Goal: Task Accomplishment & Management: Manage account settings

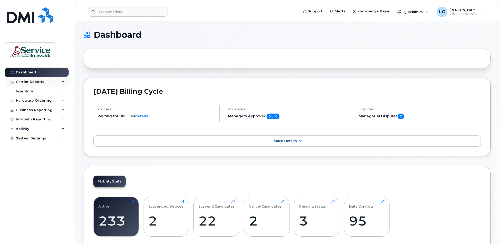
click at [36, 83] on div "Carrier Reports" at bounding box center [30, 82] width 28 height 4
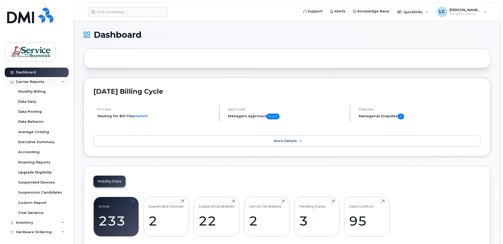
click at [41, 80] on div "Carrier Reports" at bounding box center [30, 82] width 28 height 4
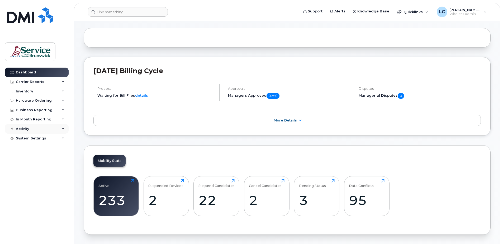
scroll to position [53, 0]
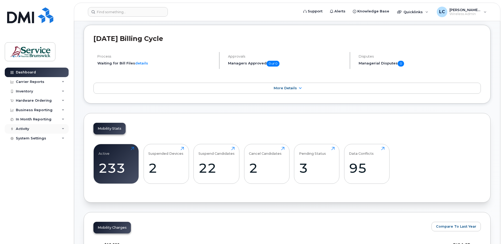
click at [51, 127] on div "Activity" at bounding box center [37, 128] width 64 height 9
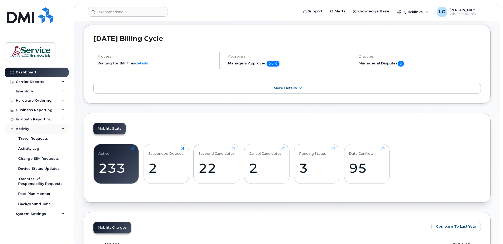
click at [45, 127] on div "Activity" at bounding box center [37, 128] width 64 height 9
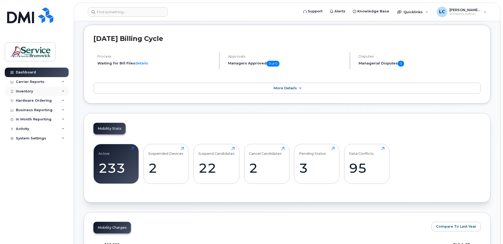
click at [54, 91] on div "Inventory" at bounding box center [37, 91] width 64 height 9
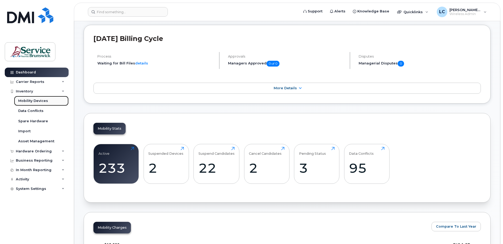
click at [50, 101] on link "Mobility Devices" at bounding box center [41, 101] width 55 height 10
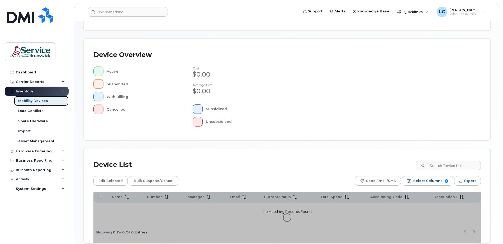
scroll to position [119, 0]
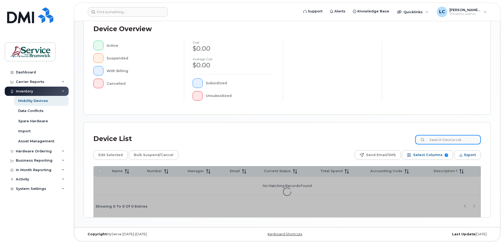
click at [448, 137] on input at bounding box center [448, 139] width 66 height 9
type input "landry"
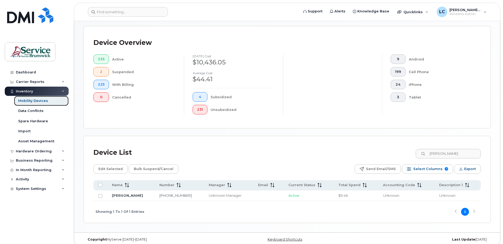
click at [37, 100] on div "Mobility Devices" at bounding box center [33, 100] width 30 height 5
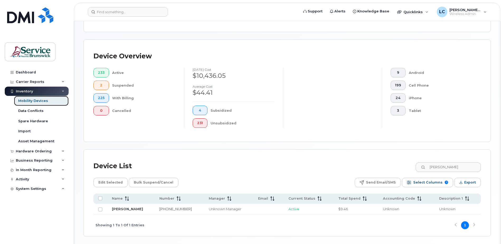
scroll to position [124, 0]
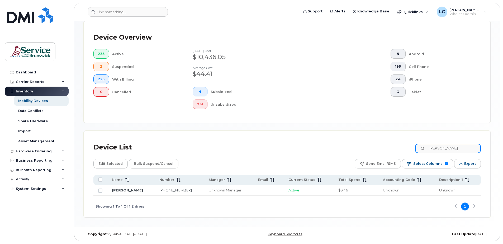
click at [452, 149] on input "landry" at bounding box center [448, 147] width 66 height 9
drag, startPoint x: 452, startPoint y: 149, endPoint x: 432, endPoint y: 148, distance: 20.3
click at [432, 148] on input "landry" at bounding box center [448, 147] width 66 height 9
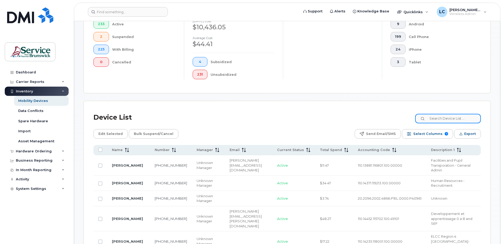
scroll to position [230, 0]
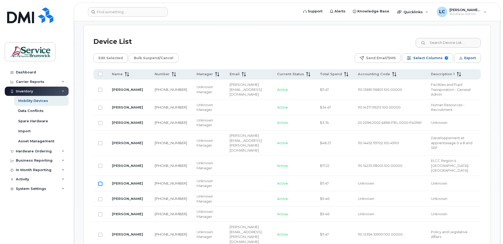
click at [101, 181] on input "Row Unselected" at bounding box center [100, 183] width 4 height 4
checkbox input "true"
click at [110, 57] on span "Edit Selected" at bounding box center [110, 58] width 24 height 8
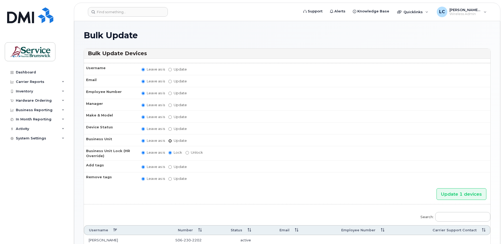
click at [170, 141] on input "Update" at bounding box center [169, 140] width 3 height 3
radio input "true"
radio input "false"
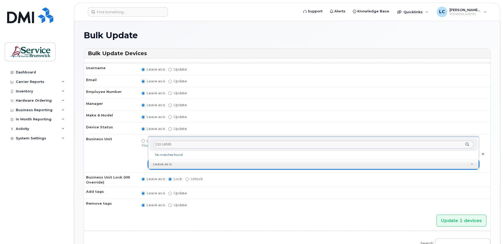
type input "110.14595"
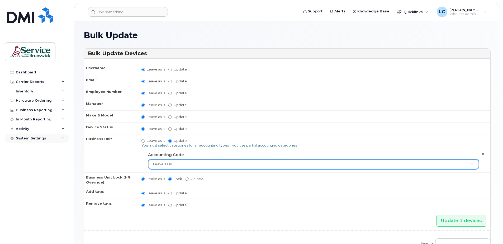
click at [62, 140] on div "System Settings" at bounding box center [37, 137] width 64 height 9
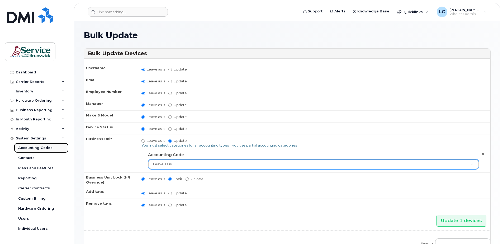
click at [47, 147] on div "Accounting Codes" at bounding box center [35, 147] width 34 height 5
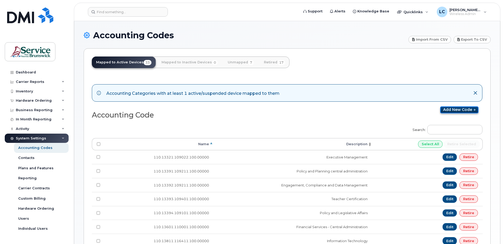
click at [474, 109] on icon at bounding box center [474, 109] width 4 height 3
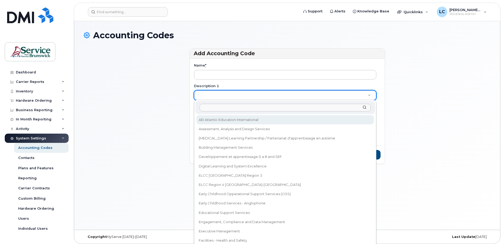
click at [209, 108] on input "Description 1" at bounding box center [284, 108] width 171 height 8
type input "Early Childhood Development-Anglophone School District-West"
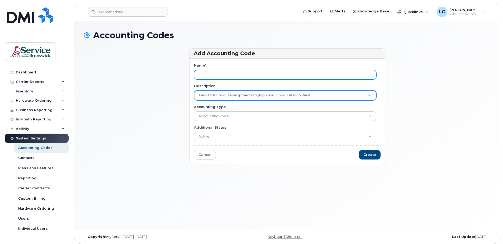
click at [214, 73] on input "Name *" at bounding box center [285, 74] width 182 height 9
type input "110.14595.128801.100.00000"
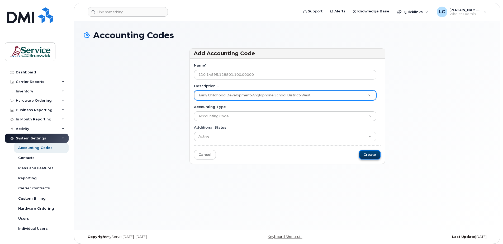
click at [372, 152] on input "Create" at bounding box center [370, 155] width 22 height 10
type input "Saving..."
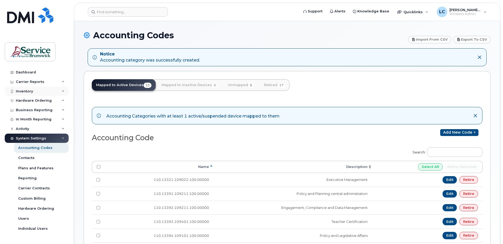
click at [63, 91] on icon at bounding box center [63, 91] width 3 height 3
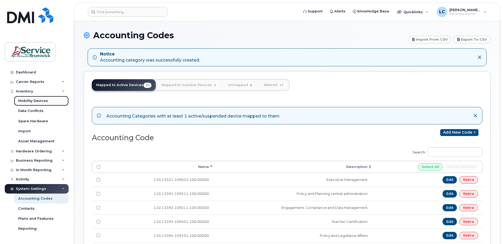
click at [48, 100] on link "Mobility Devices" at bounding box center [41, 101] width 55 height 10
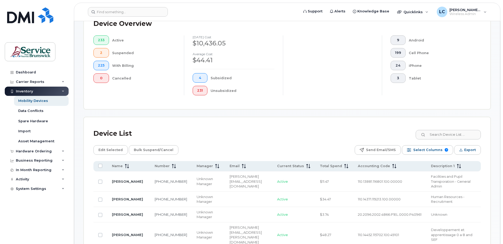
scroll to position [211, 0]
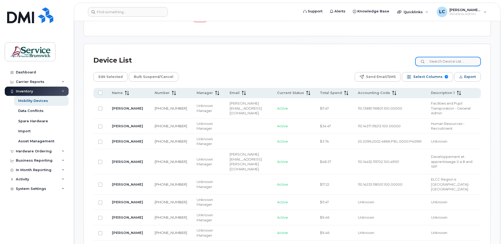
click at [447, 61] on input at bounding box center [448, 61] width 66 height 9
type input "butt"
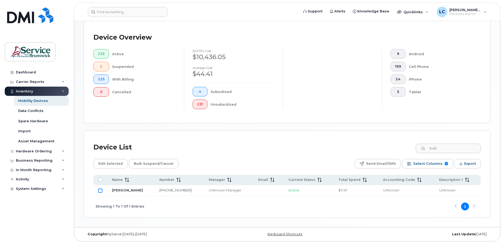
click at [100, 190] on input "Row Unselected" at bounding box center [100, 190] width 4 height 4
checkbox input "true"
drag, startPoint x: 452, startPoint y: 149, endPoint x: 430, endPoint y: 149, distance: 21.6
click at [430, 149] on input "butt" at bounding box center [448, 147] width 66 height 9
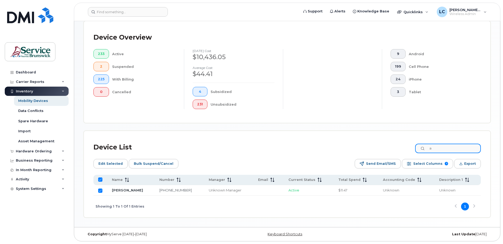
type input "ak"
checkbox input "false"
type input "akin"
click at [100, 191] on input "Row Unselected" at bounding box center [100, 190] width 4 height 4
checkbox input "true"
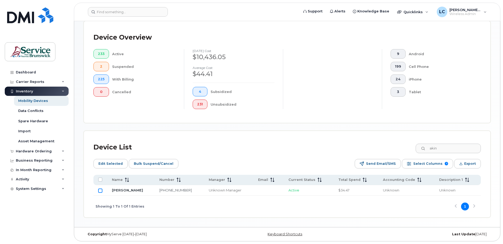
checkbox input "true"
click at [212, 164] on div "Edit Selected Bulk Suspend/Cancel Send Email/SMS Select Columns 7 Filter Refres…" at bounding box center [286, 163] width 387 height 9
click at [445, 148] on input "akin" at bounding box center [448, 147] width 66 height 9
drag, startPoint x: 439, startPoint y: 148, endPoint x: 432, endPoint y: 147, distance: 7.6
click at [432, 148] on input "akin" at bounding box center [448, 147] width 66 height 9
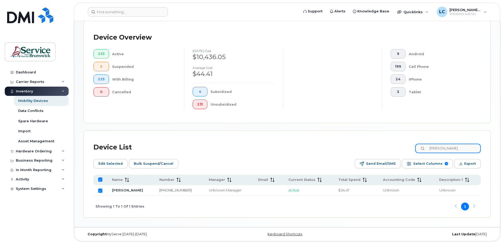
type input "hayes"
checkbox input "false"
click at [102, 191] on input "Row Unselected" at bounding box center [100, 190] width 4 height 4
checkbox input "true"
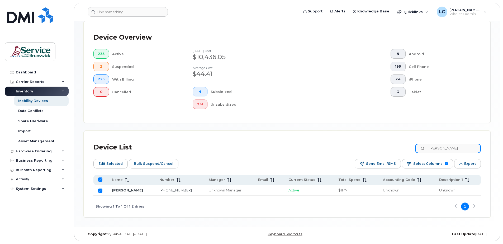
click at [452, 149] on input "hayes" at bounding box center [448, 147] width 66 height 9
drag, startPoint x: 442, startPoint y: 148, endPoint x: 429, endPoint y: 148, distance: 13.2
click at [429, 148] on div "hayes" at bounding box center [448, 147] width 66 height 9
type input "steeves"
checkbox input "false"
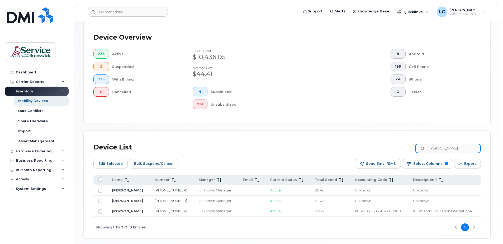
type input "steeves"
drag, startPoint x: 100, startPoint y: 191, endPoint x: 106, endPoint y: 189, distance: 6.3
click at [100, 190] on input "Row Unselected" at bounding box center [100, 190] width 4 height 4
checkbox input "true"
click at [447, 148] on input "steeves" at bounding box center [448, 147] width 66 height 9
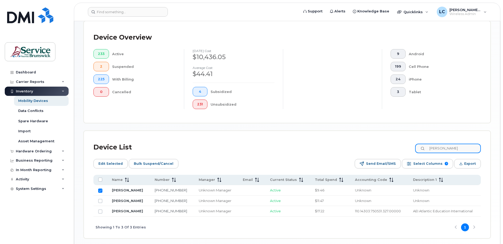
drag, startPoint x: 451, startPoint y: 148, endPoint x: 431, endPoint y: 147, distance: 20.6
click at [432, 147] on input "steeves" at bounding box center [448, 147] width 66 height 9
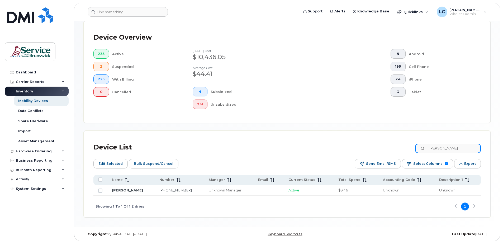
type input "fleck"
drag, startPoint x: 99, startPoint y: 190, endPoint x: 101, endPoint y: 189, distance: 2.8
click at [99, 190] on input "Row Unselected" at bounding box center [100, 190] width 4 height 4
checkbox input "true"
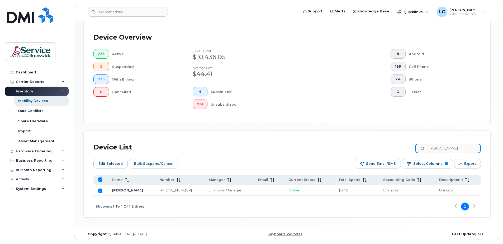
drag, startPoint x: 460, startPoint y: 151, endPoint x: 424, endPoint y: 149, distance: 36.2
click at [424, 149] on input "fleck" at bounding box center [448, 147] width 66 height 9
type input "ewa"
checkbox input "false"
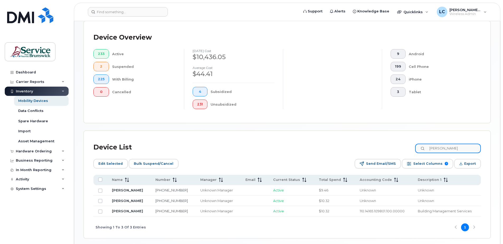
type input "ewart"
click at [101, 190] on input "Row Unselected" at bounding box center [100, 190] width 4 height 4
checkbox input "true"
click at [449, 149] on input "ewart" at bounding box center [448, 147] width 66 height 9
drag, startPoint x: 450, startPoint y: 148, endPoint x: 431, endPoint y: 149, distance: 19.3
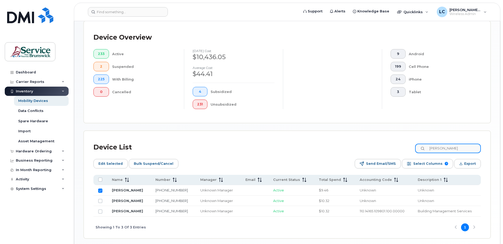
click at [431, 149] on input "ewart" at bounding box center [448, 147] width 66 height 9
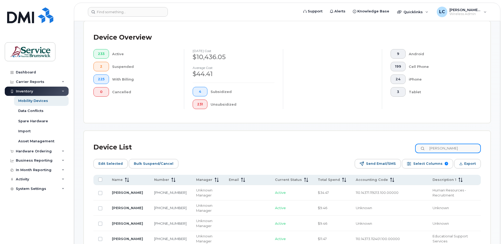
type input "arbuckle"
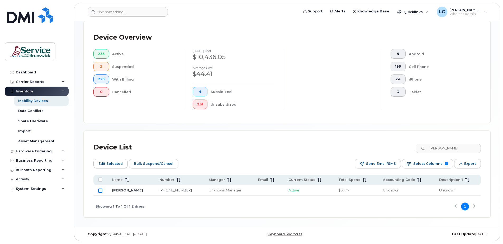
click at [99, 191] on input "Row Unselected" at bounding box center [100, 190] width 4 height 4
checkbox input "true"
click at [448, 147] on input "arbuckle" at bounding box center [448, 147] width 66 height 9
drag, startPoint x: 454, startPoint y: 148, endPoint x: 427, endPoint y: 148, distance: 27.2
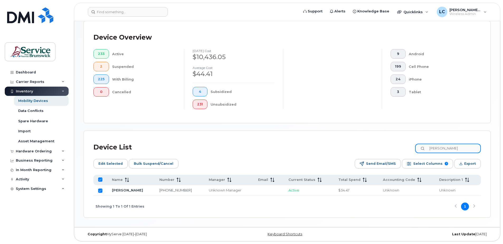
click at [427, 148] on div "arbuckle" at bounding box center [448, 147] width 66 height 9
type input "partington"
checkbox input "false"
type input "partington"
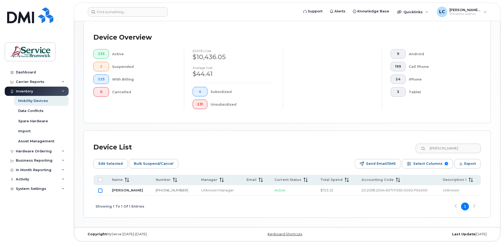
click at [100, 190] on input "Row Unselected" at bounding box center [100, 190] width 4 height 4
checkbox input "true"
click at [114, 162] on span "Edit Selected" at bounding box center [110, 164] width 24 height 8
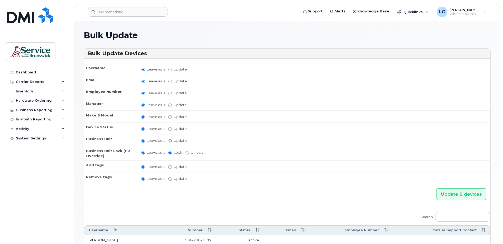
click at [170, 140] on input "Update" at bounding box center [169, 140] width 3 height 3
radio input "true"
radio input "false"
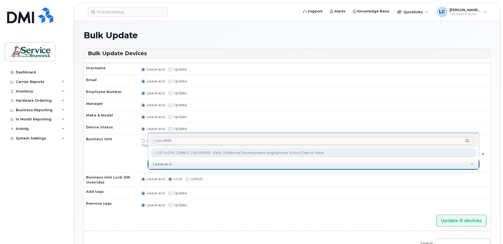
type input "110.14595"
type input "36040167"
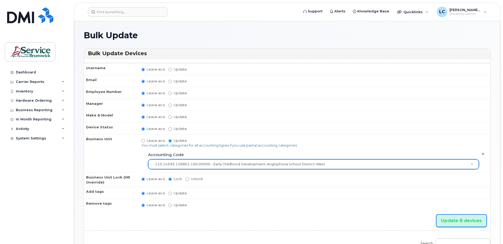
click at [463, 220] on input "Update 8 devices" at bounding box center [461, 220] width 50 height 12
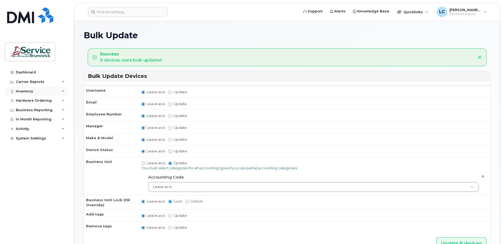
click at [66, 91] on div "Inventory" at bounding box center [37, 91] width 64 height 9
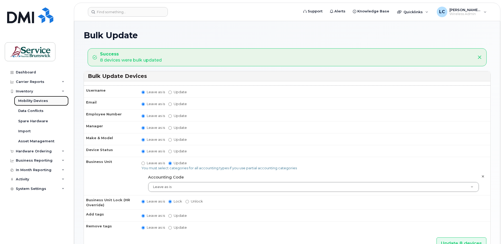
click at [56, 102] on link "Mobility Devices" at bounding box center [41, 101] width 55 height 10
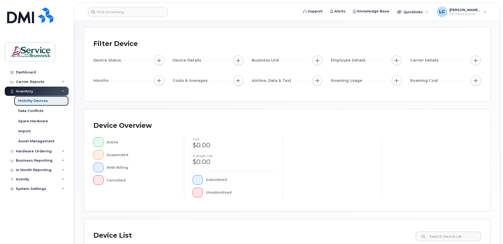
scroll to position [106, 0]
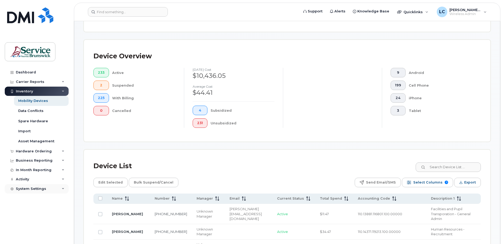
scroll to position [119, 0]
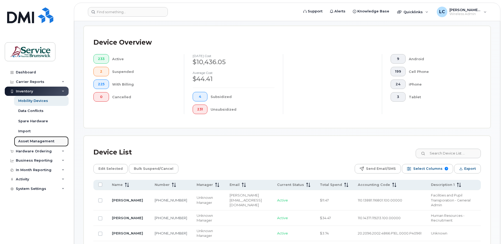
click at [55, 140] on link "Asset Management" at bounding box center [41, 141] width 55 height 10
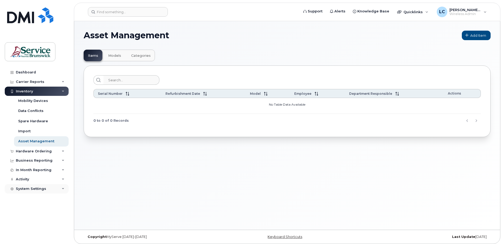
click at [60, 187] on div "System Settings" at bounding box center [37, 188] width 64 height 9
click at [48, 196] on div "Accounting Codes" at bounding box center [35, 198] width 34 height 5
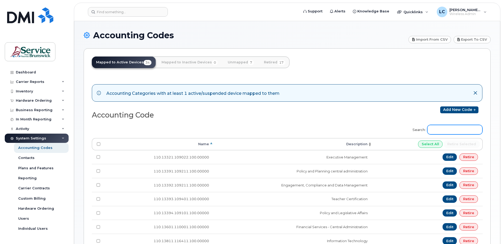
click at [459, 126] on input "Search:" at bounding box center [454, 129] width 55 height 9
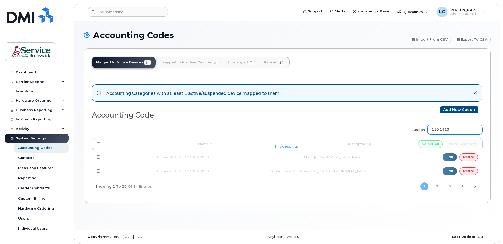
type input "110.14233"
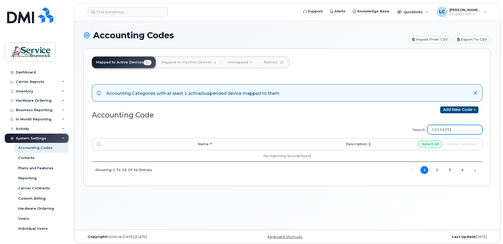
drag, startPoint x: 460, startPoint y: 129, endPoint x: 435, endPoint y: 130, distance: 25.4
click at [435, 130] on input "110.14233" at bounding box center [454, 129] width 55 height 9
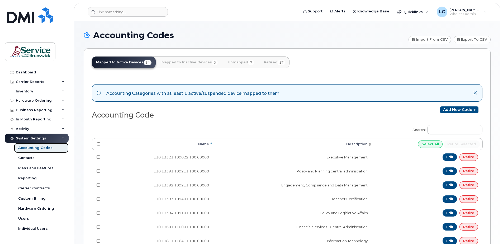
click at [55, 147] on link "Accounting Codes" at bounding box center [41, 148] width 55 height 10
click at [453, 109] on link "Add new code" at bounding box center [459, 109] width 38 height 7
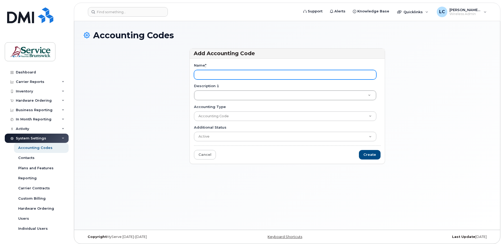
click at [206, 74] on input "Name *" at bounding box center [285, 74] width 182 height 9
paste input "110.14233.118001.100"
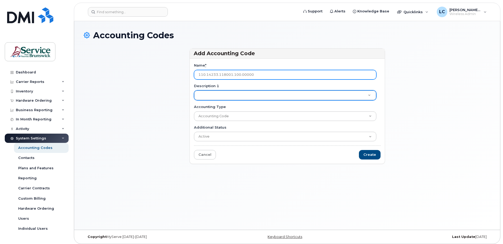
type input "110.14233.118001.100.00000"
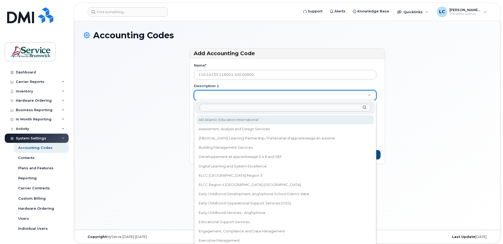
click at [213, 107] on input "Description 1" at bounding box center [284, 108] width 171 height 8
paste input "Education and Early Childhood Development Regions-Bathurst-Campbellton"
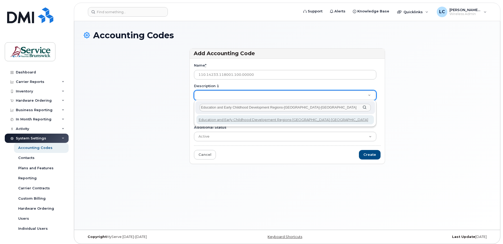
click at [284, 107] on input "Education and Early Childhood Development Regions-Bathurst-Campbellton" at bounding box center [284, 108] width 171 height 8
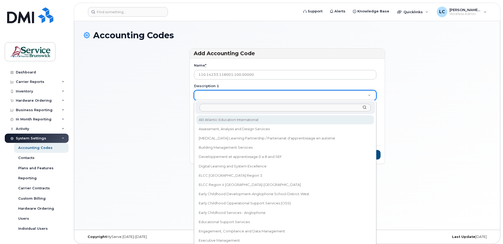
paste input "Education and Early Childhood Development Regions-Bathurst-Campbellton"
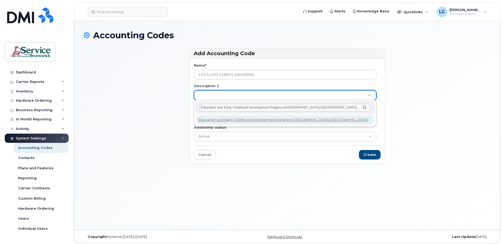
click at [283, 107] on input "Education and Early Childhood Development Regions-Bathurst-Campbellton" at bounding box center [284, 108] width 171 height 8
type input "Education and Early Childhood Development Region 1 -Bathurst-Campbellton"
click at [327, 106] on input "Education and Early Childhood Development Region 1 -Bathurst-Campbellton" at bounding box center [284, 108] width 171 height 8
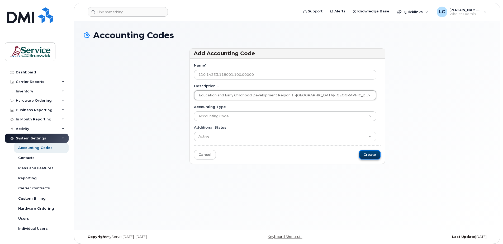
click at [374, 155] on input "Create" at bounding box center [370, 155] width 22 height 10
type input "Saving..."
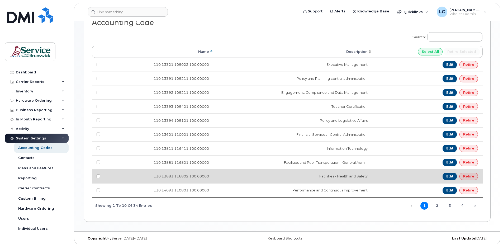
scroll to position [119, 0]
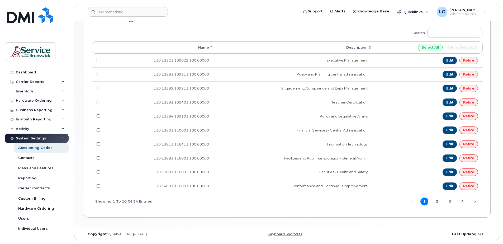
click at [289, 209] on div "Search: Processing... Name Description Select All Retire selected 110.13321.109…" at bounding box center [287, 117] width 390 height 185
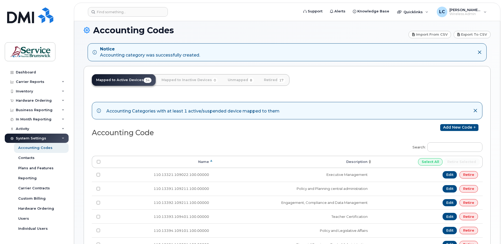
scroll to position [0, 0]
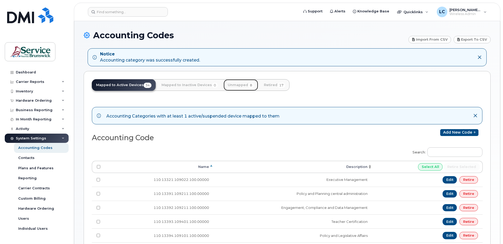
click at [234, 84] on link "Unmapped 8" at bounding box center [240, 85] width 35 height 12
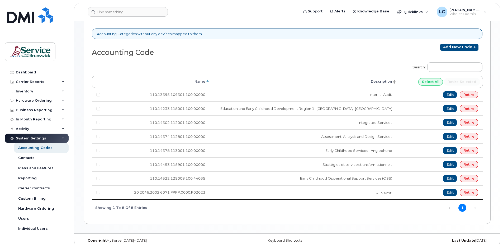
scroll to position [85, 0]
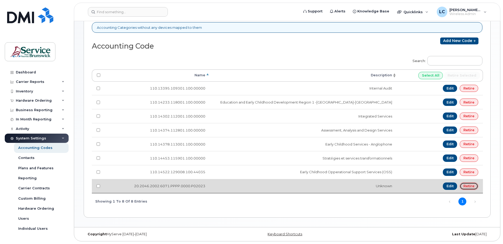
click at [469, 186] on link "Retire" at bounding box center [468, 185] width 18 height 7
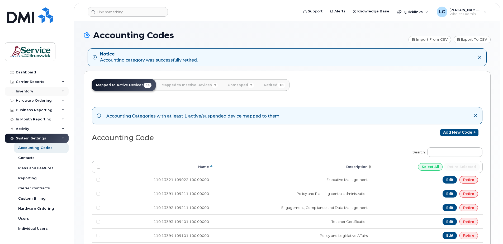
click at [62, 89] on div "Inventory" at bounding box center [37, 91] width 64 height 9
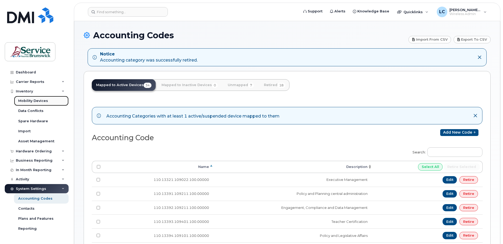
click at [49, 99] on link "Mobility Devices" at bounding box center [41, 101] width 55 height 10
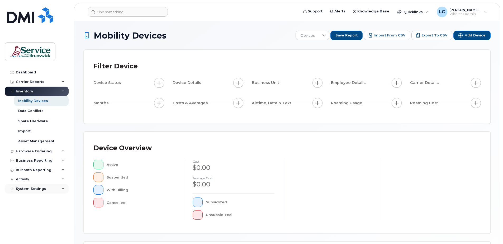
click at [60, 189] on div "System Settings" at bounding box center [37, 188] width 64 height 9
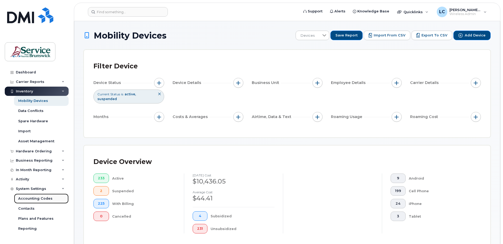
click at [43, 199] on div "Accounting Codes" at bounding box center [35, 198] width 34 height 5
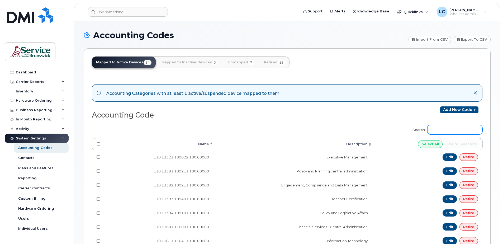
click at [441, 128] on input "Search:" at bounding box center [454, 129] width 55 height 9
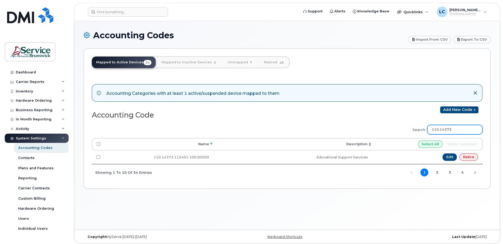
drag, startPoint x: 467, startPoint y: 131, endPoint x: 449, endPoint y: 130, distance: 18.0
click at [449, 130] on input "110.14373" at bounding box center [454, 129] width 55 height 9
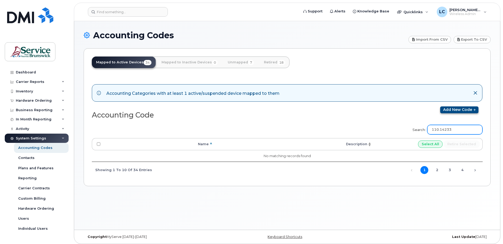
type input "110.14233"
click at [452, 108] on link "Add new code" at bounding box center [459, 109] width 38 height 7
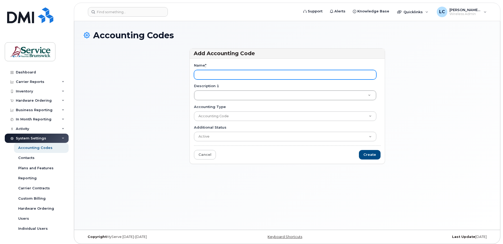
click at [213, 75] on input "Name *" at bounding box center [285, 74] width 182 height 9
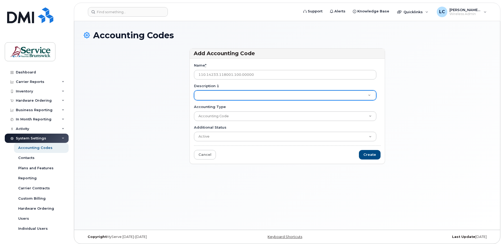
type input "110.14233.118001.100.00000"
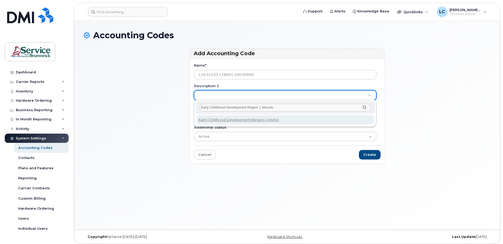
type input "Early Childhood Development Region 1 Moncton"
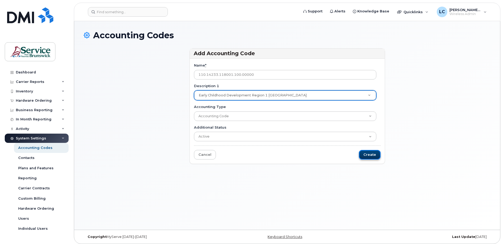
drag, startPoint x: 376, startPoint y: 155, endPoint x: 372, endPoint y: 156, distance: 4.3
click at [376, 155] on input "Create" at bounding box center [370, 155] width 22 height 10
type input "Saving..."
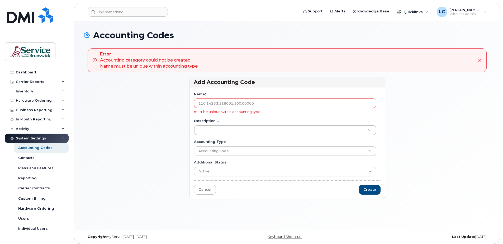
click at [480, 58] on icon at bounding box center [479, 60] width 4 height 4
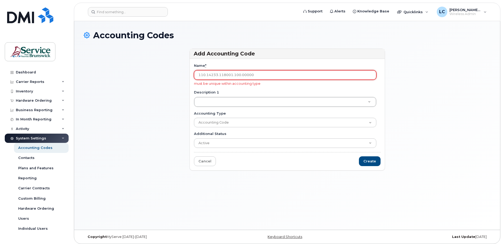
click at [258, 76] on input "110.14233.118001.100.00000" at bounding box center [285, 74] width 182 height 9
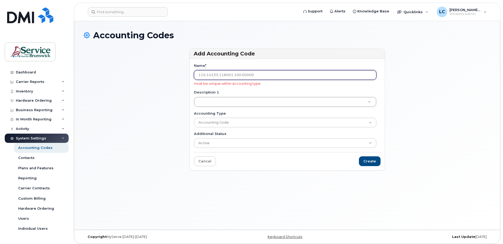
drag, startPoint x: 253, startPoint y: 74, endPoint x: 181, endPoint y: 70, distance: 71.6
click at [181, 71] on div "Add Accounting Code Name * 110.14233.118001.100.00000 must be unique within acc…" at bounding box center [287, 112] width 407 height 127
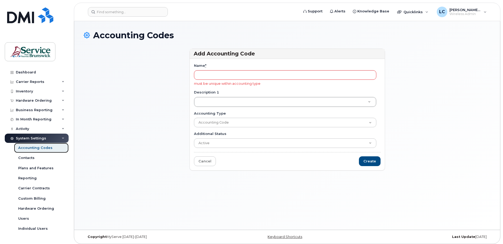
click at [47, 147] on div "Accounting Codes" at bounding box center [35, 147] width 34 height 5
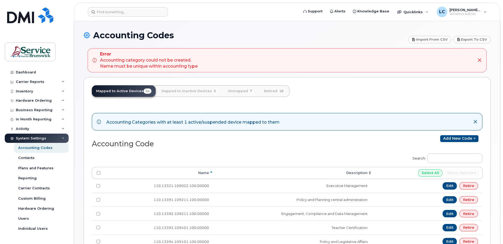
click at [476, 60] on div "Error Accounting category could not be created. Name must be unique within acco…" at bounding box center [287, 60] width 399 height 24
click at [479, 59] on icon at bounding box center [479, 60] width 4 height 4
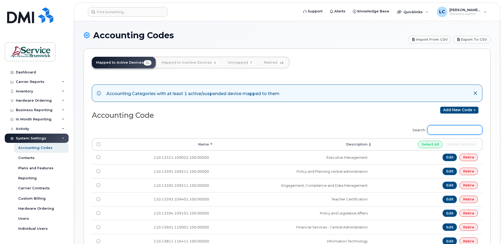
click at [446, 127] on input "Search:" at bounding box center [454, 129] width 55 height 9
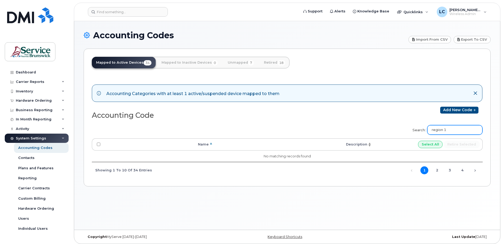
type input "region 1"
click at [232, 61] on link "Unmapped 7" at bounding box center [240, 63] width 35 height 12
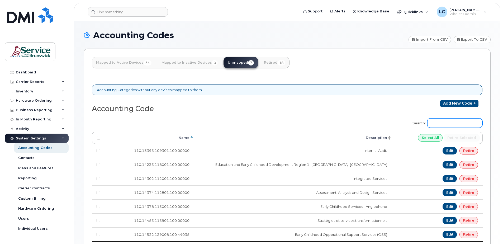
click at [454, 122] on input "Search:" at bounding box center [454, 122] width 55 height 9
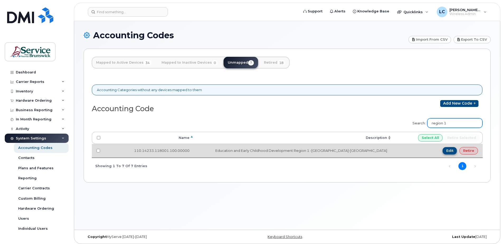
type input "region 1"
click at [448, 149] on link "Edit" at bounding box center [449, 150] width 15 height 7
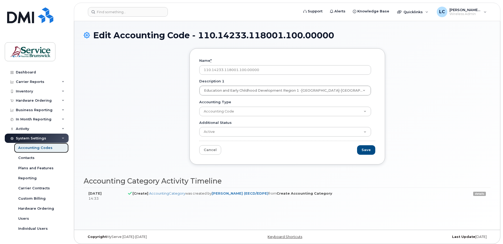
click at [40, 147] on div "Accounting Codes" at bounding box center [35, 147] width 34 height 5
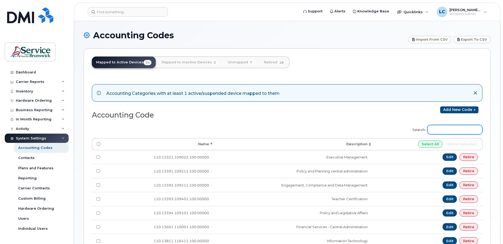
click at [448, 127] on input "Search:" at bounding box center [454, 129] width 55 height 9
click at [230, 62] on link "Unmapped 7" at bounding box center [240, 62] width 35 height 12
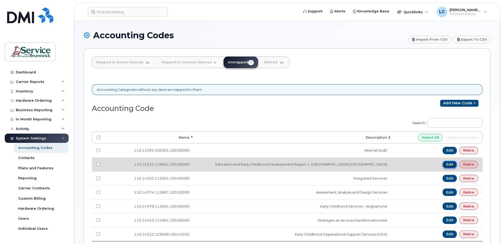
click at [449, 163] on link "Edit" at bounding box center [449, 164] width 15 height 7
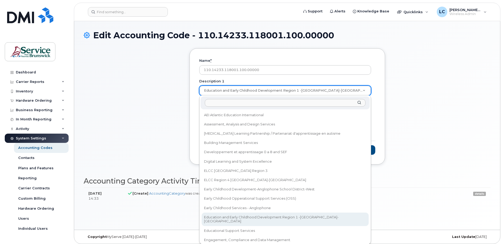
drag, startPoint x: 321, startPoint y: 217, endPoint x: 308, endPoint y: 176, distance: 42.2
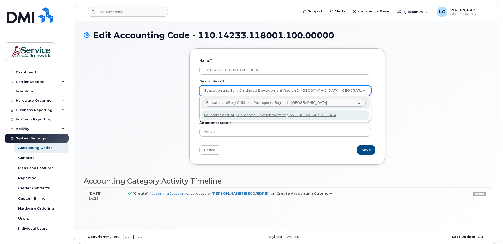
type input "Education andEarly Childhood Development Region 1 - [GEOGRAPHIC_DATA]"
click at [320, 106] on input "Education andEarly Childhood Development Region 1 - [GEOGRAPHIC_DATA]" at bounding box center [285, 103] width 161 height 8
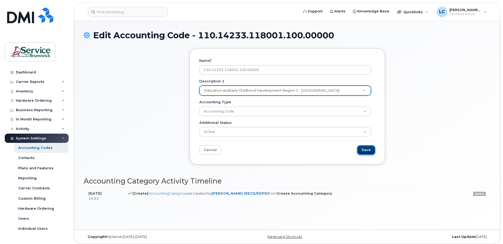
click at [365, 151] on input "Save" at bounding box center [366, 150] width 18 height 10
type input "Saving..."
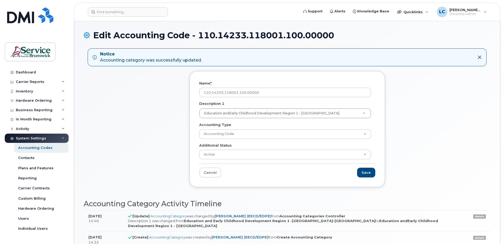
click at [413, 183] on div "Name * 110.14233.118001.100.00000 Description 1 Education andEarly Childhood De…" at bounding box center [287, 133] width 407 height 124
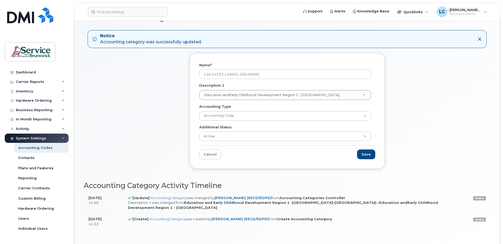
scroll to position [30, 0]
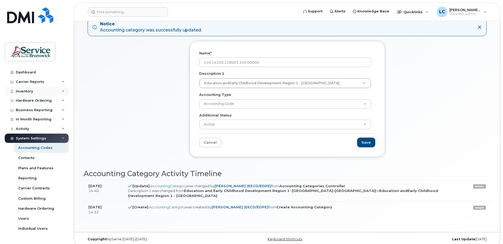
click at [64, 90] on icon at bounding box center [63, 91] width 3 height 3
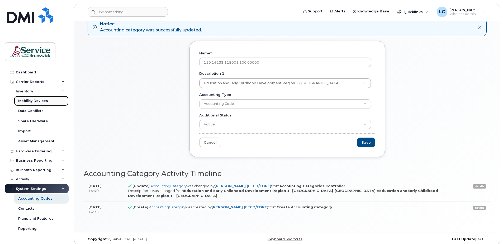
click at [42, 100] on div "Mobility Devices" at bounding box center [33, 100] width 30 height 5
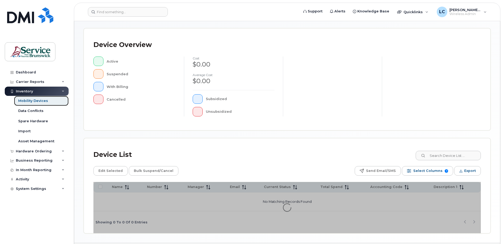
scroll to position [106, 0]
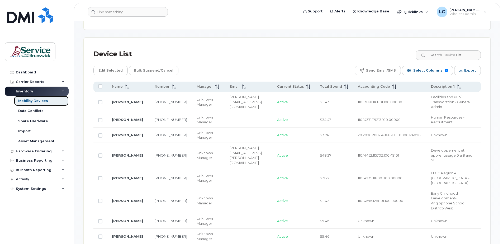
scroll to position [225, 0]
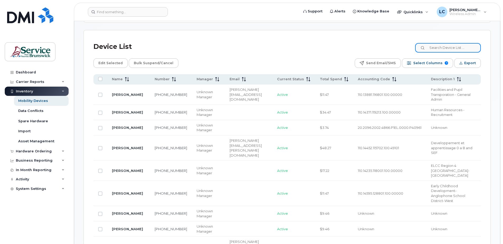
click at [443, 47] on input at bounding box center [448, 47] width 66 height 9
click at [50, 100] on link "Mobility Devices" at bounding box center [41, 101] width 55 height 10
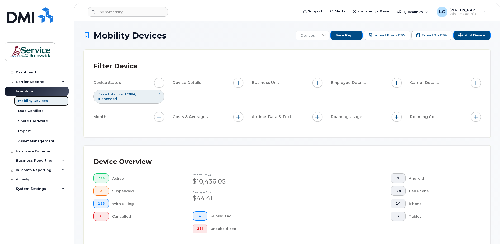
click at [40, 101] on div "Mobility Devices" at bounding box center [33, 100] width 30 height 5
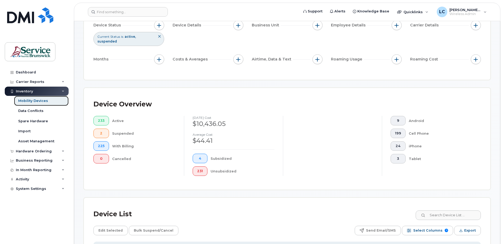
scroll to position [132, 0]
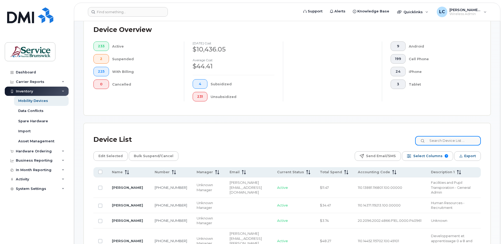
click at [447, 140] on input at bounding box center [448, 140] width 66 height 9
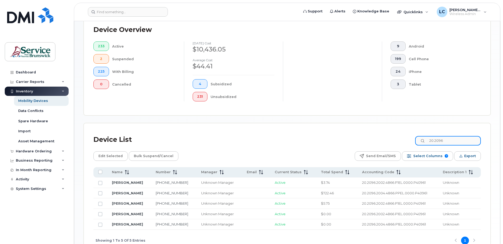
type input "20.2096"
click at [188, 181] on link "506-470-3469" at bounding box center [172, 182] width 32 height 4
click at [188, 202] on link "506-282-5163" at bounding box center [172, 203] width 32 height 4
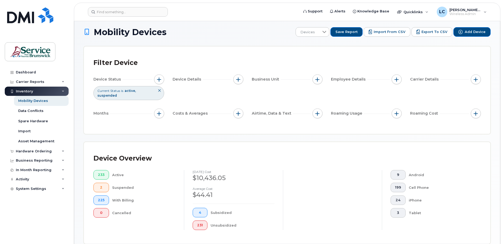
scroll to position [0, 0]
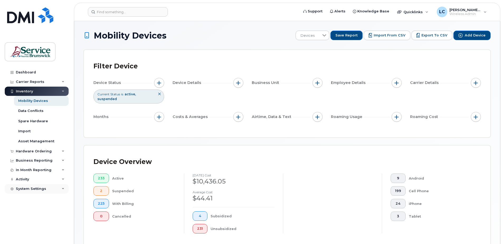
click at [56, 188] on div "System Settings" at bounding box center [37, 188] width 64 height 9
click at [50, 198] on div "Accounting Codes" at bounding box center [35, 198] width 34 height 5
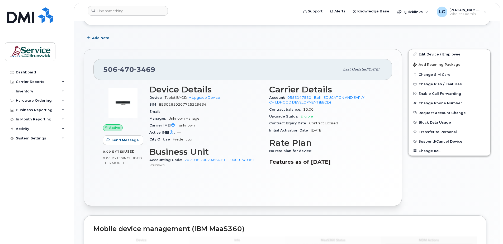
scroll to position [158, 0]
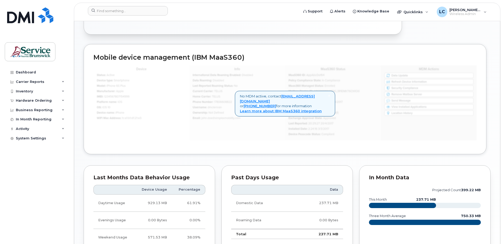
scroll to position [249, 0]
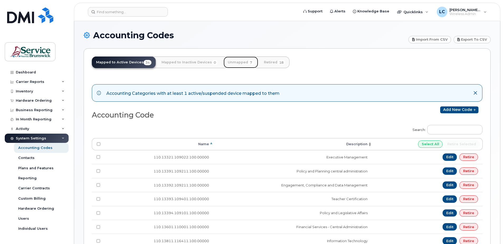
click at [240, 61] on link "Unmapped 7" at bounding box center [240, 62] width 35 height 12
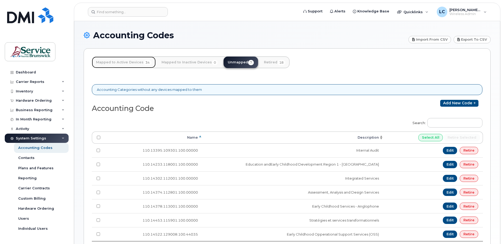
click at [118, 62] on link "Mapped to Active Devices 34" at bounding box center [124, 62] width 64 height 12
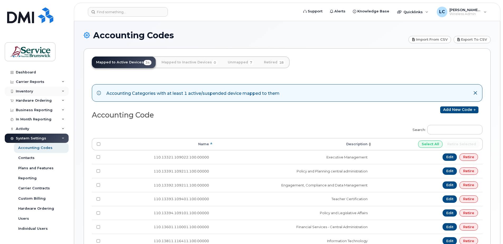
click at [47, 88] on div "Inventory" at bounding box center [37, 91] width 64 height 9
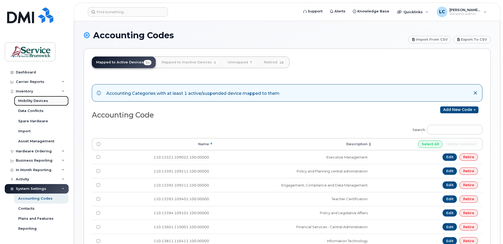
click at [44, 101] on div "Mobility Devices" at bounding box center [33, 100] width 30 height 5
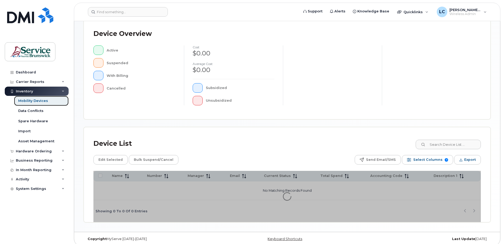
scroll to position [119, 0]
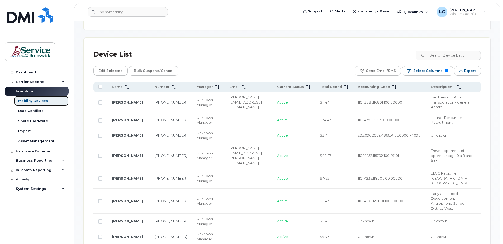
scroll to position [224, 0]
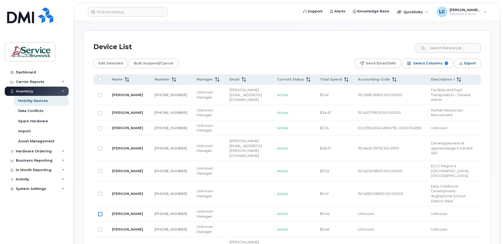
click at [98, 212] on input "Row Unselected" at bounding box center [100, 214] width 4 height 4
checkbox input "true"
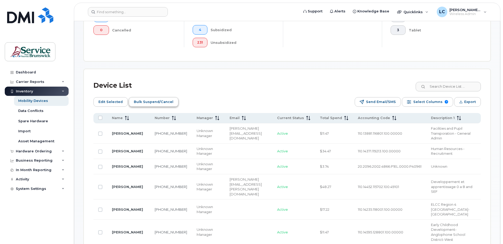
scroll to position [185, 0]
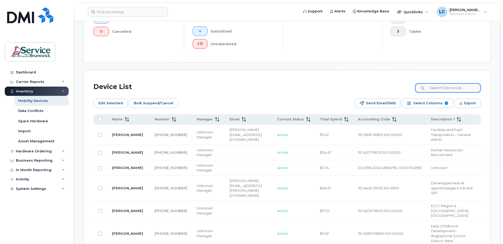
click at [446, 87] on input at bounding box center [448, 87] width 66 height 9
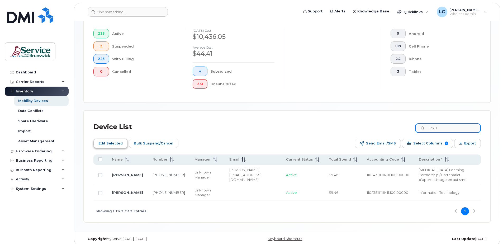
type input "1378"
click at [110, 142] on span "Edit Selected" at bounding box center [110, 143] width 24 height 8
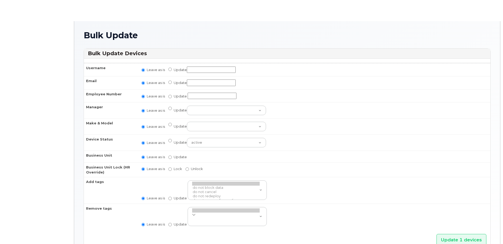
radio input "true"
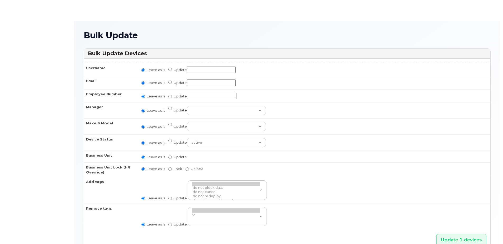
radio input "true"
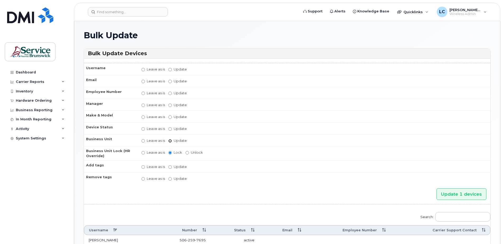
click at [171, 140] on input "Update" at bounding box center [169, 140] width 3 height 3
radio input "true"
radio input "false"
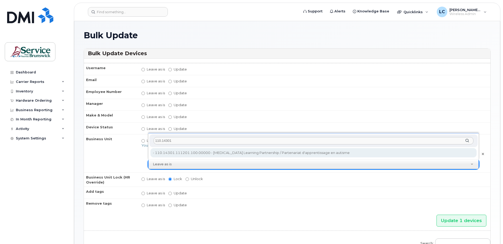
type input "110.14301"
type input "35488873"
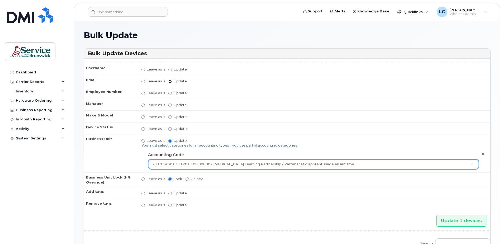
click at [170, 81] on input "Update" at bounding box center [169, 81] width 3 height 3
radio input "true"
radio input "false"
click at [196, 80] on input "Update" at bounding box center [211, 81] width 49 height 7
paste input "[EMAIL_ADDRESS][PERSON_NAME][DOMAIN_NAME]"
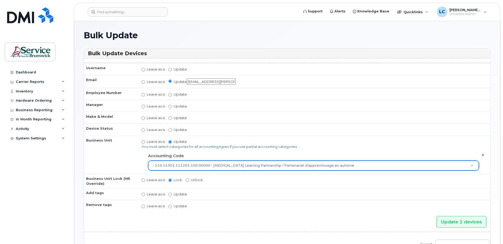
scroll to position [0, 3]
type input "[EMAIL_ADDRESS][PERSON_NAME][DOMAIN_NAME]"
click at [450, 218] on input "Update 1 devices" at bounding box center [461, 222] width 50 height 12
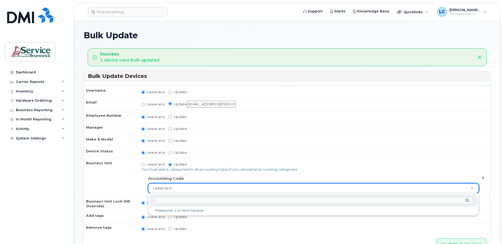
click at [258, 200] on input "text" at bounding box center [314, 200] width 320 height 8
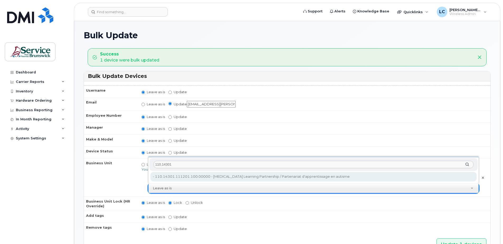
type input "110.14301"
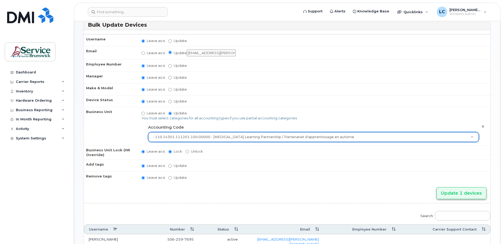
scroll to position [53, 0]
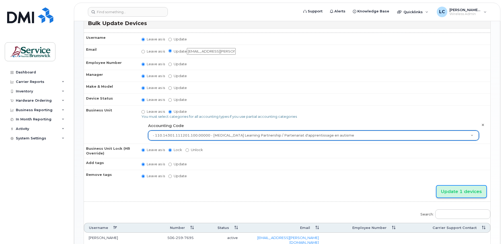
click at [460, 193] on input "Update 1 devices" at bounding box center [461, 191] width 50 height 12
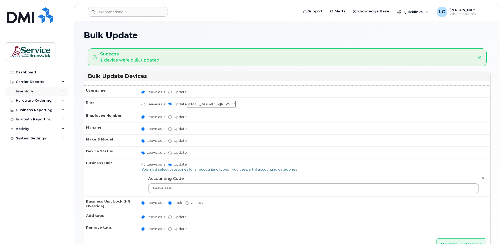
click at [46, 90] on div "Inventory" at bounding box center [37, 91] width 64 height 9
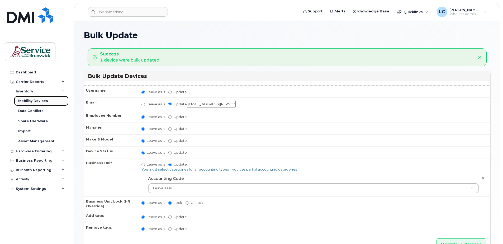
click at [44, 100] on div "Mobility Devices" at bounding box center [33, 100] width 30 height 5
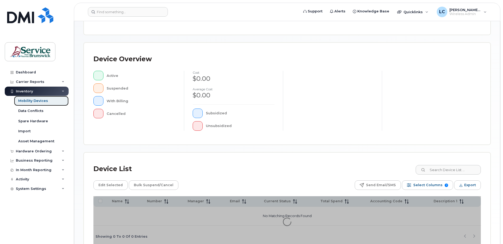
scroll to position [106, 0]
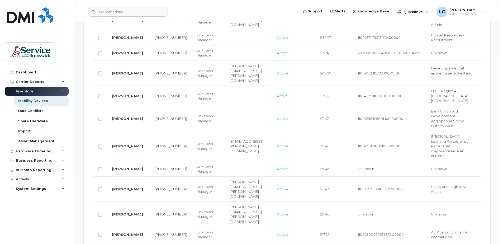
scroll to position [290, 0]
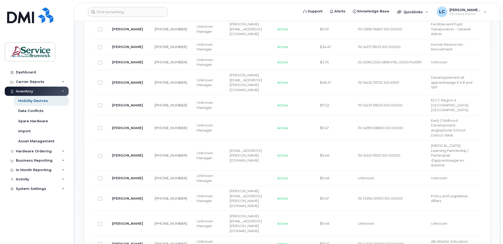
drag, startPoint x: 100, startPoint y: 148, endPoint x: 104, endPoint y: 145, distance: 5.2
click at [100, 176] on input "Row Unselected" at bounding box center [100, 178] width 4 height 4
click at [99, 176] on input "Row Selected" at bounding box center [100, 178] width 4 height 4
checkbox input "false"
click at [38, 186] on div "System Settings" at bounding box center [37, 188] width 64 height 9
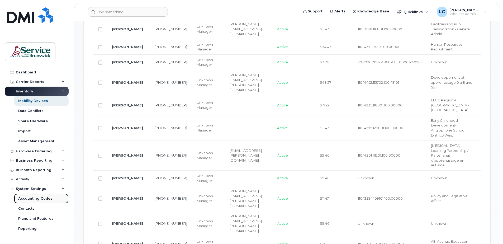
click at [37, 195] on link "Accounting Codes" at bounding box center [41, 198] width 55 height 10
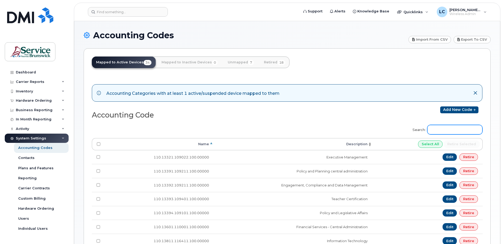
click at [448, 128] on input "Search:" at bounding box center [454, 129] width 55 height 9
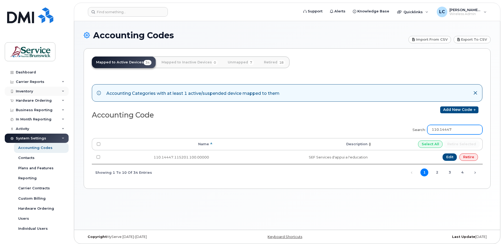
type input "110.14447"
click at [49, 93] on div "Inventory" at bounding box center [37, 91] width 64 height 9
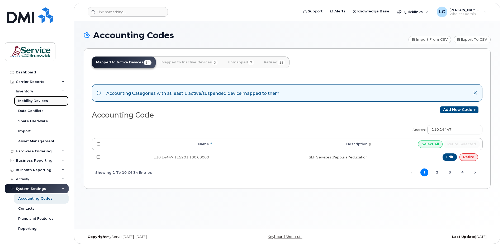
click at [46, 100] on div "Mobility Devices" at bounding box center [33, 100] width 30 height 5
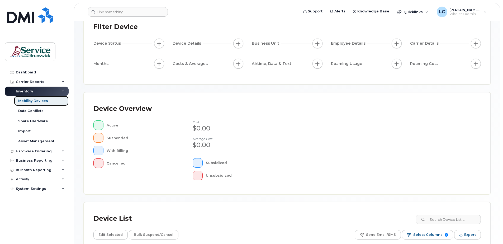
scroll to position [106, 0]
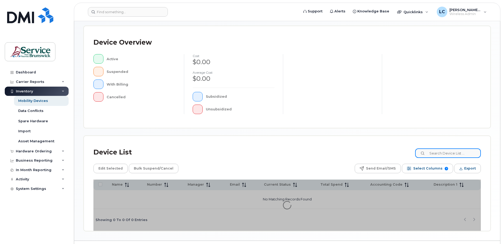
click at [448, 154] on input at bounding box center [448, 152] width 66 height 9
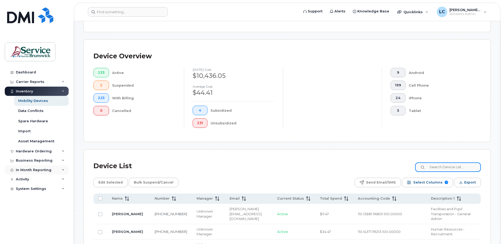
scroll to position [119, 0]
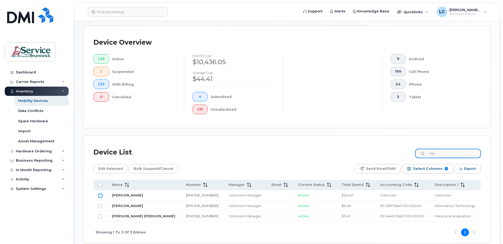
type input "roy"
click at [102, 195] on input "Row Unselected" at bounding box center [100, 195] width 4 height 4
checkbox input "true"
click at [455, 152] on input "roy" at bounding box center [448, 152] width 66 height 9
drag, startPoint x: 454, startPoint y: 154, endPoint x: 430, endPoint y: 152, distance: 24.9
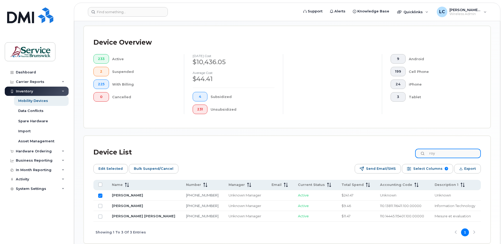
click at [430, 152] on input "roy" at bounding box center [448, 152] width 66 height 9
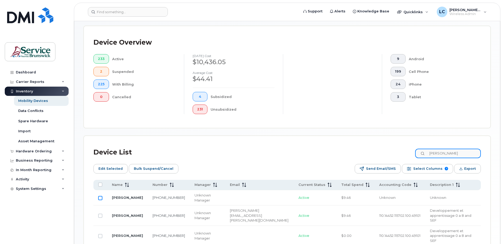
type input "desjardin"
click at [100, 198] on input "Row Unselected" at bounding box center [100, 198] width 4 height 4
checkbox input "true"
click at [454, 153] on input "desjardin" at bounding box center [448, 152] width 66 height 9
drag, startPoint x: 455, startPoint y: 153, endPoint x: 423, endPoint y: 152, distance: 31.7
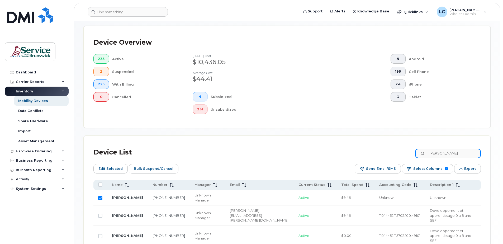
click at [423, 152] on input "desjardin" at bounding box center [448, 152] width 66 height 9
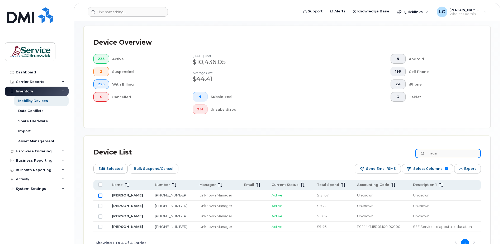
type input "laga"
click at [102, 195] on input "Row Unselected" at bounding box center [100, 195] width 4 height 4
checkbox input "true"
click at [114, 166] on span "Edit Selected" at bounding box center [110, 169] width 24 height 8
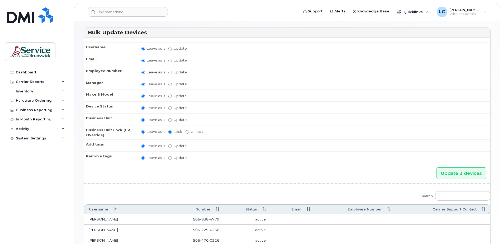
scroll to position [17, 0]
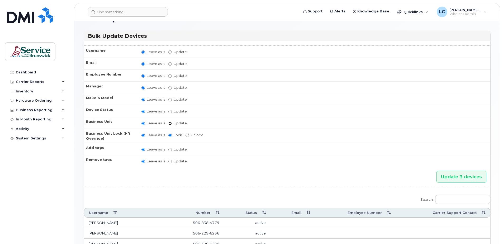
click at [170, 124] on input "Update" at bounding box center [169, 123] width 3 height 3
radio input "true"
radio input "false"
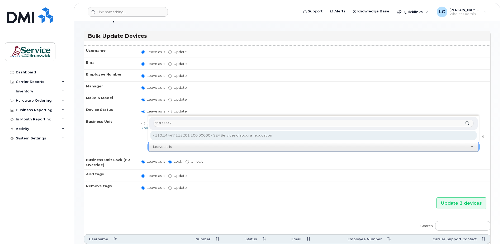
type input "110.14447"
type input "35630576"
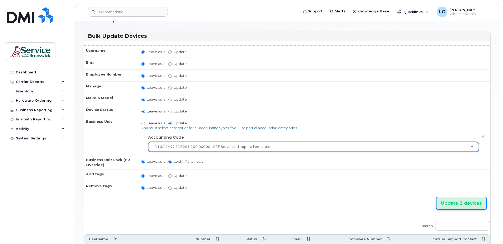
click at [464, 200] on input "Update 3 devices" at bounding box center [461, 203] width 50 height 12
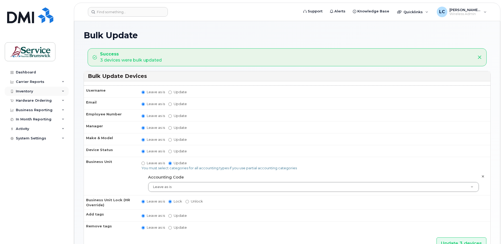
click at [63, 90] on icon at bounding box center [63, 91] width 3 height 3
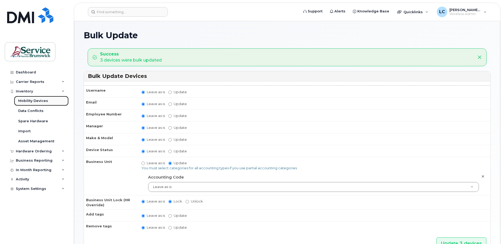
click at [51, 102] on link "Mobility Devices" at bounding box center [41, 101] width 55 height 10
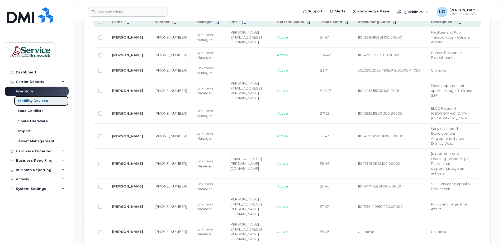
scroll to position [290, 0]
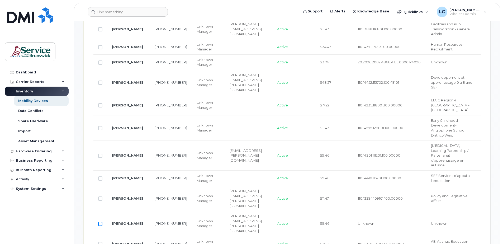
click at [100, 222] on input "Row Unselected" at bounding box center [100, 224] width 4 height 4
checkbox input "true"
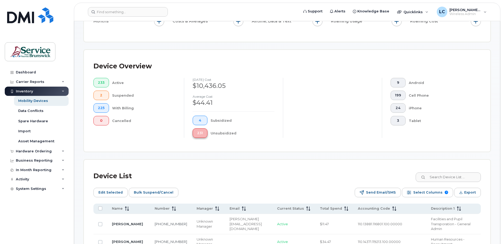
scroll to position [79, 0]
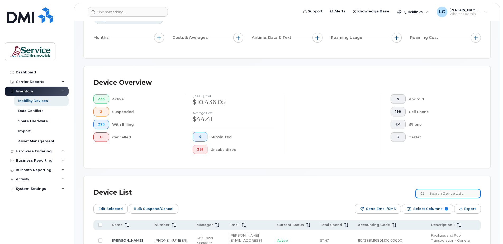
click at [450, 191] on input at bounding box center [448, 193] width 66 height 9
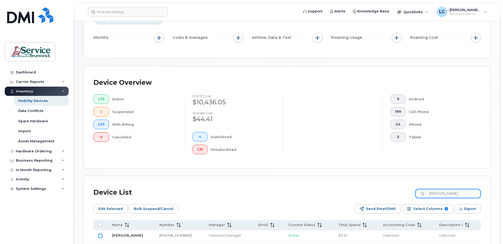
type input "dube"
click at [100, 234] on input "Row Unselected" at bounding box center [100, 235] width 4 height 4
checkbox input "true"
drag, startPoint x: 447, startPoint y: 194, endPoint x: 425, endPoint y: 194, distance: 21.6
click at [425, 194] on input "dube" at bounding box center [448, 193] width 66 height 9
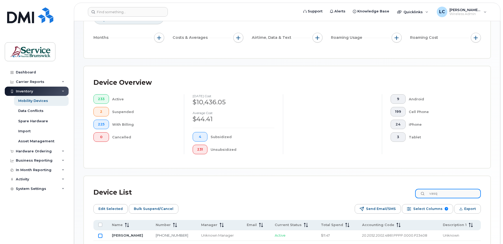
type input "vasq"
click at [101, 236] on input "Row Unselected" at bounding box center [100, 235] width 4 height 4
checkbox input "true"
drag, startPoint x: 449, startPoint y: 194, endPoint x: 412, endPoint y: 191, distance: 37.4
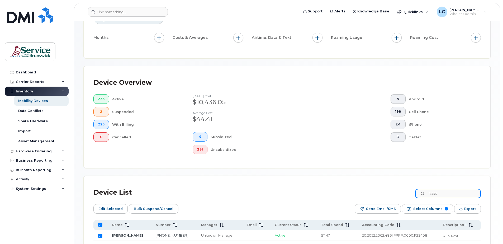
click at [412, 191] on div "Device List vasq" at bounding box center [286, 192] width 387 height 14
type input "richard"
checkbox input "false"
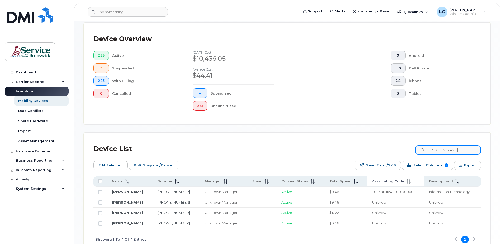
scroll to position [132, 0]
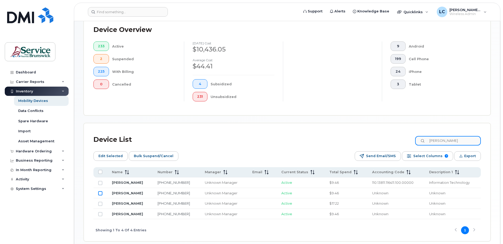
type input "richard"
click at [99, 192] on input "Row Unselected" at bounding box center [100, 193] width 4 height 4
checkbox input "true"
drag, startPoint x: 452, startPoint y: 141, endPoint x: 426, endPoint y: 139, distance: 25.5
click at [426, 139] on div "richard" at bounding box center [448, 140] width 66 height 9
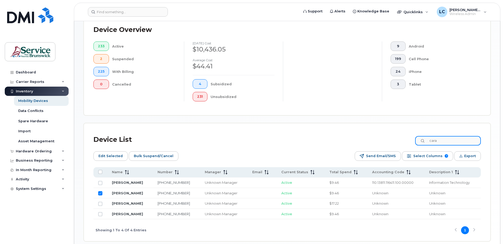
scroll to position [124, 0]
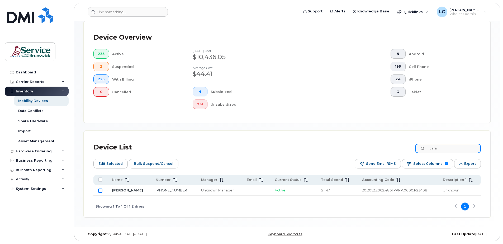
type input "cara"
click at [102, 190] on input "Row Unselected" at bounding box center [100, 190] width 4 height 4
checkbox input "true"
drag, startPoint x: 445, startPoint y: 147, endPoint x: 430, endPoint y: 146, distance: 15.1
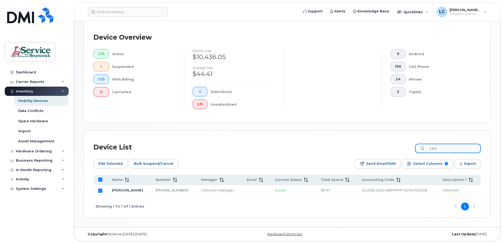
click at [430, 146] on input "cara" at bounding box center [448, 147] width 66 height 9
type input "larry"
checkbox input "false"
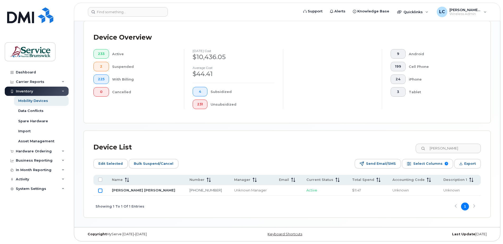
click at [98, 190] on input "Row Unselected" at bounding box center [100, 190] width 4 height 4
checkbox input "true"
drag, startPoint x: 452, startPoint y: 149, endPoint x: 429, endPoint y: 149, distance: 22.9
click at [429, 149] on input "larry" at bounding box center [448, 147] width 66 height 9
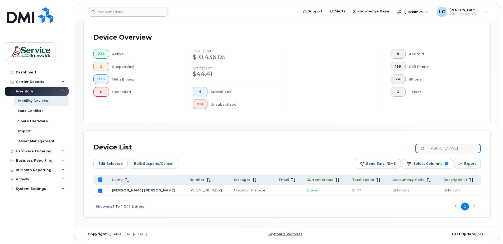
type input "dryden"
checkbox input "false"
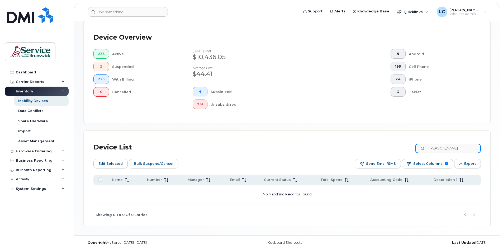
drag, startPoint x: 453, startPoint y: 148, endPoint x: 429, endPoint y: 146, distance: 23.6
click at [429, 146] on input "dryden" at bounding box center [448, 147] width 66 height 9
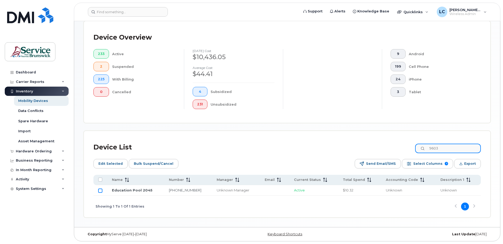
type input "9603"
click at [99, 190] on input "Row Unselected" at bounding box center [100, 190] width 4 height 4
checkbox input "true"
click at [457, 150] on input "9603" at bounding box center [448, 147] width 66 height 9
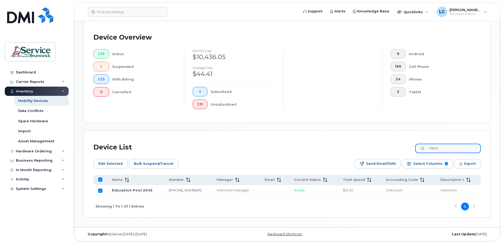
drag, startPoint x: 457, startPoint y: 149, endPoint x: 435, endPoint y: 149, distance: 21.4
click at [435, 150] on input "9603" at bounding box center [448, 147] width 66 height 9
type input "1598"
checkbox input "false"
type input "1598"
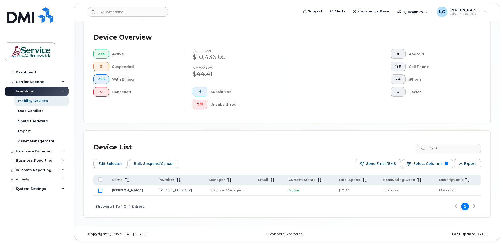
click at [99, 190] on input "Row Unselected" at bounding box center [100, 190] width 4 height 4
checkbox input "true"
drag, startPoint x: 456, startPoint y: 148, endPoint x: 428, endPoint y: 148, distance: 28.2
click at [428, 148] on div "1598" at bounding box center [448, 147] width 66 height 9
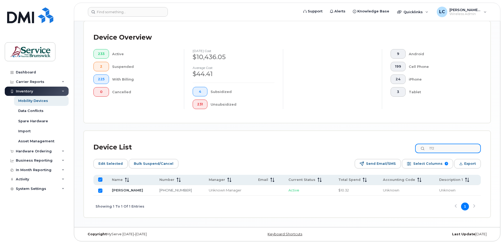
type input "1724"
checkbox input "false"
type input "1724"
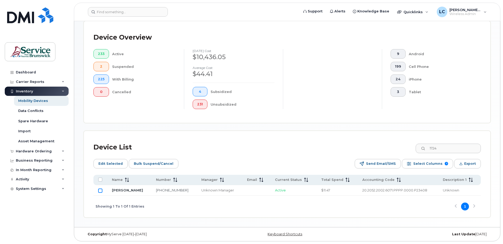
click at [100, 189] on input "Row Unselected" at bounding box center [100, 190] width 4 height 4
checkbox input "true"
click at [456, 150] on input "1724" at bounding box center [448, 147] width 66 height 9
drag, startPoint x: 452, startPoint y: 150, endPoint x: 424, endPoint y: 149, distance: 28.2
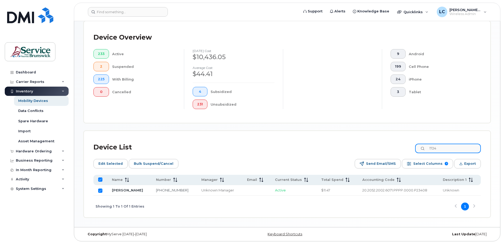
click at [424, 149] on input "1724" at bounding box center [448, 147] width 66 height 9
type input "daws"
checkbox input "false"
type input "dawson"
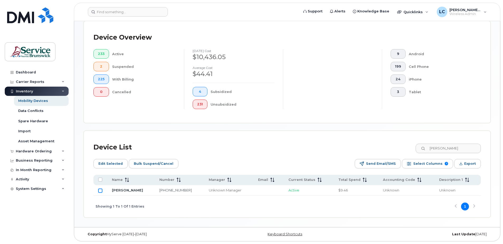
click at [99, 190] on input "Row Unselected" at bounding box center [100, 190] width 4 height 4
checkbox input "true"
click at [106, 163] on span "Edit Selected" at bounding box center [110, 164] width 24 height 8
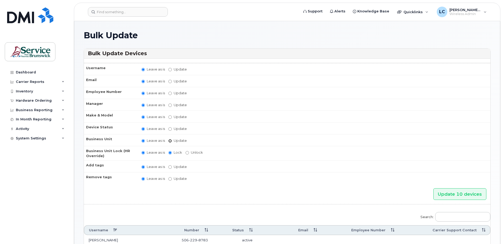
click at [169, 140] on input "Update" at bounding box center [169, 140] width 3 height 3
radio input "true"
radio input "false"
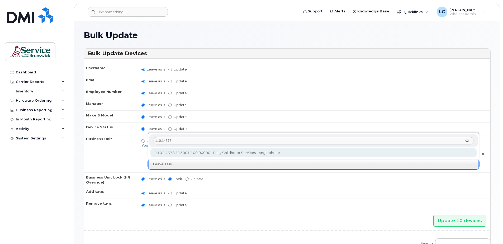
type input "110.14378"
type input "36039697"
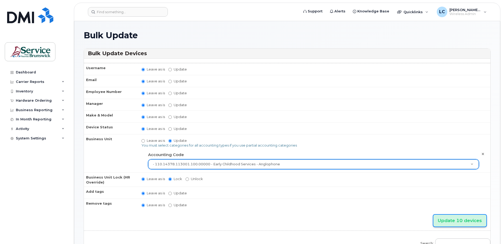
click at [448, 223] on input "Update 10 devices" at bounding box center [459, 220] width 53 height 12
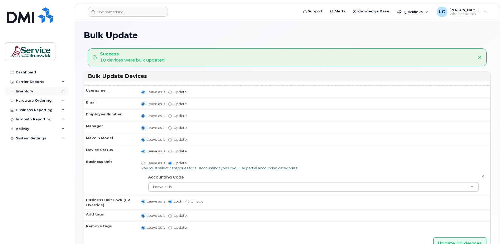
click at [49, 92] on div "Inventory" at bounding box center [37, 91] width 64 height 9
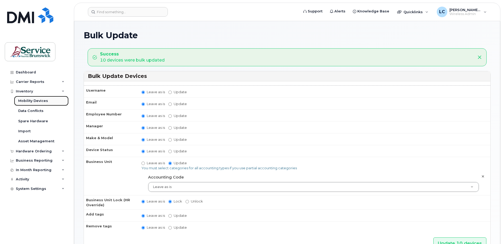
click at [45, 99] on div "Mobility Devices" at bounding box center [33, 100] width 30 height 5
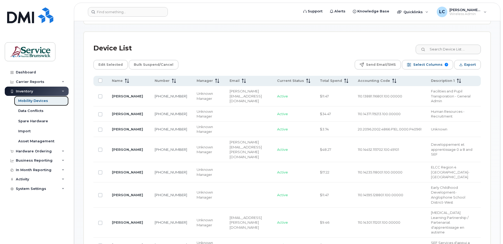
scroll to position [185, 0]
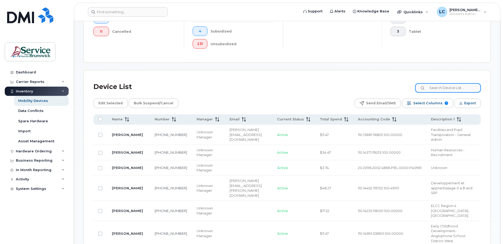
click at [445, 87] on input at bounding box center [448, 87] width 66 height 9
type input "9603"
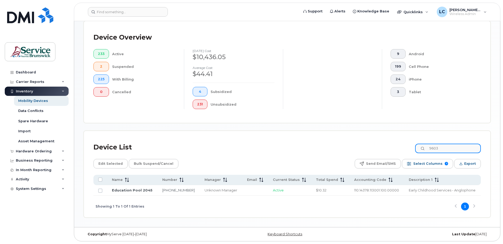
scroll to position [124, 0]
click at [175, 190] on link "506-470-9603" at bounding box center [178, 190] width 32 height 4
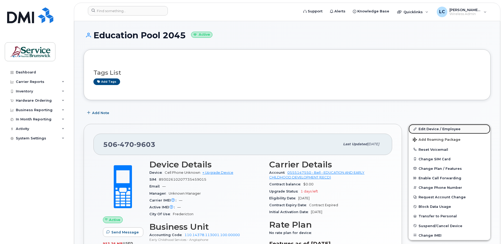
click at [450, 127] on link "Edit Device / Employee" at bounding box center [449, 128] width 82 height 9
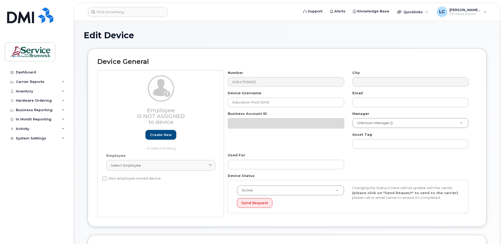
select select "36039697"
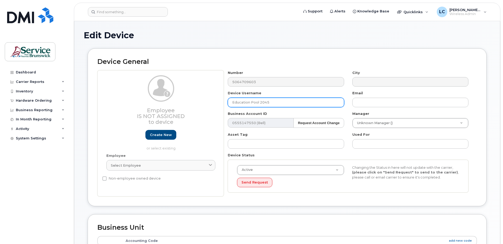
drag, startPoint x: 279, startPoint y: 104, endPoint x: 220, endPoint y: 100, distance: 59.0
click at [220, 101] on div "Employee Is not assigned to device Create new or select existing Employee Selec…" at bounding box center [286, 133] width 379 height 126
type input "[PERSON_NAME]"
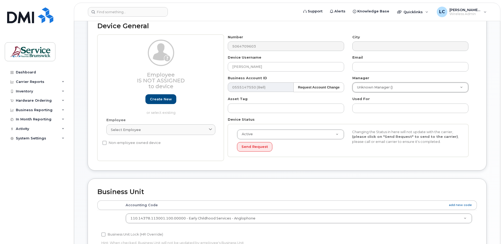
scroll to position [26, 0]
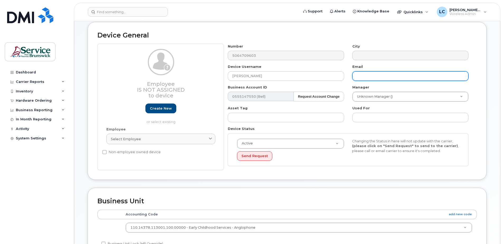
click at [406, 76] on input "text" at bounding box center [410, 75] width 116 height 9
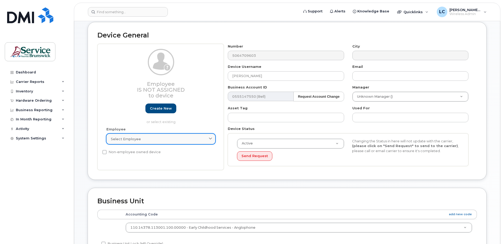
click at [204, 140] on div "Select employee" at bounding box center [161, 138] width 100 height 5
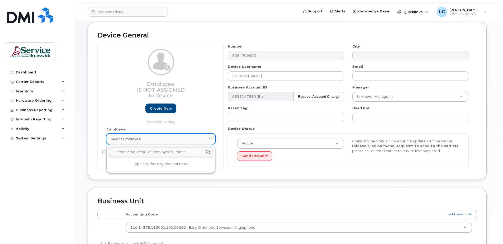
click at [204, 140] on div "Select employee" at bounding box center [161, 138] width 100 height 5
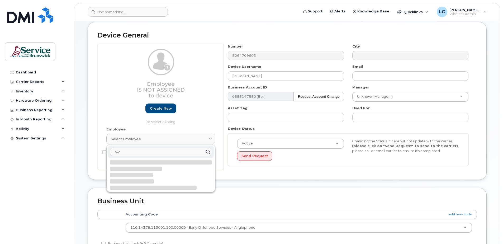
type input "w"
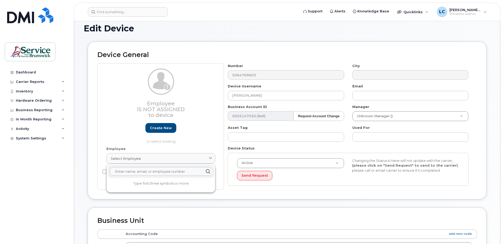
scroll to position [0, 0]
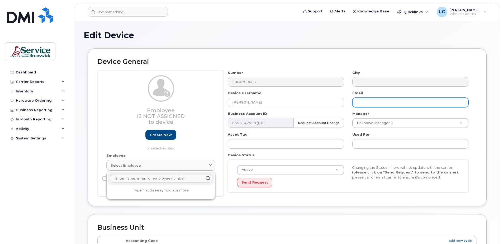
click at [369, 101] on input "text" at bounding box center [410, 102] width 116 height 9
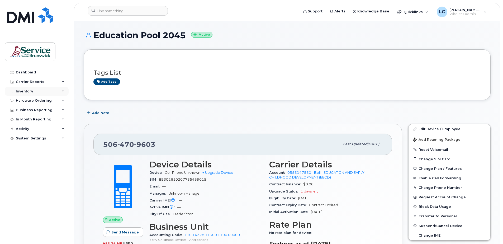
click at [34, 90] on div "Inventory" at bounding box center [37, 91] width 64 height 9
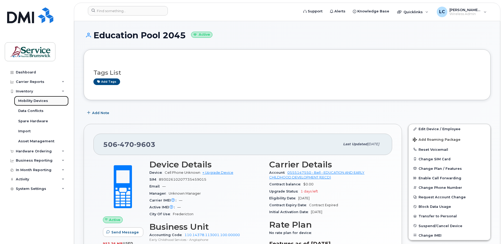
click at [32, 100] on div "Mobility Devices" at bounding box center [33, 100] width 30 height 5
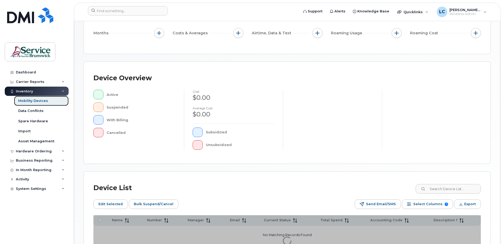
scroll to position [106, 0]
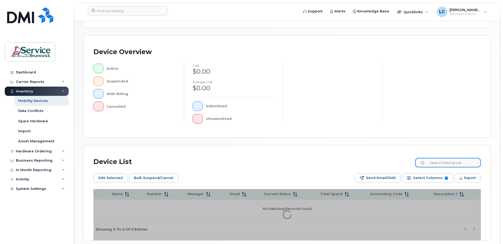
click at [452, 160] on input at bounding box center [448, 162] width 66 height 9
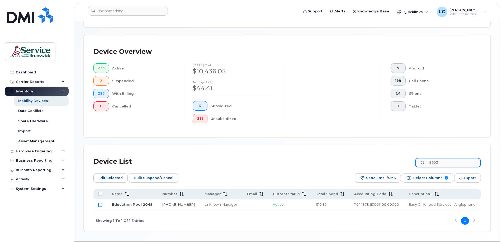
type input "9603"
click at [100, 204] on input "Row Unselected" at bounding box center [100, 205] width 4 height 4
checkbox input "true"
click at [109, 177] on span "Edit Selected" at bounding box center [110, 178] width 24 height 8
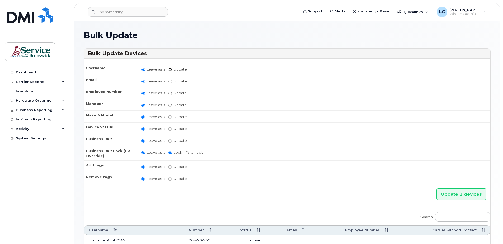
click at [171, 69] on input "Update" at bounding box center [169, 69] width 3 height 3
radio input "true"
radio input "false"
click at [195, 69] on input "Update" at bounding box center [211, 69] width 49 height 7
type input "WENDELL DRYDEN"
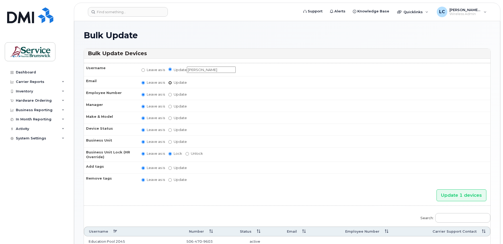
click at [169, 82] on input "Update" at bounding box center [169, 82] width 3 height 3
radio input "true"
radio input "false"
click at [193, 81] on input "Update" at bounding box center [211, 82] width 49 height 7
paste input "110.14447.115201.100"
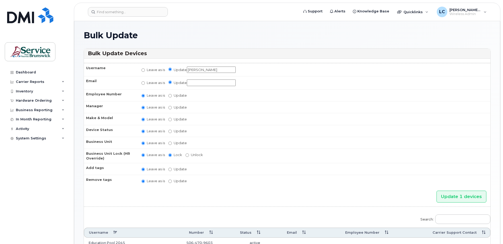
type input "110.14447.115201.100"
drag, startPoint x: 229, startPoint y: 83, endPoint x: 169, endPoint y: 80, distance: 60.2
click at [170, 80] on label "Update 110.14447.115201.100" at bounding box center [201, 82] width 67 height 7
click at [211, 82] on input "Update" at bounding box center [211, 82] width 49 height 7
paste input "wendell.dryden@gnb.ca"
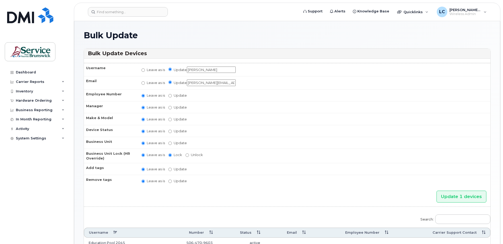
scroll to position [0, 1]
type input "wendell.dryden@gnb.ca"
click at [457, 197] on input "Update 1 devices" at bounding box center [461, 196] width 50 height 12
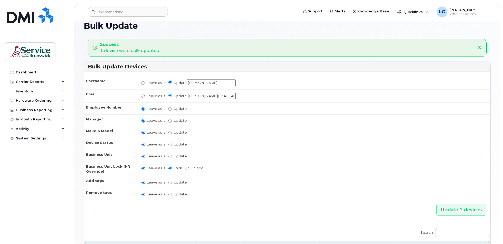
scroll to position [74, 0]
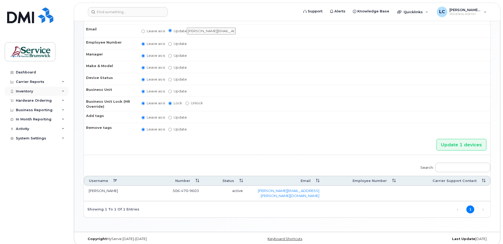
click at [46, 93] on div "Inventory" at bounding box center [37, 91] width 64 height 9
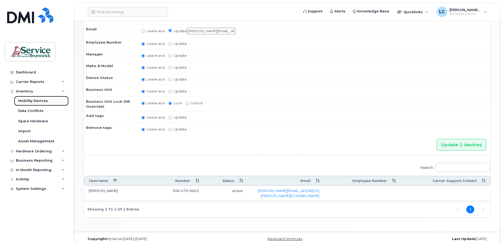
click at [45, 102] on div "Mobility Devices" at bounding box center [33, 100] width 30 height 5
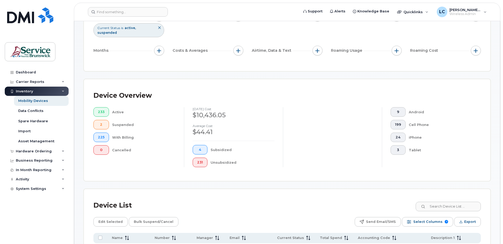
scroll to position [106, 0]
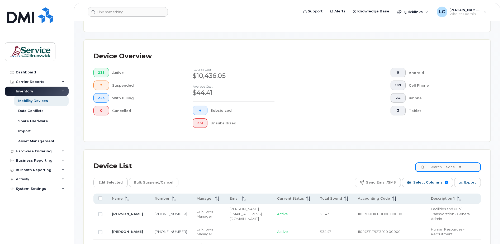
click at [453, 167] on input at bounding box center [448, 166] width 66 height 9
paste input "5062291598"
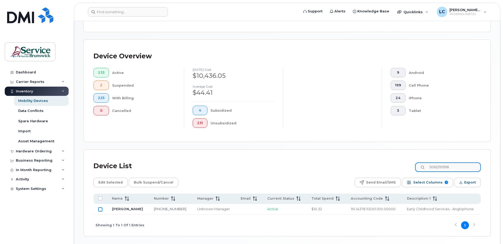
type input "5062291598"
click at [100, 210] on input "Row Unselected" at bounding box center [100, 209] width 4 height 4
checkbox input "true"
click at [113, 184] on span "Edit Selected" at bounding box center [110, 182] width 24 height 8
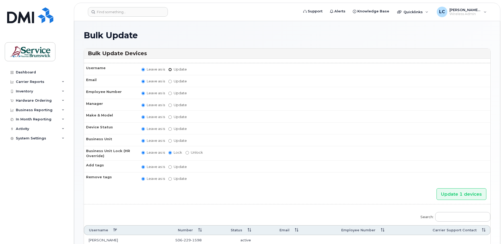
click at [170, 68] on input "Update" at bounding box center [169, 69] width 3 height 3
radio input "true"
radio input "false"
click at [192, 71] on input "Update" at bounding box center [211, 69] width 49 height 7
type input "[PERSON_NAME]"
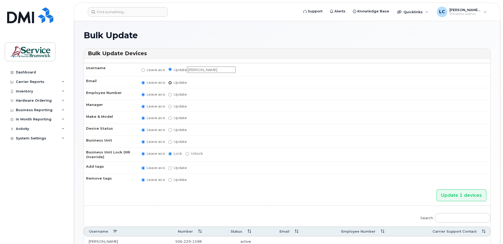
click at [170, 83] on input "Update" at bounding box center [169, 82] width 3 height 3
radio input "true"
radio input "false"
click at [193, 83] on input "Update" at bounding box center [211, 82] width 49 height 7
paste input "[PERSON_NAME][EMAIL_ADDRESS][DOMAIN_NAME]"
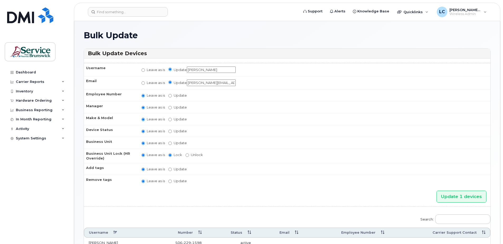
scroll to position [0, 1]
type input "[PERSON_NAME][EMAIL_ADDRESS][DOMAIN_NAME]"
click at [453, 196] on input "Update 1 devices" at bounding box center [461, 196] width 50 height 12
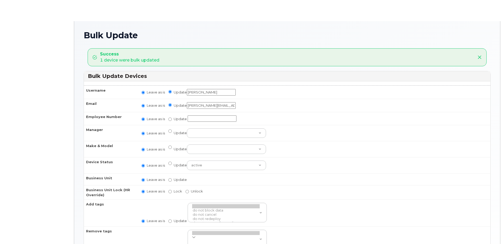
radio input "true"
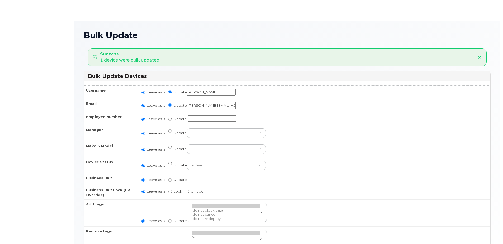
radio input "true"
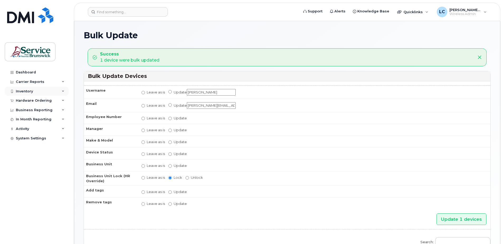
click at [39, 88] on div "Inventory" at bounding box center [37, 91] width 64 height 9
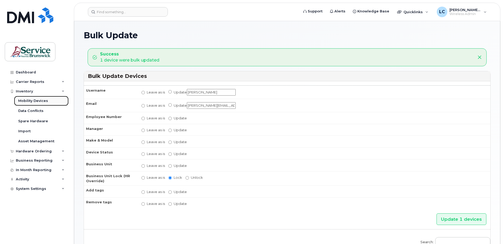
click at [39, 100] on div "Mobility Devices" at bounding box center [33, 100] width 30 height 5
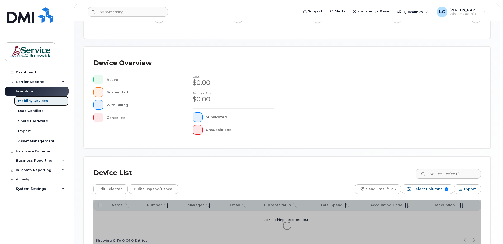
scroll to position [119, 0]
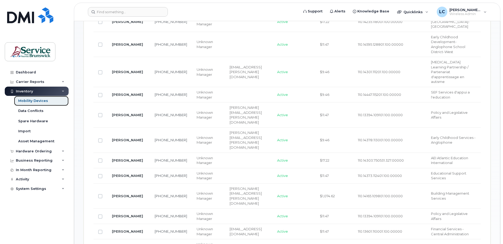
scroll to position [383, 0]
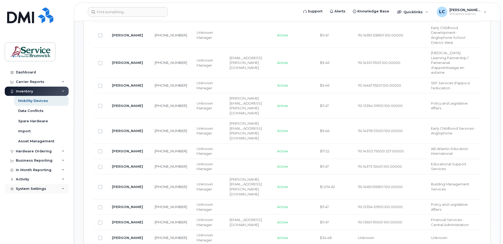
click at [53, 188] on div "System Settings" at bounding box center [37, 188] width 64 height 9
click at [50, 199] on div "Accounting Codes" at bounding box center [35, 198] width 34 height 5
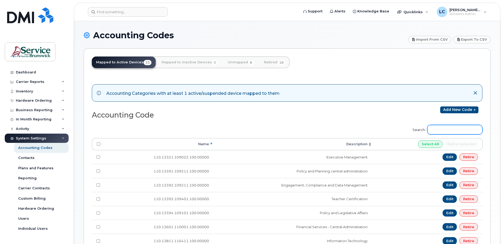
click at [448, 131] on input "Search:" at bounding box center [454, 129] width 55 height 9
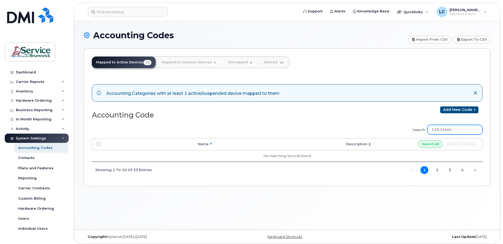
type input "110.14444"
click at [237, 63] on link "Unmapped 8" at bounding box center [240, 62] width 35 height 12
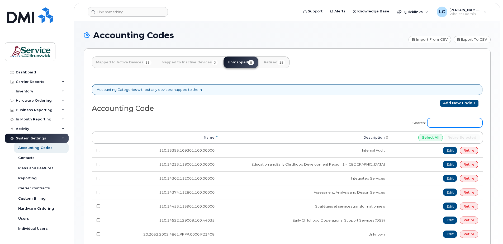
click at [459, 122] on input "Search:" at bounding box center [454, 122] width 55 height 9
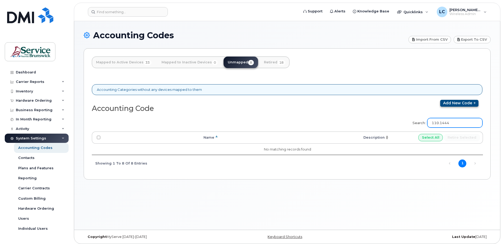
type input "110.1444"
click at [450, 101] on link "Add new code" at bounding box center [459, 103] width 38 height 7
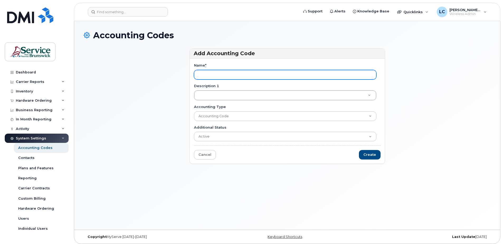
click at [217, 74] on input "Name *" at bounding box center [285, 74] width 182 height 9
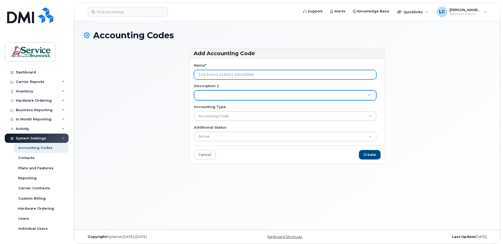
type input "110.14444.115001.100.00000"
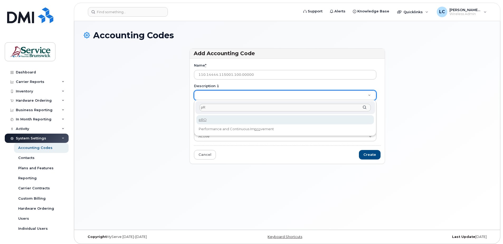
type input "p"
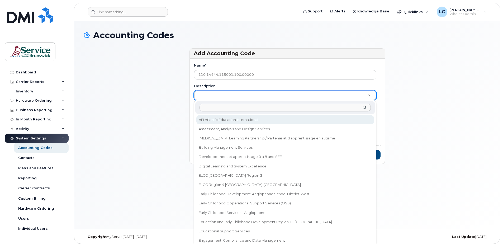
click at [208, 109] on input "Description 1" at bounding box center [284, 108] width 171 height 8
paste input "programme d'études"
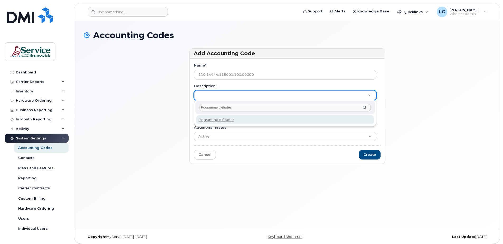
type input "Pogrammes d'études"
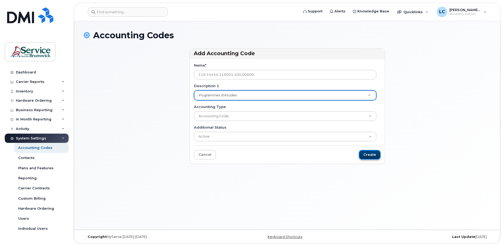
click at [370, 154] on input "Create" at bounding box center [370, 155] width 22 height 10
type input "Saving..."
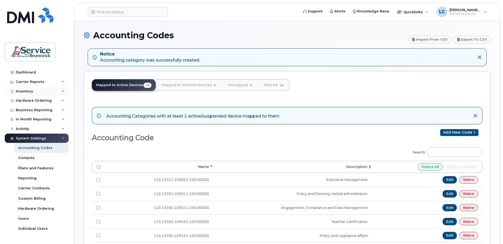
click div "Inventory"
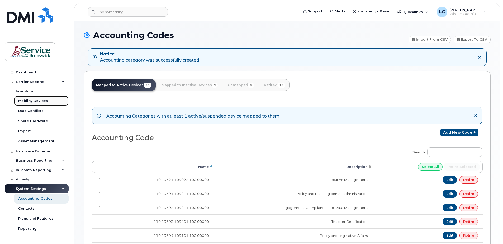
click div "Mobility Devices"
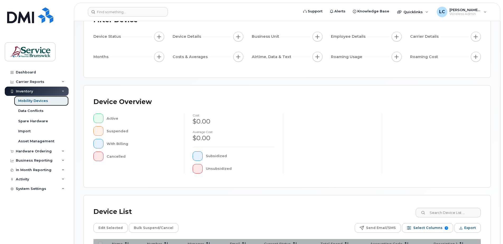
scroll to position [119, 0]
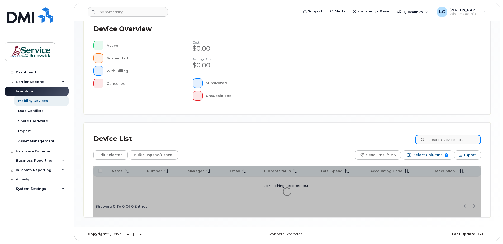
click input
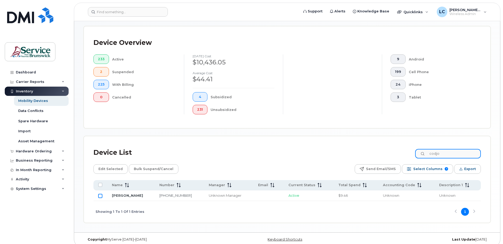
type input "codjo"
click input "Row Unselected"
checkbox input "true"
drag, startPoint x: 449, startPoint y: 154, endPoint x: 433, endPoint y: 154, distance: 16.6
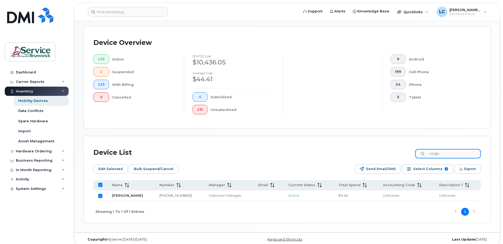
click input "codjo"
type input "maro"
checkbox input "false"
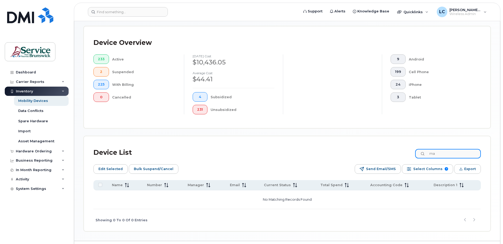
type input "m"
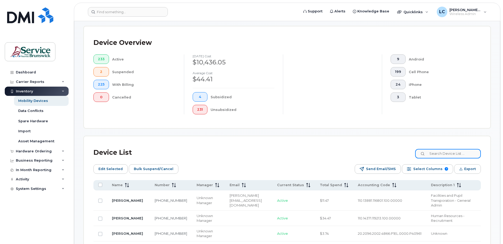
click input
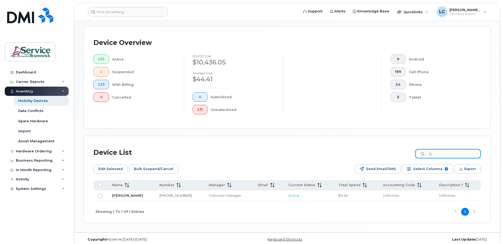
type input "l"
type input "[PERSON_NAME]"
click input "Row Unselected"
checkbox input "true"
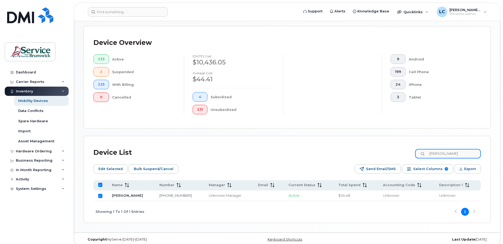
click input "[PERSON_NAME]"
drag, startPoint x: 455, startPoint y: 154, endPoint x: 427, endPoint y: 154, distance: 28.0
click div "[PERSON_NAME]"
type input "basque"
checkbox input "false"
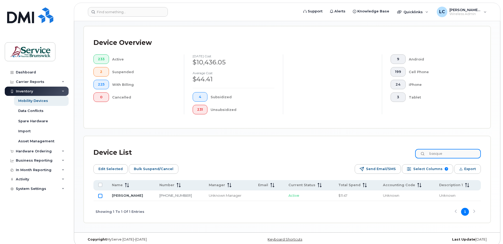
type input "basque"
click input "Row Unselected"
checkbox input "true"
click input "basque"
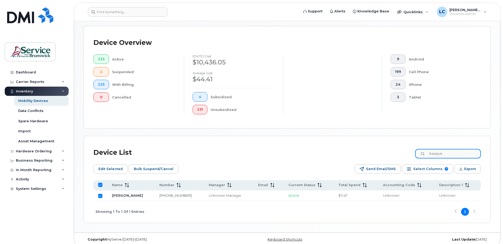
drag, startPoint x: 459, startPoint y: 154, endPoint x: 425, endPoint y: 154, distance: 34.6
click input "basque"
type input "[PERSON_NAME]"
checkbox input "false"
click input "Row Unselected"
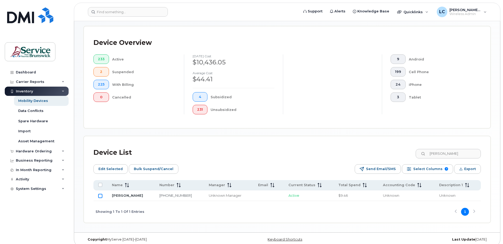
checkbox input "true"
click input "[PERSON_NAME]"
drag, startPoint x: 449, startPoint y: 154, endPoint x: 420, endPoint y: 151, distance: 28.6
click input "[PERSON_NAME]"
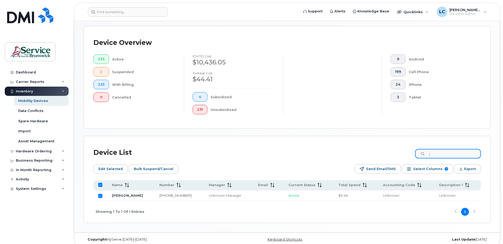
type input "ju"
checkbox input "false"
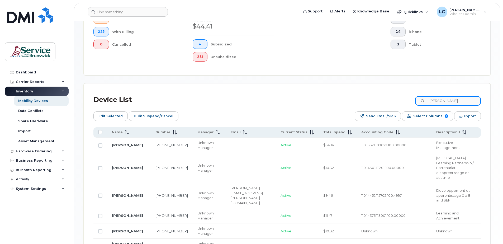
scroll to position [198, 0]
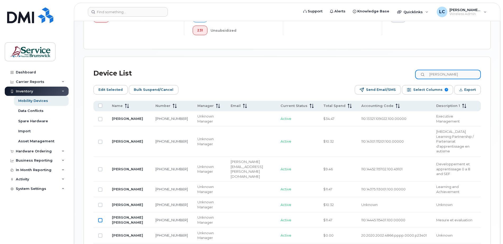
type input "[PERSON_NAME]"
click input "Row Unselected"
click input "Row Selected"
checkbox input "false"
click span "Edit Selected"
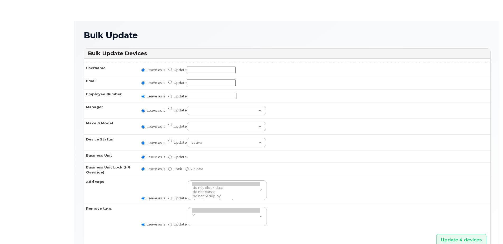
radio input "true"
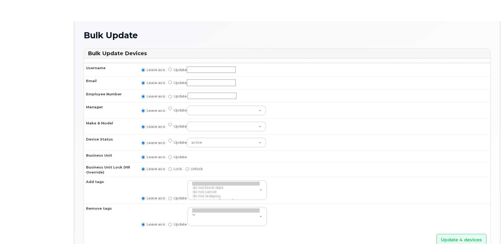
radio input "true"
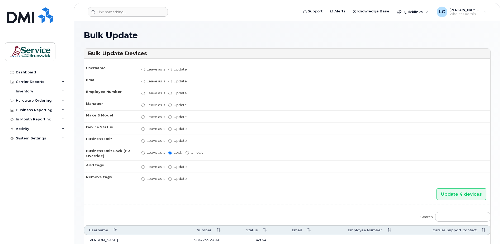
click at [172, 140] on label "Update" at bounding box center [177, 140] width 18 height 5
click at [172, 140] on input "Update" at bounding box center [169, 140] width 3 height 3
radio input "true"
radio input "false"
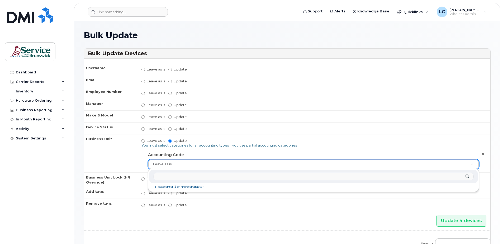
drag, startPoint x: 175, startPoint y: 162, endPoint x: 172, endPoint y: 162, distance: 2.9
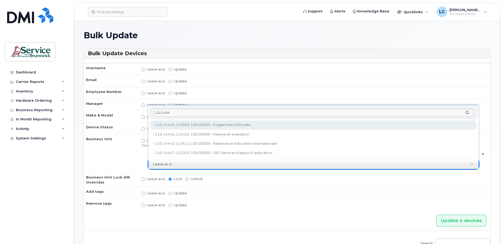
type input "110.1444"
type input "36040229"
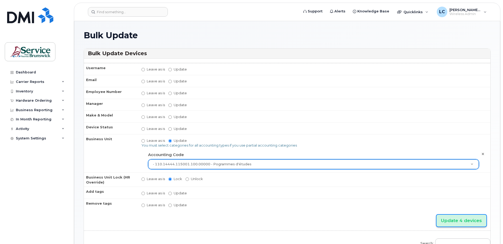
click at [469, 220] on input "Update 4 devices" at bounding box center [461, 220] width 50 height 12
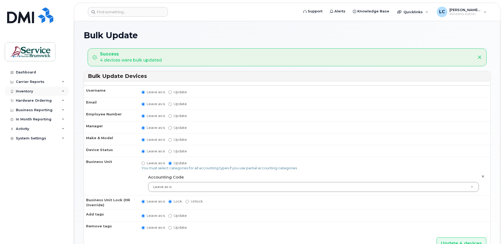
click at [47, 91] on div "Inventory" at bounding box center [37, 91] width 64 height 9
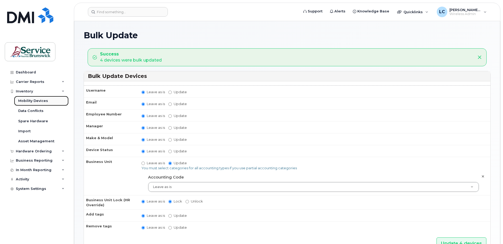
click at [46, 100] on div "Mobility Devices" at bounding box center [33, 100] width 30 height 5
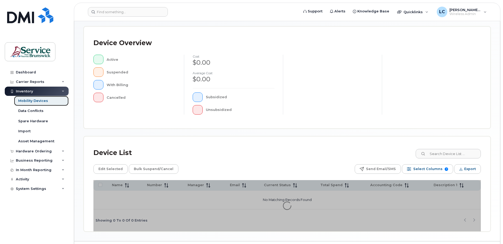
scroll to position [106, 0]
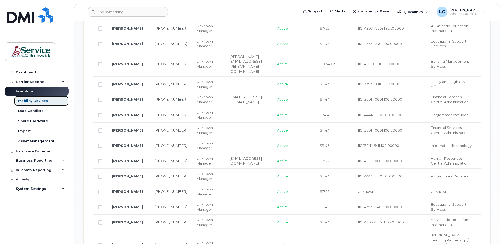
scroll to position [541, 0]
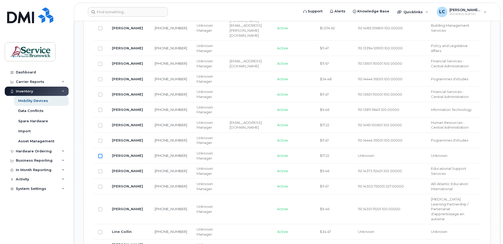
click at [101, 154] on input "Row Unselected" at bounding box center [100, 156] width 4 height 4
checkbox input "true"
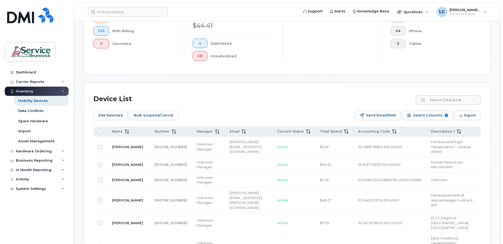
scroll to position [172, 0]
click at [115, 117] on span "Edit Selected" at bounding box center [110, 116] width 24 height 8
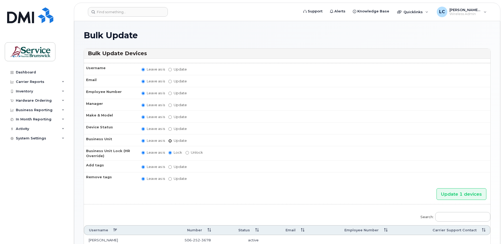
click at [170, 141] on input "Update" at bounding box center [169, 140] width 3 height 3
radio input "true"
radio input "false"
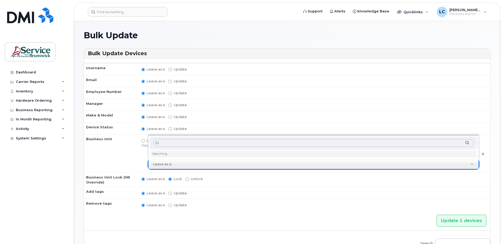
type input "1"
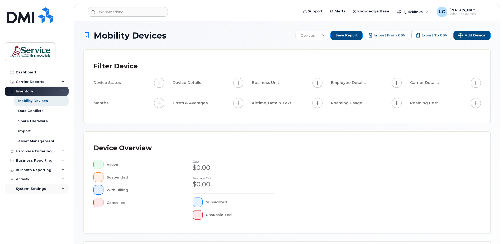
click at [43, 190] on div "System Settings" at bounding box center [31, 188] width 30 height 4
click at [41, 199] on div "Accounting Codes" at bounding box center [35, 198] width 34 height 5
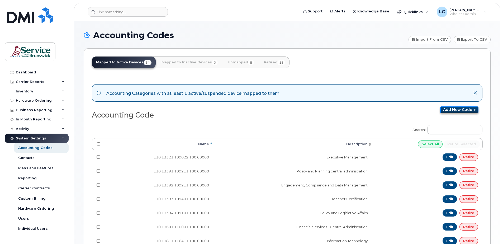
click at [454, 108] on link "Add new code" at bounding box center [459, 109] width 38 height 7
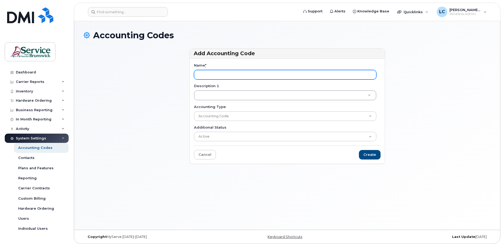
click at [217, 75] on input "Name *" at bounding box center [285, 74] width 182 height 9
click at [220, 75] on input "Name *" at bounding box center [285, 74] width 182 height 9
paste input "110.14663.128801.100"
click at [249, 74] on input "110.14663.128801.100" at bounding box center [285, 74] width 182 height 9
type input "110.14663.128801.100.00000"
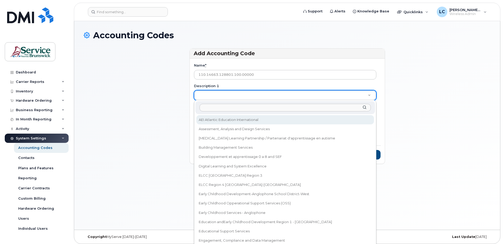
click at [215, 109] on input "Description 1" at bounding box center [284, 108] width 171 height 8
type input "Développement de la petite enfance-District scolaire francophone-Sud"
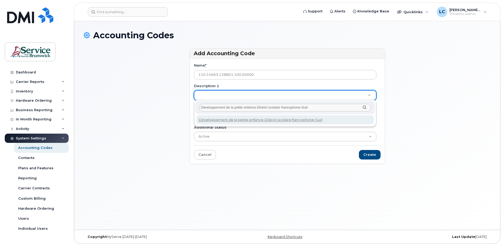
click at [329, 106] on input "Développement de la petite enfance-District scolaire francophone-Sud" at bounding box center [284, 108] width 171 height 8
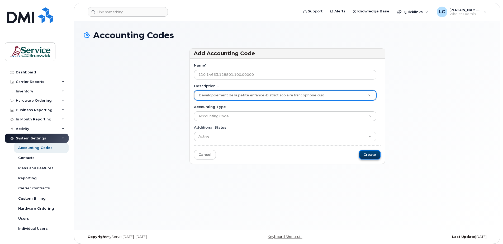
click at [369, 155] on input "Create" at bounding box center [370, 155] width 22 height 10
type input "Saving..."
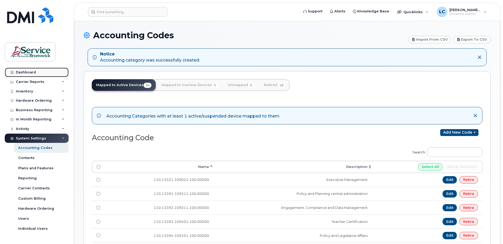
click at [32, 69] on link "Dashboard" at bounding box center [37, 72] width 64 height 9
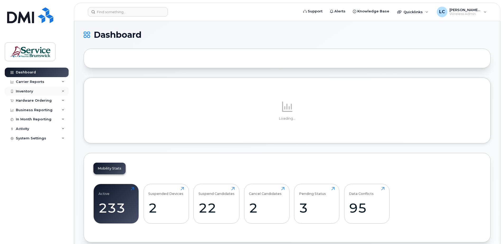
click at [41, 91] on div "Inventory" at bounding box center [37, 91] width 64 height 9
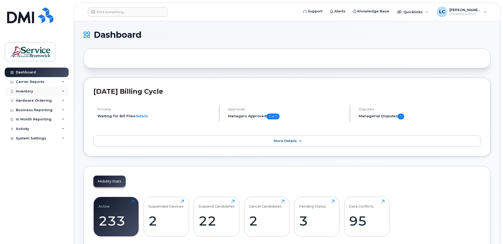
click at [28, 93] on div "Inventory" at bounding box center [24, 91] width 17 height 4
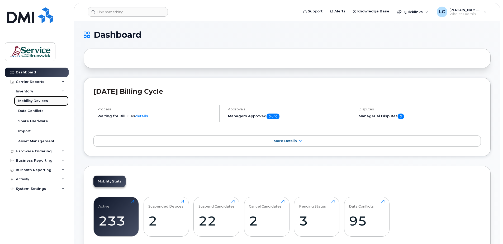
click at [29, 100] on div "Mobility Devices" at bounding box center [33, 100] width 30 height 5
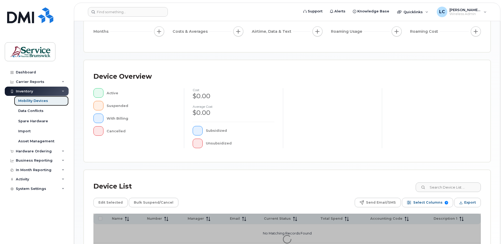
scroll to position [106, 0]
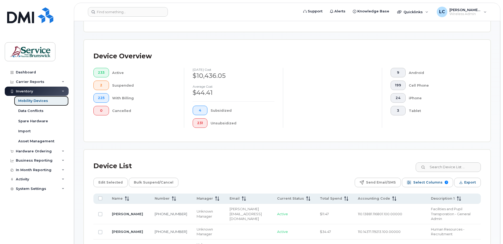
scroll to position [119, 0]
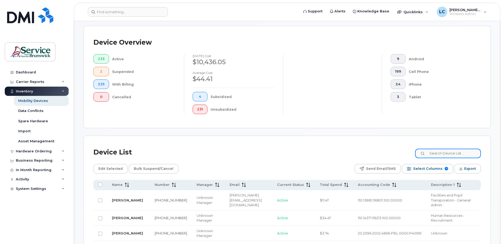
click at [446, 152] on input at bounding box center [448, 152] width 66 height 9
type input "5390"
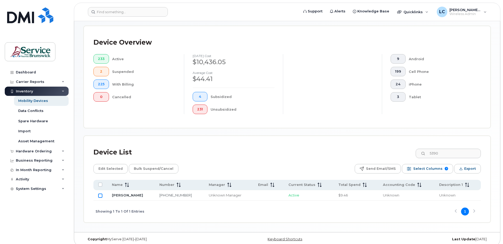
click at [99, 196] on input "Row Unselected" at bounding box center [100, 195] width 4 height 4
checkbox input "true"
drag, startPoint x: 452, startPoint y: 153, endPoint x: 429, endPoint y: 154, distance: 23.8
click at [429, 154] on div "5390" at bounding box center [448, 152] width 66 height 9
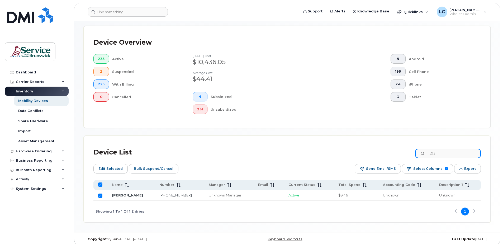
type input "5935"
checkbox input "false"
type input "5935"
click at [100, 195] on input "Row Unselected" at bounding box center [100, 195] width 4 height 4
checkbox input "true"
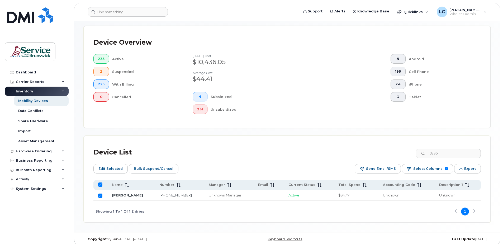
checkbox input "true"
drag, startPoint x: 446, startPoint y: 154, endPoint x: 431, endPoint y: 154, distance: 15.6
click at [431, 154] on input "5935" at bounding box center [448, 152] width 66 height 9
type input "4088"
checkbox input "false"
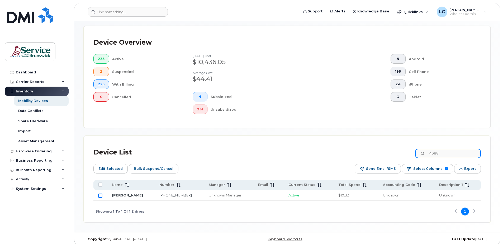
type input "4088"
click at [101, 195] on input "Row Unselected" at bounding box center [100, 195] width 4 height 4
checkbox input "true"
drag, startPoint x: 457, startPoint y: 152, endPoint x: 435, endPoint y: 154, distance: 21.2
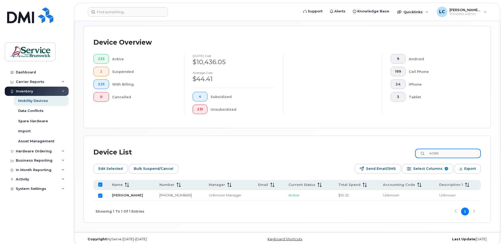
click at [435, 154] on input "4088" at bounding box center [448, 152] width 66 height 9
type input "5407"
checkbox input "false"
click at [101, 195] on input "Row Unselected" at bounding box center [100, 195] width 4 height 4
checkbox input "true"
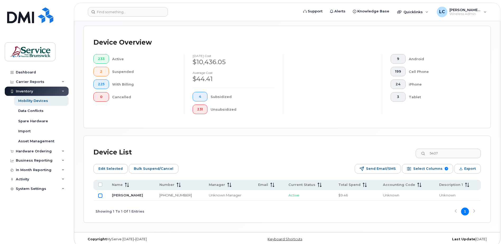
checkbox input "true"
click at [450, 154] on input "5407" at bounding box center [448, 152] width 66 height 9
drag, startPoint x: 451, startPoint y: 153, endPoint x: 431, endPoint y: 154, distance: 19.5
click at [431, 154] on input "5407" at bounding box center [448, 152] width 66 height 9
type input "2"
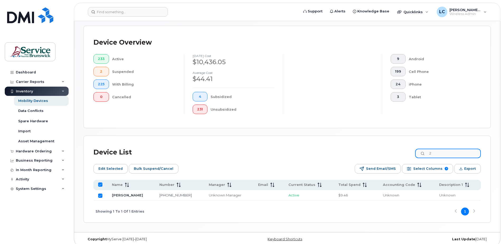
checkbox input "false"
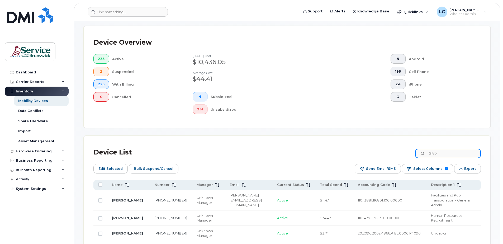
type input "2185"
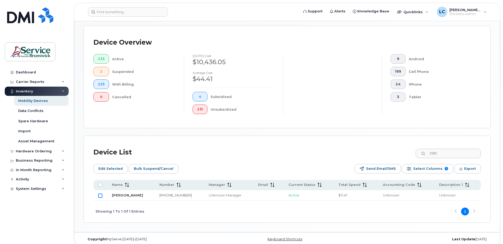
click at [99, 195] on input "Row Unselected" at bounding box center [100, 195] width 4 height 4
checkbox input "true"
click at [454, 156] on input "2185" at bounding box center [448, 152] width 66 height 9
drag, startPoint x: 433, startPoint y: 154, endPoint x: 423, endPoint y: 154, distance: 10.3
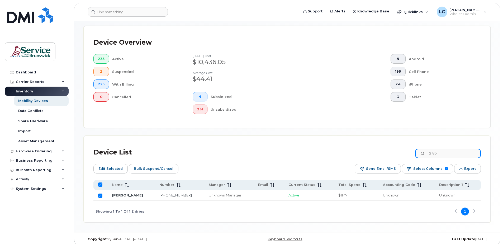
click at [423, 154] on input "2185" at bounding box center [448, 152] width 66 height 9
type input "3547"
checkbox input "false"
type input "3547"
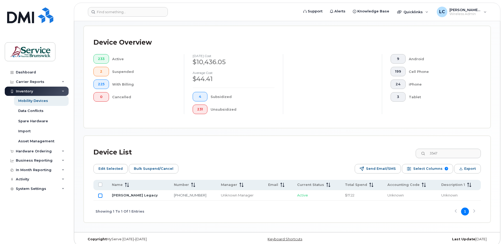
click at [99, 195] on input "Row Unselected" at bounding box center [100, 195] width 4 height 4
checkbox input "true"
drag, startPoint x: 462, startPoint y: 155, endPoint x: 422, endPoint y: 154, distance: 39.6
click at [422, 154] on input "3547" at bounding box center [448, 152] width 66 height 9
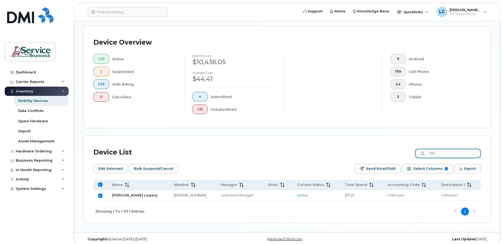
type input "1790"
checkbox input "false"
type input "1790"
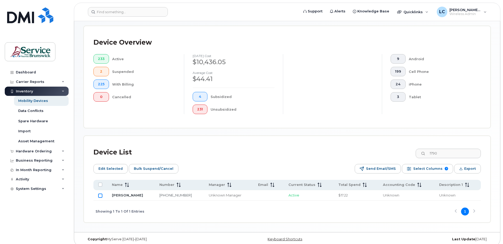
click at [101, 195] on input "Row Unselected" at bounding box center [100, 195] width 4 height 4
checkbox input "true"
drag, startPoint x: 452, startPoint y: 155, endPoint x: 418, endPoint y: 150, distance: 35.0
click at [418, 150] on div "Device List 1790" at bounding box center [286, 152] width 387 height 14
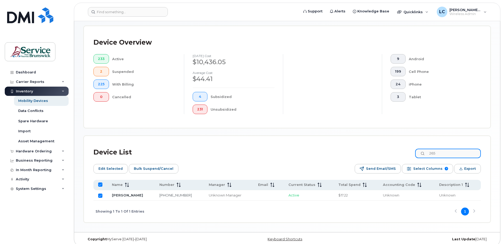
type input "2654"
checkbox input "false"
type input "2654"
drag, startPoint x: 98, startPoint y: 196, endPoint x: 103, endPoint y: 195, distance: 4.7
click at [99, 196] on input "Row Unselected" at bounding box center [100, 195] width 4 height 4
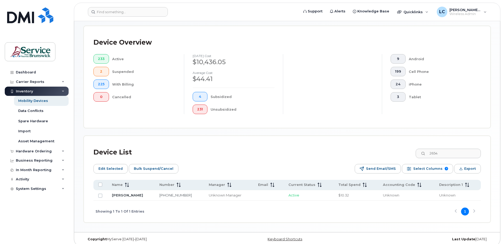
checkbox input "true"
drag, startPoint x: 457, startPoint y: 154, endPoint x: 423, endPoint y: 152, distance: 34.7
click at [423, 152] on input "2654" at bounding box center [448, 152] width 66 height 9
type input "3678"
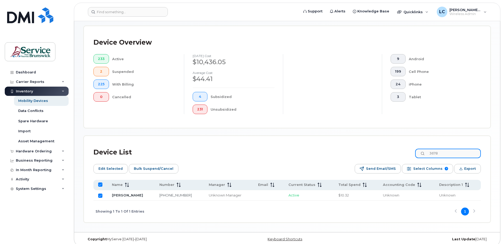
checkbox input "false"
type input "3678"
click at [101, 197] on input "Row Unselected" at bounding box center [100, 195] width 4 height 4
checkbox input "true"
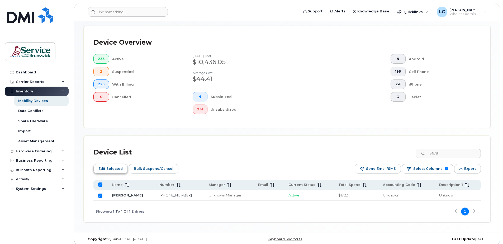
click at [106, 169] on span "Edit Selected" at bounding box center [110, 169] width 24 height 8
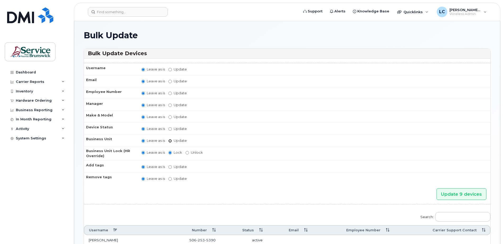
click at [169, 141] on input "Update" at bounding box center [169, 140] width 3 height 3
radio input "true"
radio input "false"
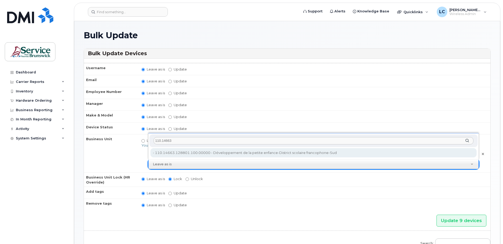
type input "110.14663"
type input "36040230"
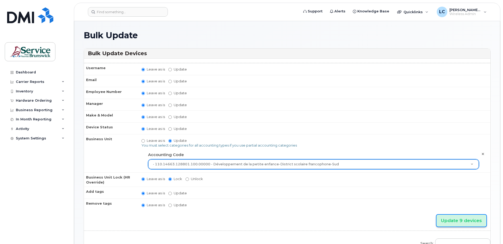
click at [454, 220] on input "Update 9 devices" at bounding box center [461, 220] width 50 height 12
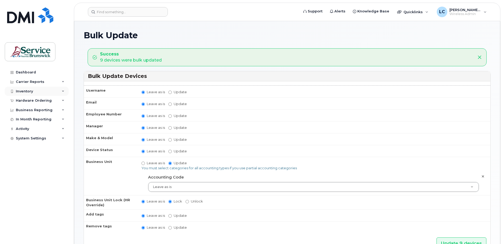
click at [32, 91] on div "Inventory" at bounding box center [24, 91] width 17 height 4
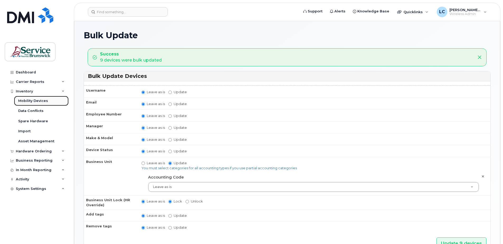
click at [31, 98] on link "Mobility Devices" at bounding box center [41, 101] width 55 height 10
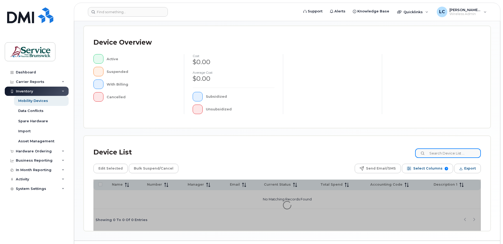
click at [466, 155] on input at bounding box center [448, 152] width 66 height 9
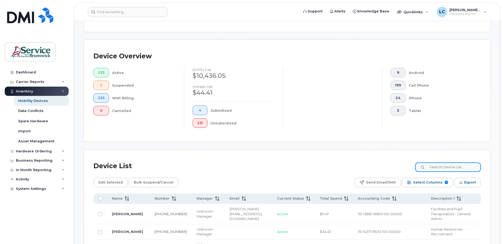
scroll to position [119, 0]
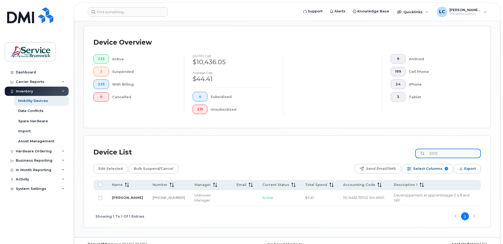
drag, startPoint x: 443, startPoint y: 153, endPoint x: 433, endPoint y: 152, distance: 9.8
click at [433, 152] on input "2205" at bounding box center [448, 152] width 66 height 9
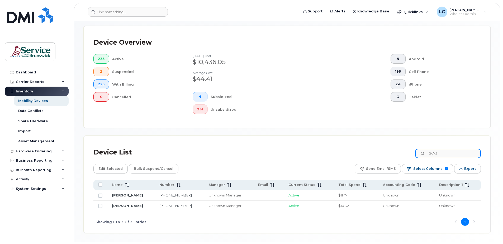
type input "2673"
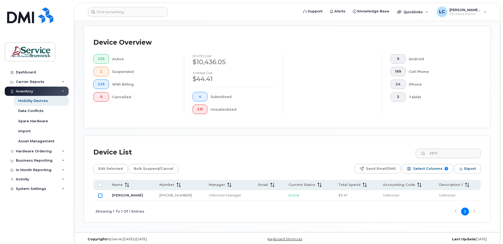
click at [101, 196] on input "Row Unselected" at bounding box center [100, 195] width 4 height 4
checkbox input "true"
drag, startPoint x: 456, startPoint y: 153, endPoint x: 425, endPoint y: 155, distance: 30.9
click at [425, 155] on input "2673" at bounding box center [448, 152] width 66 height 9
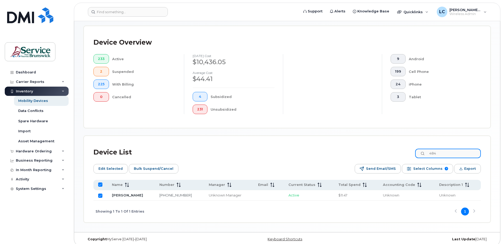
type input "4845"
checkbox input "false"
type input "4845"
click at [100, 195] on input "Row Unselected" at bounding box center [100, 195] width 4 height 4
checkbox input "true"
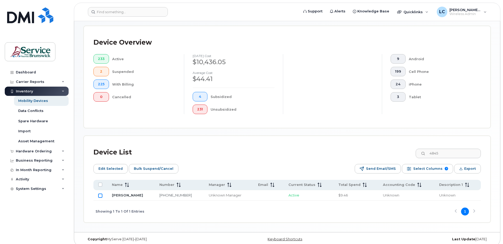
checkbox input "true"
click at [452, 153] on input "4845" at bounding box center [448, 152] width 66 height 9
drag, startPoint x: 452, startPoint y: 152, endPoint x: 419, endPoint y: 155, distance: 33.1
click at [419, 155] on div "Device List 4845" at bounding box center [286, 152] width 387 height 14
type input "1621"
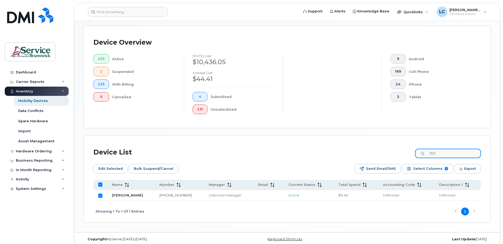
checkbox input "false"
type input "1621"
click at [102, 196] on input "Row Unselected" at bounding box center [100, 195] width 4 height 4
checkbox input "true"
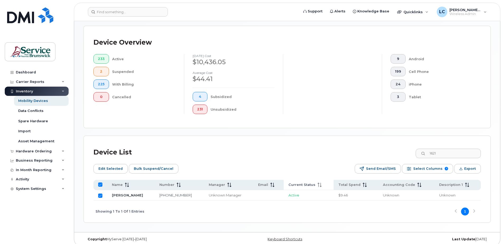
scroll to position [93, 0]
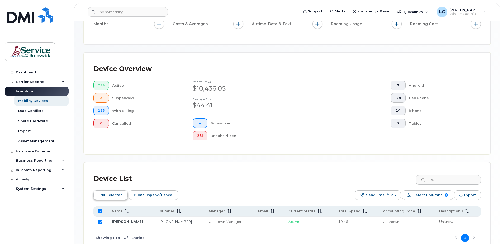
click at [108, 193] on span "Edit Selected" at bounding box center [110, 195] width 24 height 8
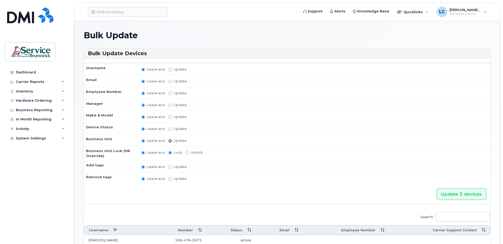
click at [170, 141] on input "Update" at bounding box center [169, 140] width 3 height 3
radio input "true"
radio input "false"
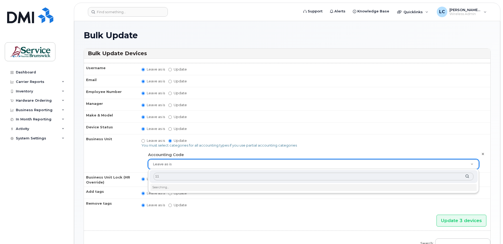
type input "110"
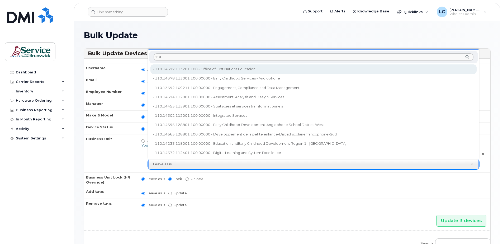
type input "36007849"
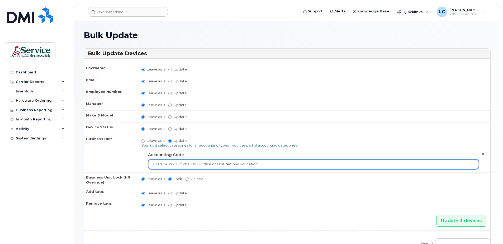
type input "1"
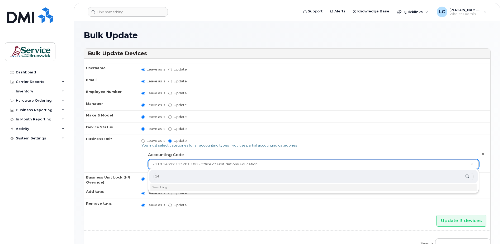
type input "1"
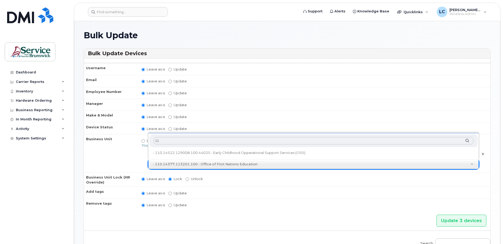
type input "1"
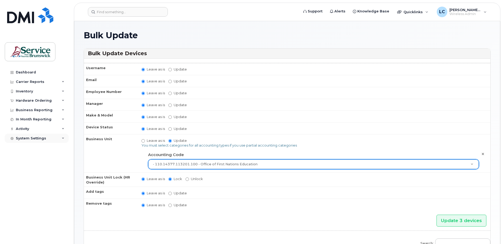
click at [62, 138] on icon at bounding box center [63, 138] width 3 height 3
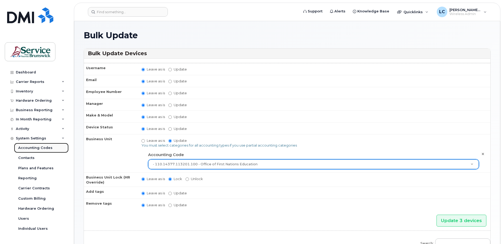
click at [43, 150] on div "Accounting Codes" at bounding box center [35, 147] width 34 height 5
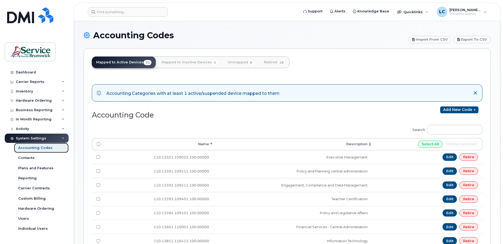
click at [46, 148] on div "Accounting Codes" at bounding box center [35, 147] width 34 height 5
click at [458, 108] on link "Add new code" at bounding box center [459, 109] width 38 height 7
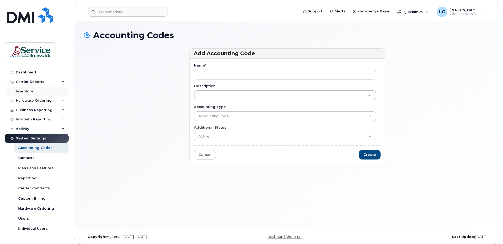
click at [56, 91] on div "Inventory" at bounding box center [37, 91] width 64 height 9
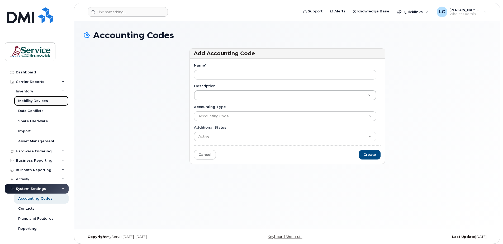
click at [47, 99] on link "Mobility Devices" at bounding box center [41, 101] width 55 height 10
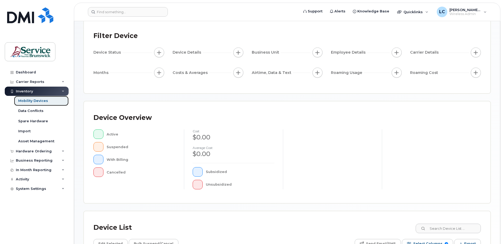
scroll to position [119, 0]
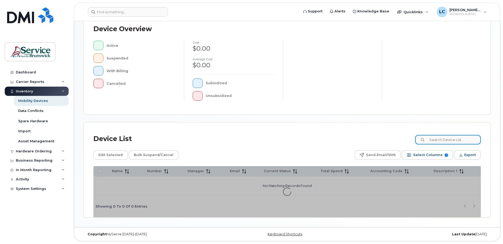
click at [437, 141] on input at bounding box center [448, 139] width 66 height 9
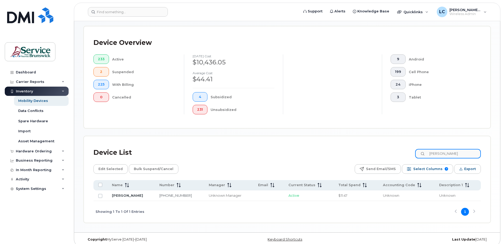
type input "[PERSON_NAME]"
click at [100, 196] on input "Row Unselected" at bounding box center [100, 196] width 4 height 4
checkbox input "true"
click at [471, 153] on input "mckillop" at bounding box center [448, 153] width 66 height 9
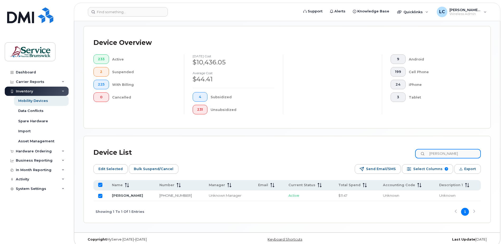
drag, startPoint x: 465, startPoint y: 152, endPoint x: 405, endPoint y: 150, distance: 60.2
click at [405, 150] on div "Device List mckillop" at bounding box center [286, 153] width 387 height 14
type input "du"
checkbox input "false"
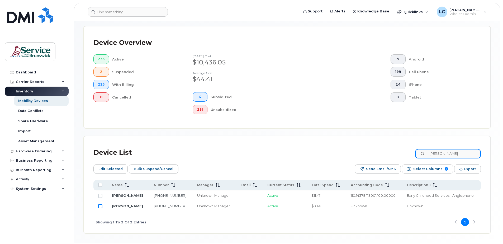
type input "dube"
click at [101, 206] on input "Row Unselected" at bounding box center [100, 206] width 4 height 4
checkbox input "true"
drag, startPoint x: 456, startPoint y: 152, endPoint x: 430, endPoint y: 152, distance: 25.8
click at [430, 152] on input "dube" at bounding box center [448, 153] width 66 height 9
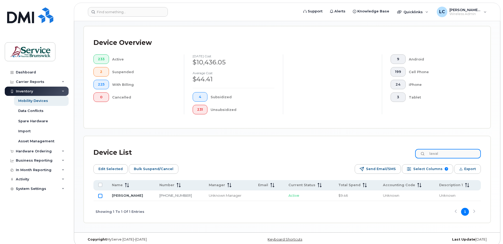
type input "lawal"
click at [99, 195] on input "Row Unselected" at bounding box center [100, 196] width 4 height 4
checkbox input "true"
click at [114, 167] on span "Edit Selected" at bounding box center [110, 169] width 24 height 8
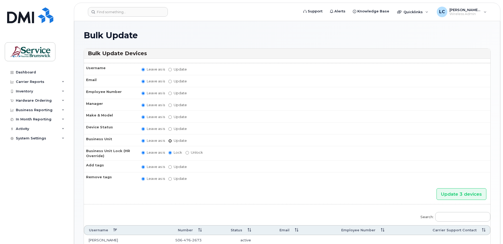
click at [170, 140] on input "Update" at bounding box center [169, 140] width 3 height 3
radio input "true"
radio input "false"
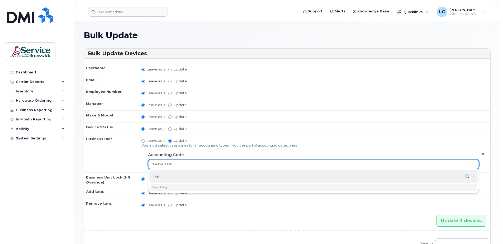
type input "o"
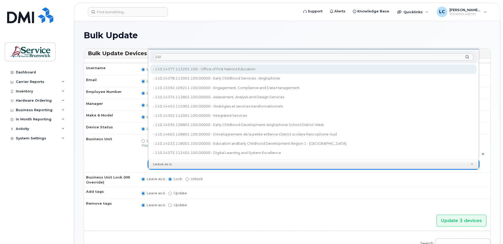
click at [170, 56] on input "110" at bounding box center [314, 57] width 320 height 8
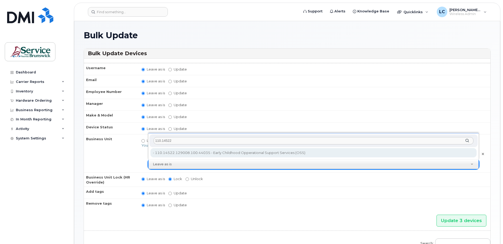
type input "110.14522"
type input "35710974"
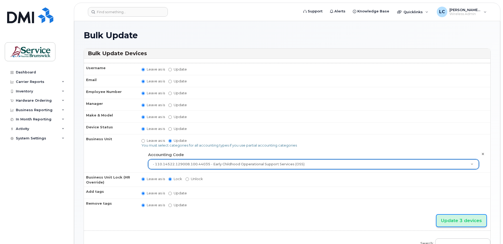
click at [452, 220] on input "Update 3 devices" at bounding box center [461, 220] width 50 height 12
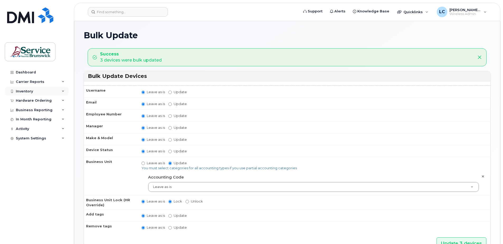
click at [32, 88] on div "Inventory" at bounding box center [37, 91] width 64 height 9
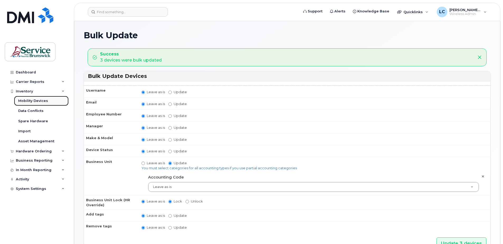
click at [35, 100] on div "Mobility Devices" at bounding box center [33, 100] width 30 height 5
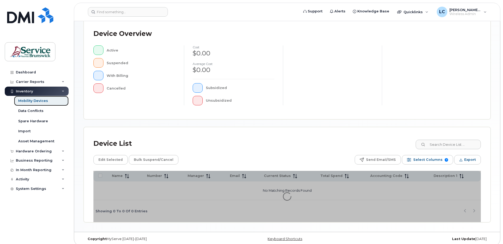
scroll to position [119, 0]
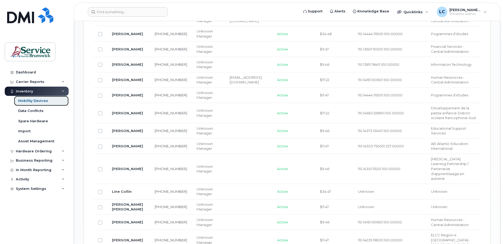
scroll to position [594, 0]
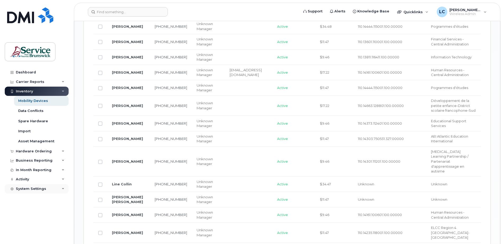
click at [54, 188] on div "System Settings" at bounding box center [37, 188] width 64 height 9
click at [48, 199] on div "Accounting Codes" at bounding box center [35, 198] width 34 height 5
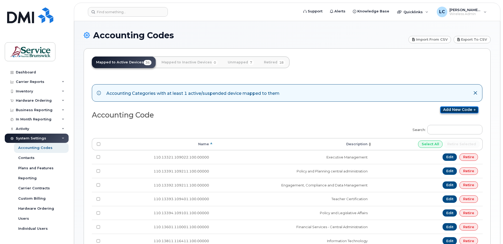
click at [468, 108] on link "Add new code" at bounding box center [459, 109] width 38 height 7
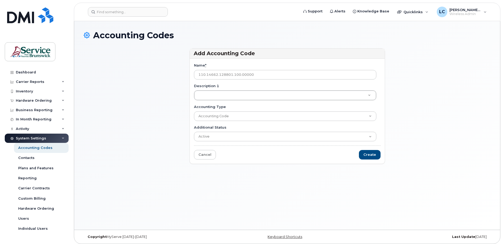
type input "110.14662.128801.100.00000"
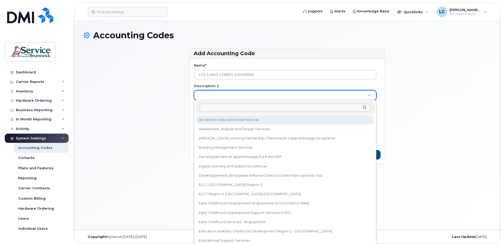
click at [210, 105] on input "Description 1" at bounding box center [284, 108] width 171 height 8
type input "Développement de la petite enfance-District scolaire francophone-Nord-Est"
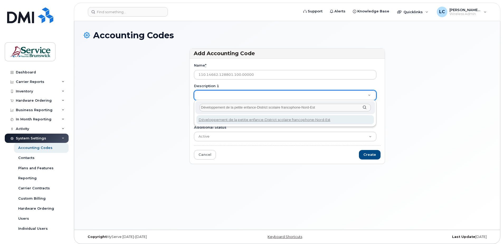
click at [320, 107] on input "Développement de la petite enfance-District scolaire francophone-Nord-Est" at bounding box center [284, 108] width 171 height 8
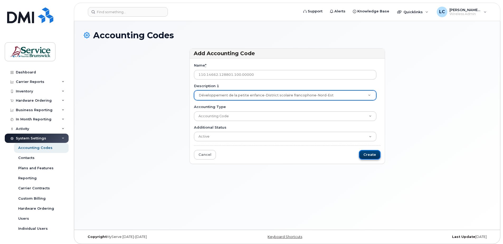
click at [368, 157] on input "Create" at bounding box center [370, 155] width 22 height 10
type input "Saving..."
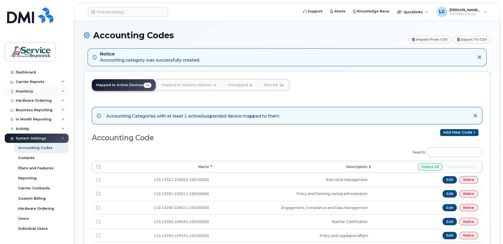
click at [49, 91] on div "Inventory" at bounding box center [37, 91] width 64 height 9
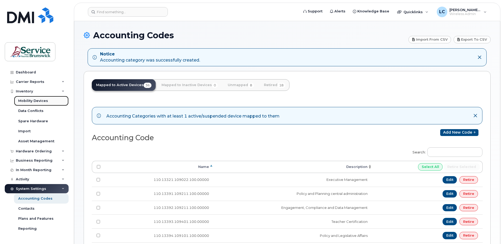
click at [45, 99] on div "Mobility Devices" at bounding box center [33, 100] width 30 height 5
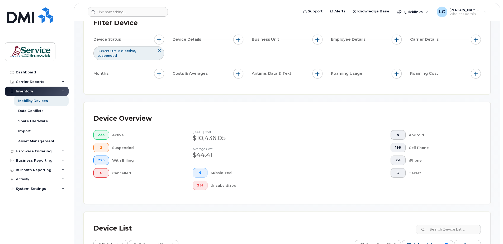
scroll to position [79, 0]
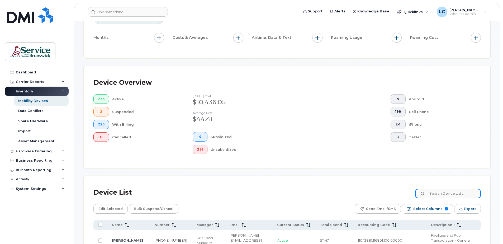
click at [457, 196] on input at bounding box center [448, 193] width 66 height 9
type input "collin"
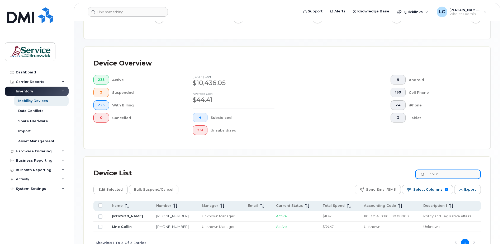
scroll to position [135, 0]
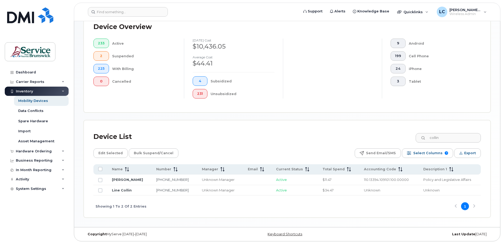
click at [98, 191] on td at bounding box center [100, 190] width 14 height 11
click at [101, 190] on input "Row Unselected" at bounding box center [100, 190] width 4 height 4
checkbox input "true"
click at [102, 145] on div "Device List collin Edit Selected Bulk Suspend/Cancel Send Email/SMS Select Colu…" at bounding box center [286, 173] width 387 height 87
click at [106, 156] on span "Edit Selected" at bounding box center [110, 153] width 24 height 8
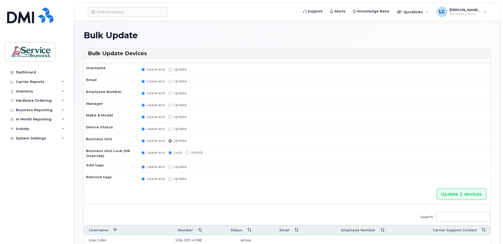
click at [170, 140] on input "Update" at bounding box center [169, 140] width 3 height 3
radio input "true"
radio input "false"
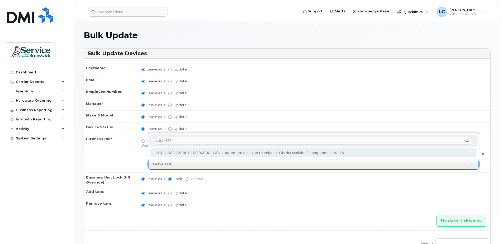
type input "110.14662"
type input "36040234"
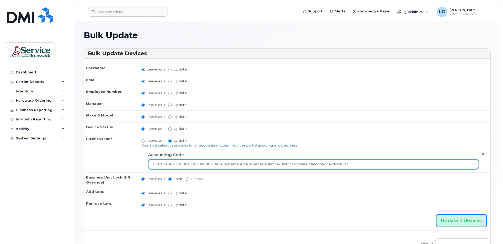
drag, startPoint x: 461, startPoint y: 218, endPoint x: 461, endPoint y: 233, distance: 14.8
click at [460, 228] on form "Username Leave as is Update Email Leave as is Update Employee Number Leave as i…" at bounding box center [287, 175] width 406 height 225
click at [466, 219] on input "Update 1 devices" at bounding box center [461, 220] width 50 height 12
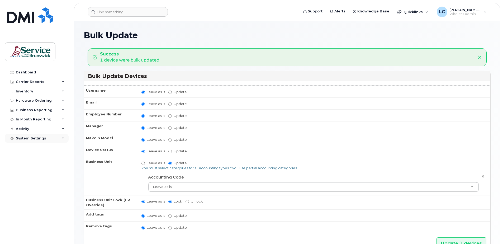
click at [32, 137] on div "System Settings" at bounding box center [31, 138] width 30 height 4
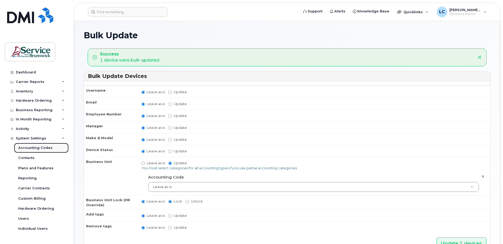
click at [37, 149] on div "Accounting Codes" at bounding box center [35, 147] width 34 height 5
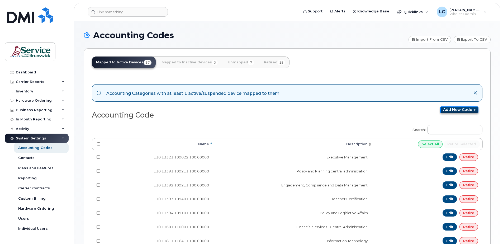
click at [466, 108] on link "Add new code" at bounding box center [459, 109] width 38 height 7
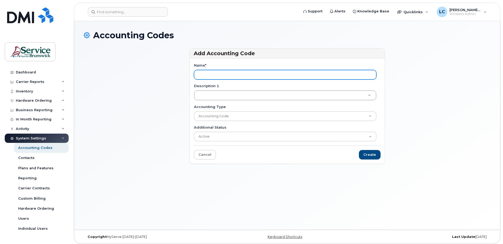
click at [236, 72] on input "Name *" at bounding box center [285, 74] width 182 height 9
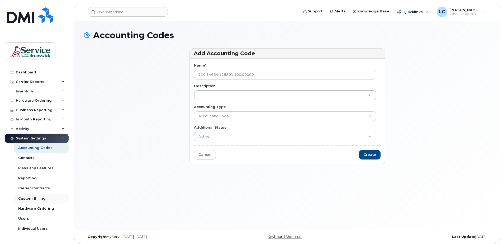
type input "110.14664.128801.100.00000"
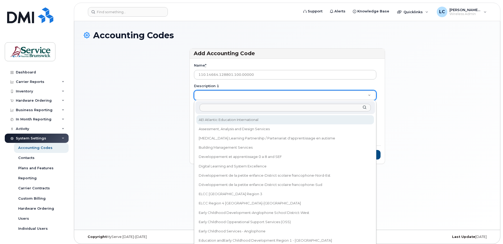
click at [217, 108] on input "Description 1" at bounding box center [284, 108] width 171 height 8
type input "Développement de la petite enfance-District scolaire francophone-Sud"
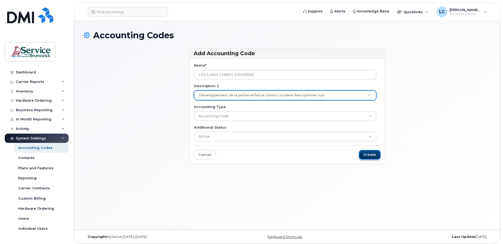
click at [366, 155] on input "Create" at bounding box center [370, 155] width 22 height 10
type input "Saving..."
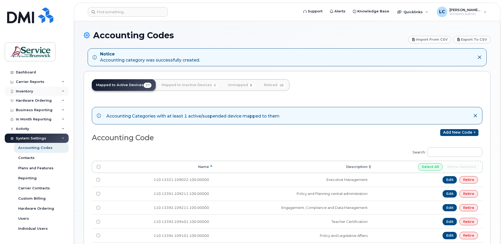
click at [37, 90] on div "Inventory" at bounding box center [37, 91] width 64 height 9
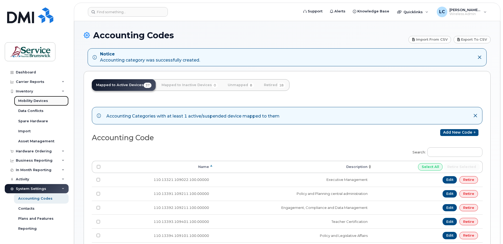
click at [39, 100] on div "Mobility Devices" at bounding box center [33, 100] width 30 height 5
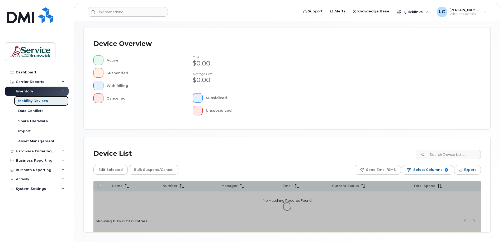
scroll to position [119, 0]
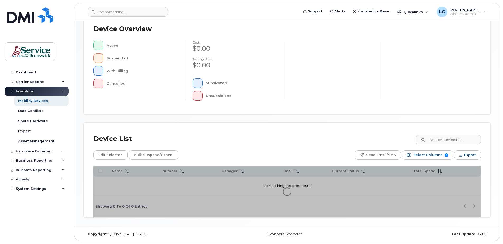
click at [446, 145] on div "Device List" at bounding box center [286, 139] width 387 height 14
click at [448, 138] on input at bounding box center [448, 139] width 66 height 9
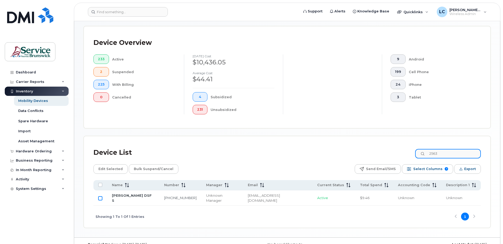
type input "2563"
click at [99, 196] on input "Row Unselected" at bounding box center [100, 198] width 4 height 4
checkbox input "true"
drag, startPoint x: 450, startPoint y: 153, endPoint x: 431, endPoint y: 152, distance: 19.5
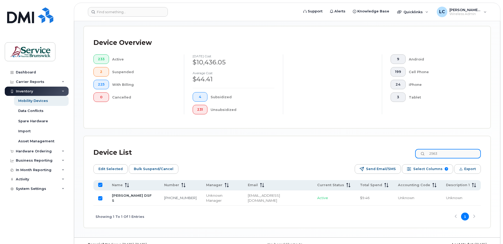
click at [431, 152] on input "2563" at bounding box center [448, 153] width 66 height 9
type input "0775"
checkbox input "false"
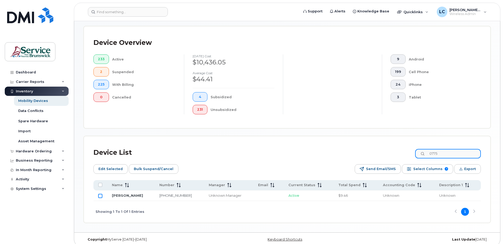
type input "0775"
click at [99, 195] on input "Row Unselected" at bounding box center [100, 196] width 4 height 4
checkbox input "true"
drag, startPoint x: 453, startPoint y: 154, endPoint x: 422, endPoint y: 153, distance: 31.4
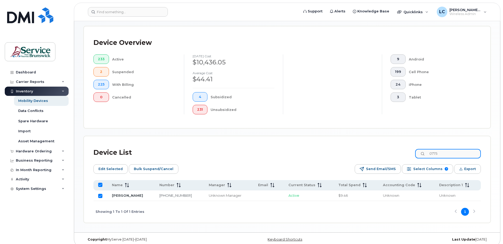
click at [422, 153] on input "0775" at bounding box center [448, 153] width 66 height 9
type input "3473"
checkbox input "false"
type input "3473"
click at [100, 196] on input "Row Unselected" at bounding box center [100, 196] width 4 height 4
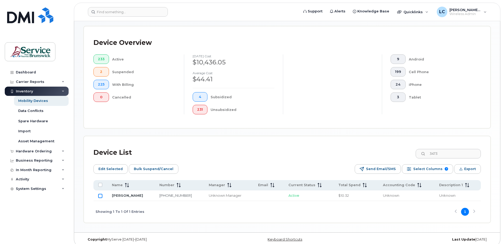
checkbox input "true"
click at [446, 152] on input "3473" at bounding box center [448, 153] width 66 height 9
drag, startPoint x: 449, startPoint y: 154, endPoint x: 431, endPoint y: 152, distance: 18.0
click at [431, 152] on input "3473" at bounding box center [448, 153] width 66 height 9
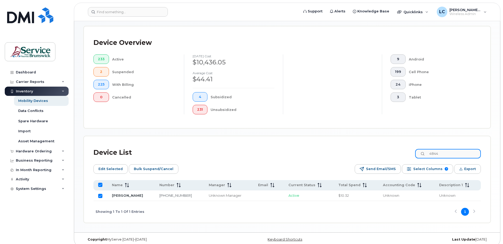
type input "4844"
checkbox input "false"
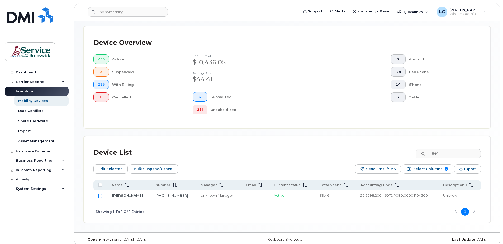
click at [98, 195] on td at bounding box center [100, 195] width 14 height 11
click at [100, 196] on input "Row Unselected" at bounding box center [100, 196] width 4 height 4
checkbox input "true"
drag, startPoint x: 448, startPoint y: 153, endPoint x: 430, endPoint y: 152, distance: 18.2
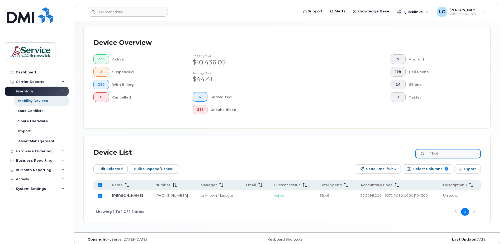
click at [429, 152] on div "4844" at bounding box center [448, 153] width 66 height 9
type input "2089"
checkbox input "false"
type input "2089"
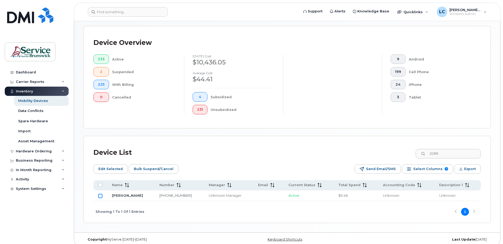
click at [101, 195] on input "Row Unselected" at bounding box center [100, 196] width 4 height 4
checkbox input "true"
drag, startPoint x: 449, startPoint y: 155, endPoint x: 425, endPoint y: 154, distance: 24.1
click at [426, 154] on input "2089" at bounding box center [448, 153] width 66 height 9
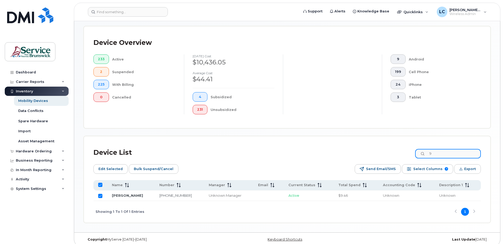
type input "91"
checkbox input "false"
type input "9128"
click at [101, 196] on input "Row Unselected" at bounding box center [100, 196] width 4 height 4
checkbox input "true"
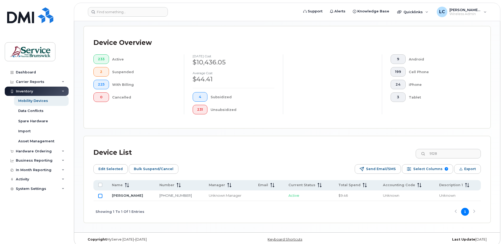
checkbox input "true"
click at [109, 171] on span "Edit Selected" at bounding box center [110, 169] width 24 height 8
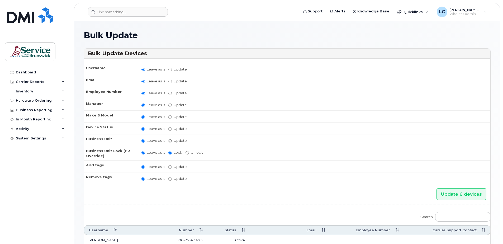
click at [169, 140] on input "Update" at bounding box center [169, 140] width 3 height 3
radio input "true"
radio input "false"
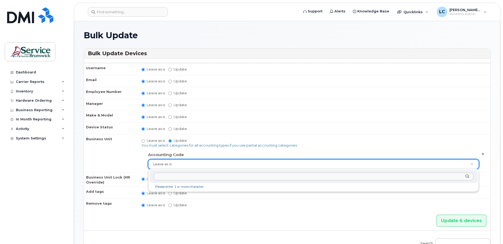
click at [209, 176] on input "text" at bounding box center [314, 176] width 320 height 8
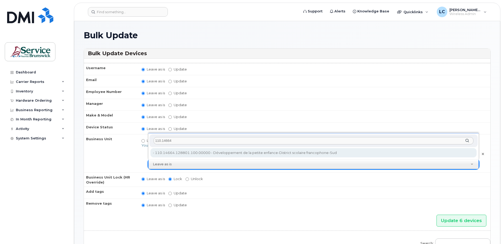
type input "110.14664"
type input "36040236"
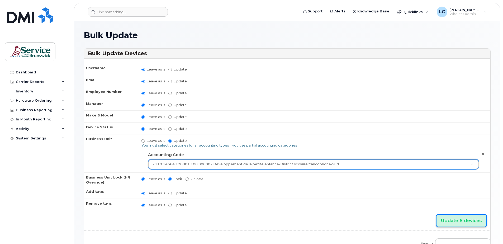
click at [457, 220] on input "Update 6 devices" at bounding box center [461, 220] width 50 height 12
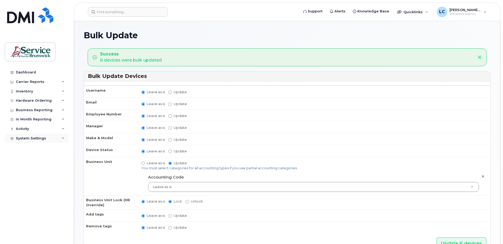
click at [39, 138] on div "System Settings" at bounding box center [31, 138] width 30 height 4
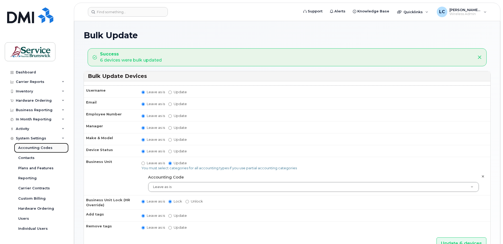
click at [42, 148] on div "Accounting Codes" at bounding box center [35, 147] width 34 height 5
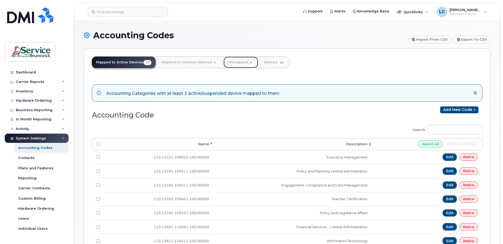
click at [230, 62] on link "Unmapped 8" at bounding box center [240, 62] width 35 height 12
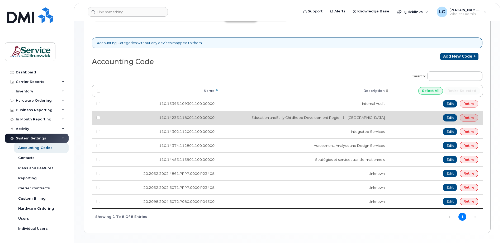
scroll to position [53, 0]
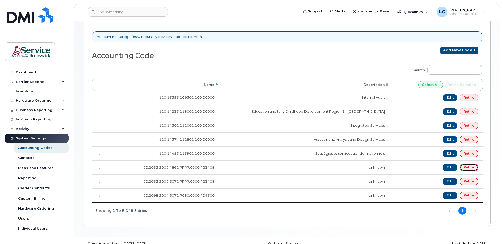
drag, startPoint x: 467, startPoint y: 167, endPoint x: 296, endPoint y: 32, distance: 217.6
click at [467, 167] on link "Retire" at bounding box center [468, 167] width 18 height 7
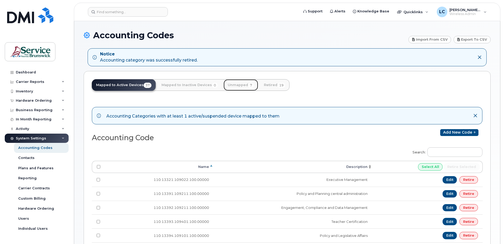
click at [236, 85] on link "Unmapped 7" at bounding box center [240, 85] width 35 height 12
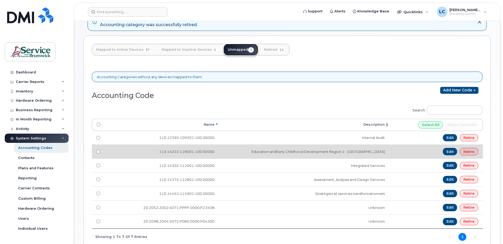
scroll to position [71, 0]
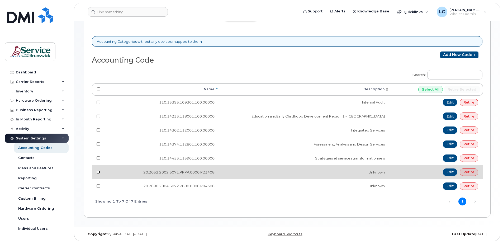
click at [99, 172] on input "checkbox" at bounding box center [98, 171] width 3 height 3
checkbox input "true"
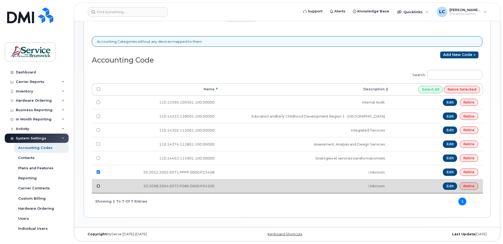
click at [97, 185] on input "checkbox" at bounding box center [98, 185] width 3 height 3
checkbox input "true"
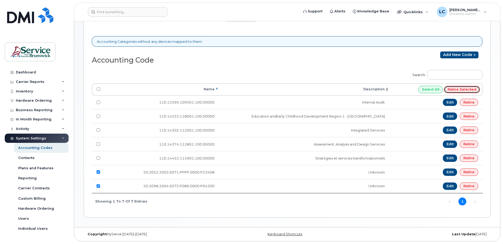
click at [457, 88] on input "Retire selected" at bounding box center [462, 89] width 36 height 7
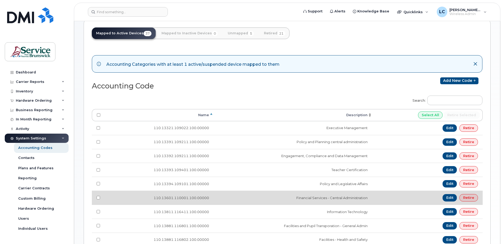
scroll to position [40, 0]
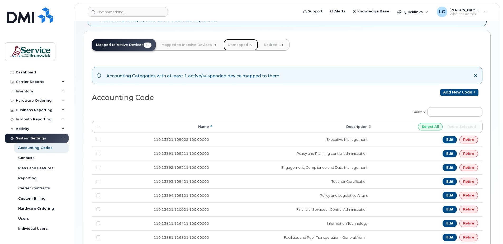
click at [237, 44] on link "Unmapped 5" at bounding box center [240, 45] width 35 height 12
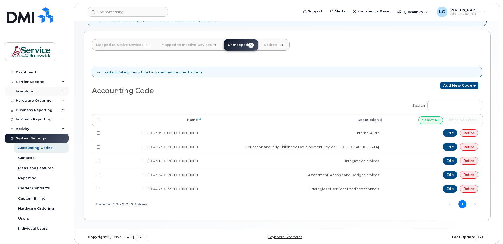
click at [49, 91] on div "Inventory" at bounding box center [37, 91] width 64 height 9
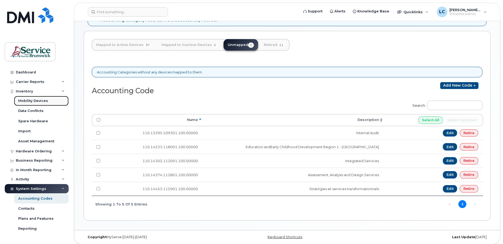
click at [49, 99] on link "Mobility Devices" at bounding box center [41, 101] width 55 height 10
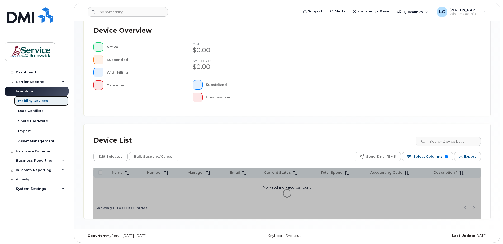
scroll to position [119, 0]
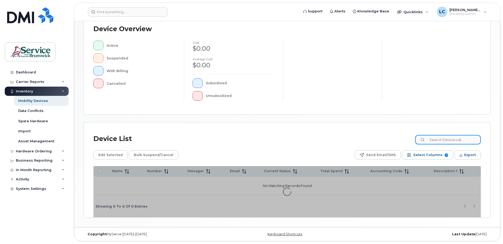
click at [455, 141] on input at bounding box center [448, 139] width 66 height 9
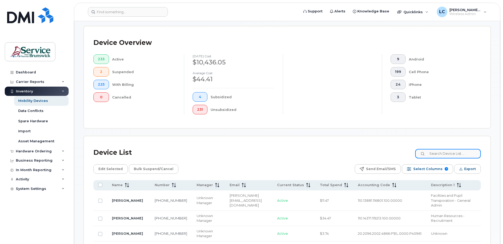
drag, startPoint x: 462, startPoint y: 153, endPoint x: 460, endPoint y: 151, distance: 2.8
click at [460, 152] on input at bounding box center [448, 153] width 66 height 9
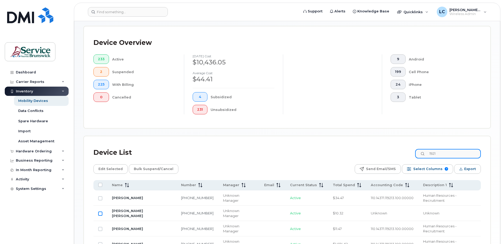
type input "1921"
click at [100, 211] on input "Row Unselected" at bounding box center [100, 213] width 4 height 4
checkbox input "true"
drag, startPoint x: 442, startPoint y: 154, endPoint x: 417, endPoint y: 150, distance: 25.6
click at [418, 151] on div "Device List 1921" at bounding box center [286, 153] width 387 height 14
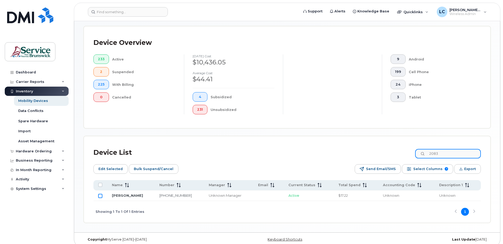
type input "2083"
click at [101, 195] on input "Row Unselected" at bounding box center [100, 196] width 4 height 4
checkbox input "true"
drag, startPoint x: 452, startPoint y: 154, endPoint x: 425, endPoint y: 151, distance: 27.3
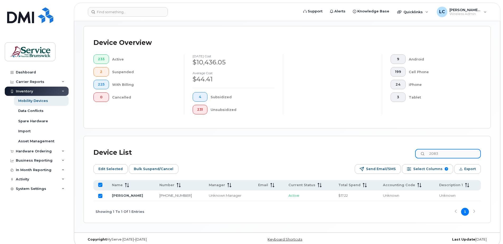
click at [425, 151] on input "2083" at bounding box center [448, 153] width 66 height 9
type input "2978"
checkbox input "false"
type input "2978"
click at [100, 196] on input "Row Unselected" at bounding box center [100, 196] width 4 height 4
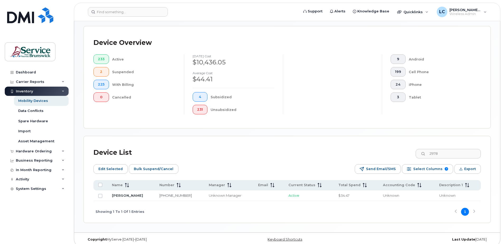
checkbox input "true"
click at [112, 167] on span "Edit Selected" at bounding box center [110, 169] width 24 height 8
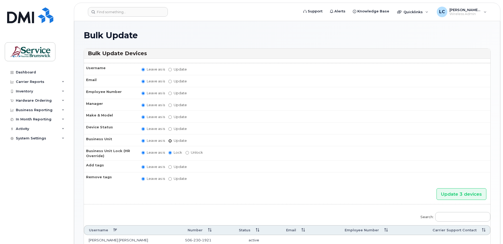
click at [169, 140] on input "Update" at bounding box center [169, 140] width 3 height 3
radio input "true"
radio input "false"
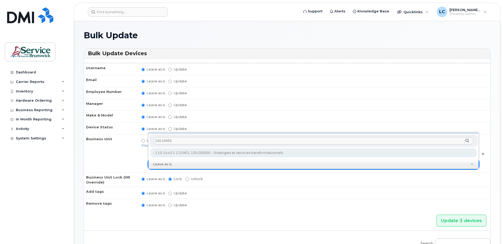
type input "110.14453"
type input "36039698"
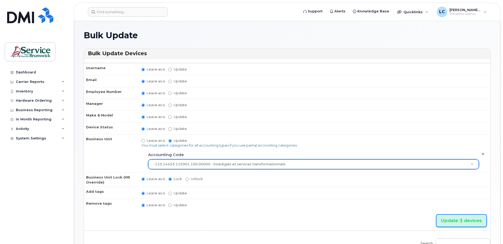
click at [452, 221] on input "Update 3 devices" at bounding box center [461, 220] width 50 height 12
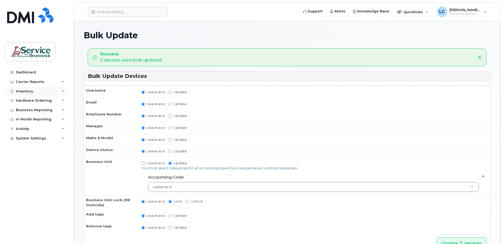
click at [48, 91] on div "Inventory" at bounding box center [37, 91] width 64 height 9
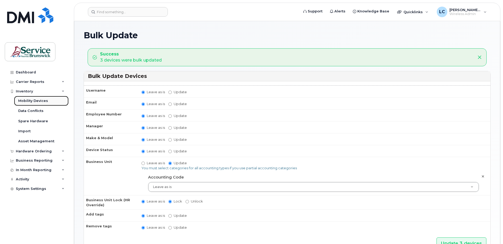
click at [44, 102] on div "Mobility Devices" at bounding box center [33, 100] width 30 height 5
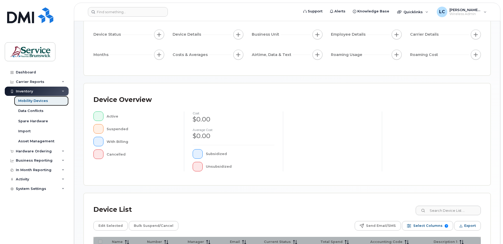
scroll to position [119, 0]
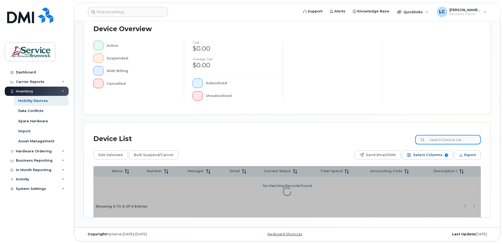
click at [446, 140] on input at bounding box center [448, 139] width 66 height 9
click at [450, 140] on input "2630" at bounding box center [448, 139] width 66 height 9
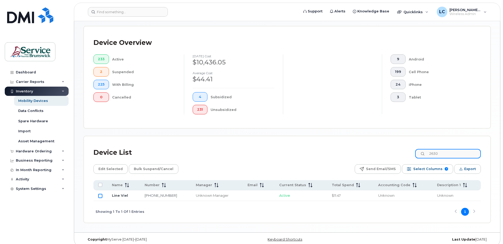
type input "2630"
click at [99, 195] on input "Row Unselected" at bounding box center [100, 196] width 4 height 4
checkbox input "true"
click at [110, 171] on span "Edit Selected" at bounding box center [110, 169] width 24 height 8
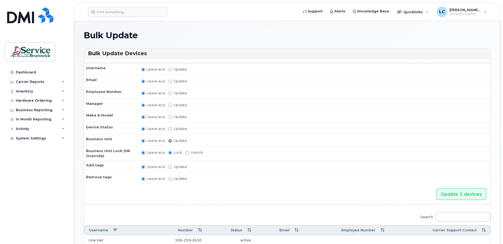
click at [169, 140] on input "Update" at bounding box center [169, 140] width 3 height 3
radio input "true"
radio input "false"
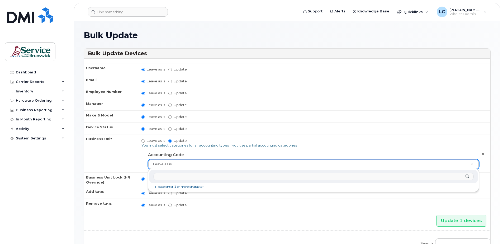
drag, startPoint x: 234, startPoint y: 163, endPoint x: 230, endPoint y: 157, distance: 6.9
type input "o"
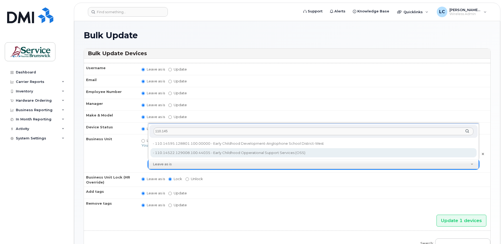
type input "110.145"
type input "35710974"
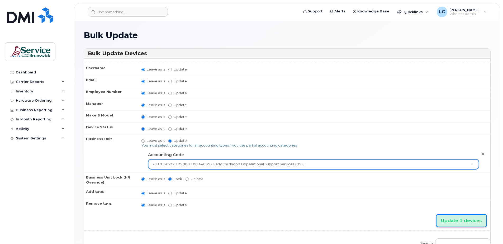
click at [459, 221] on input "Update 1 devices" at bounding box center [461, 220] width 50 height 12
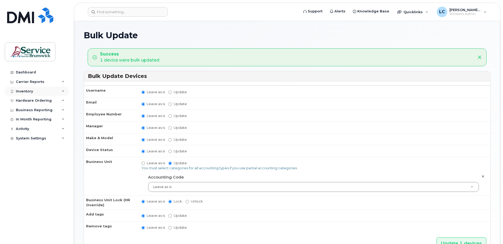
click at [40, 91] on div "Inventory" at bounding box center [37, 91] width 64 height 9
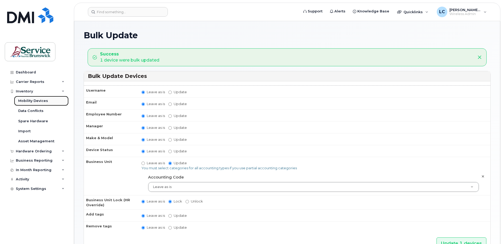
click at [46, 99] on div "Mobility Devices" at bounding box center [33, 100] width 30 height 5
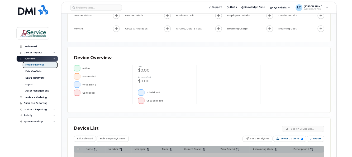
scroll to position [119, 0]
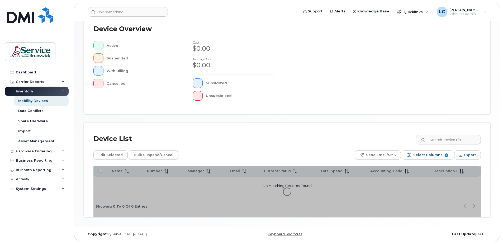
click at [442, 133] on div "Device List" at bounding box center [286, 139] width 387 height 14
click at [444, 138] on input at bounding box center [448, 139] width 66 height 9
type input "0691"
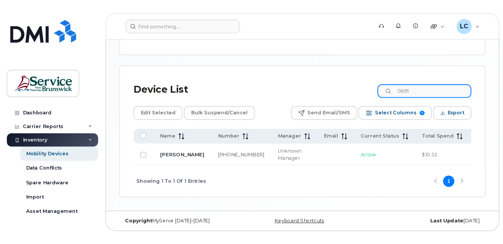
scroll to position [124, 0]
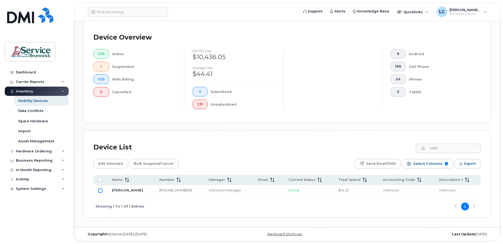
click at [101, 191] on input "Row Unselected" at bounding box center [100, 190] width 4 height 4
checkbox input "true"
click at [108, 162] on span "Edit Selected" at bounding box center [110, 164] width 24 height 8
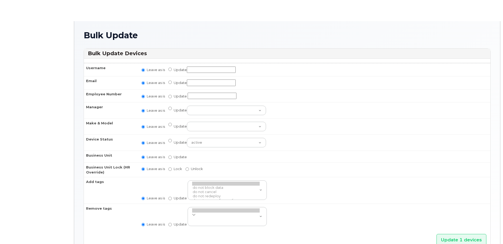
radio input "true"
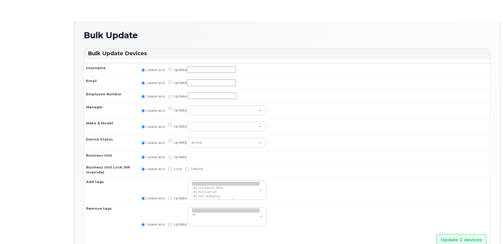
radio input "true"
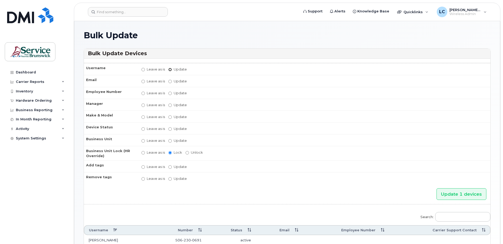
click at [170, 69] on input "Update" at bounding box center [169, 69] width 3 height 3
radio input "true"
radio input "false"
click at [194, 69] on input "Update" at bounding box center [211, 69] width 49 height 7
paste input "[PERSON_NAME] [PERSON_NAME]"
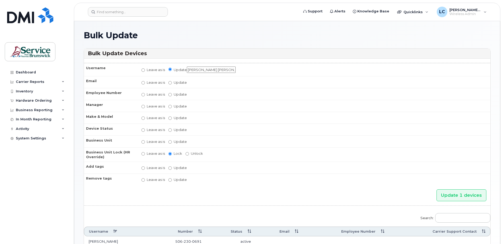
type input "[PERSON_NAME] [PERSON_NAME]"
click at [168, 82] on input "Update" at bounding box center [169, 82] width 3 height 3
radio input "true"
radio input "false"
click at [197, 81] on input "Update" at bounding box center [211, 82] width 49 height 7
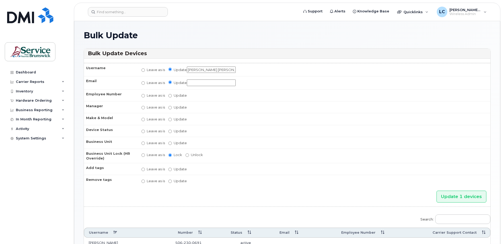
paste input "[PERSON_NAME][EMAIL_ADDRESS][PERSON_NAME][PERSON_NAME][DOMAIN_NAME]"
type input "[PERSON_NAME][EMAIL_ADDRESS][PERSON_NAME][PERSON_NAME][DOMAIN_NAME]"
click at [170, 142] on input "Update" at bounding box center [169, 142] width 3 height 3
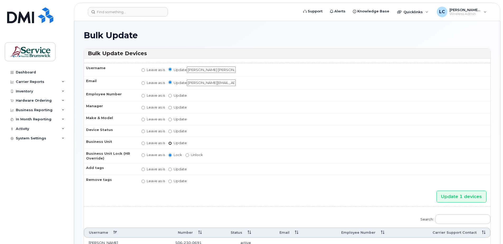
radio input "true"
radio input "false"
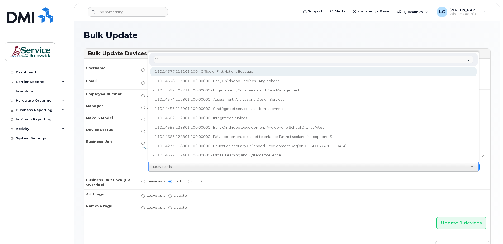
type input "1"
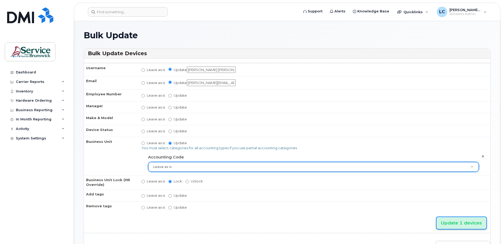
click at [460, 223] on input "Update 1 devices" at bounding box center [461, 223] width 50 height 12
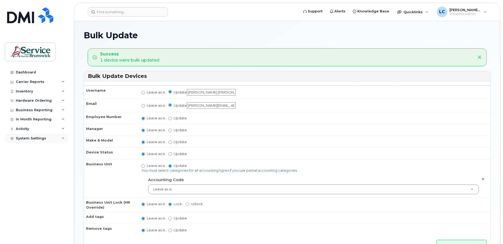
click at [63, 137] on icon at bounding box center [63, 138] width 3 height 3
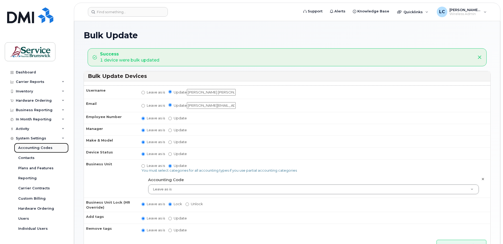
click at [50, 147] on div "Accounting Codes" at bounding box center [35, 147] width 34 height 5
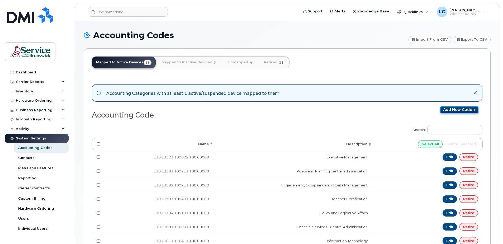
click at [455, 109] on link "Add new code" at bounding box center [459, 109] width 38 height 7
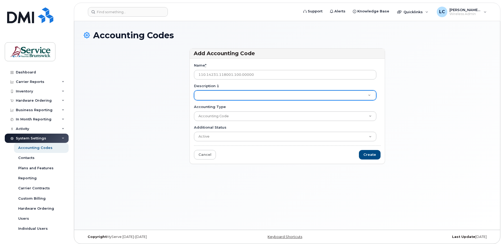
type input "110.14231.118001.100.00000"
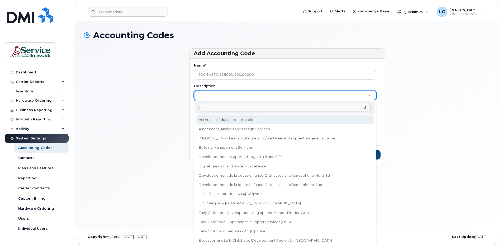
click at [207, 109] on input "Description 1" at bounding box center [284, 108] width 171 height 8
paste input "Education and Early Childhood Development-Central Administration"
type input "Education and Early Childhood Development-Central Administration"
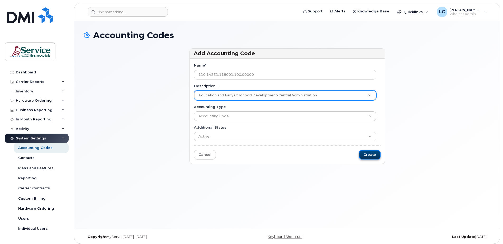
click at [367, 154] on input "Create" at bounding box center [370, 155] width 22 height 10
type input "Saving..."
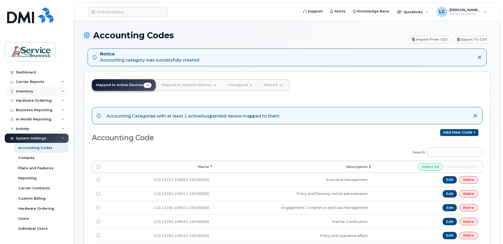
click at [34, 92] on div "Inventory" at bounding box center [37, 91] width 64 height 9
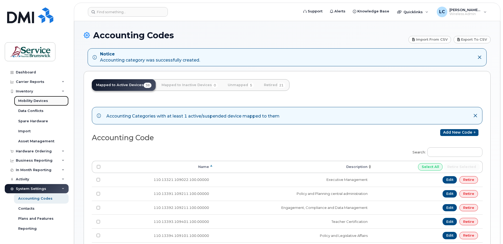
click at [39, 100] on div "Mobility Devices" at bounding box center [33, 100] width 30 height 5
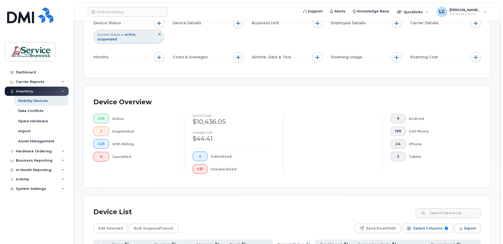
scroll to position [79, 0]
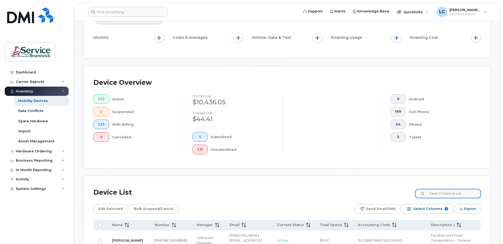
click at [445, 193] on input at bounding box center [448, 193] width 66 height 9
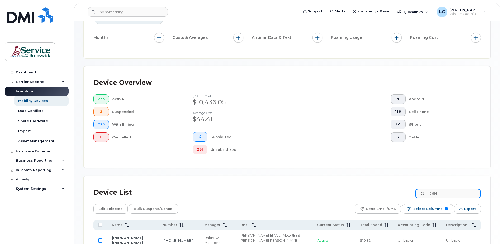
type input "0691"
click at [100, 238] on input "Row Unselected" at bounding box center [100, 240] width 4 height 4
checkbox input "true"
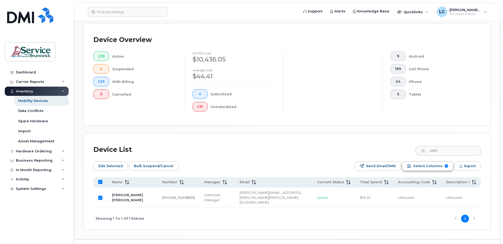
scroll to position [124, 0]
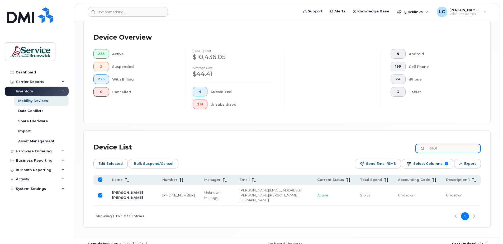
drag, startPoint x: 449, startPoint y: 149, endPoint x: 423, endPoint y: 147, distance: 26.2
click at [423, 147] on input "0691" at bounding box center [448, 147] width 66 height 9
type input "5841"
checkbox input "false"
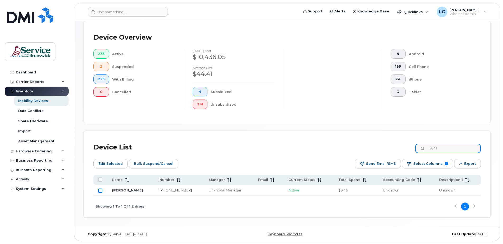
type input "5841"
click at [101, 190] on input "Row Unselected" at bounding box center [100, 190] width 4 height 4
checkbox input "true"
drag, startPoint x: 456, startPoint y: 151, endPoint x: 418, endPoint y: 148, distance: 37.8
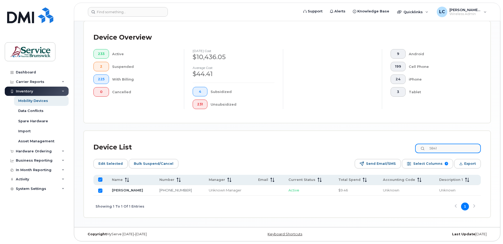
click at [418, 148] on div "Device List 5841" at bounding box center [286, 147] width 387 height 14
type input "4468"
checkbox input "false"
type input "4468"
click at [99, 190] on input "Row Unselected" at bounding box center [100, 190] width 4 height 4
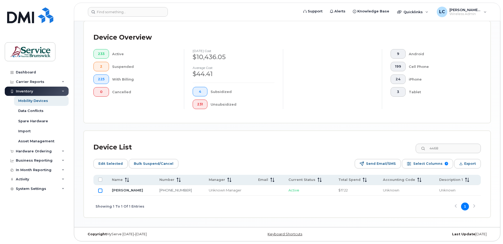
checkbox input "true"
drag, startPoint x: 446, startPoint y: 149, endPoint x: 433, endPoint y: 149, distance: 13.2
click at [433, 149] on input "4468" at bounding box center [448, 147] width 66 height 9
type input "2592"
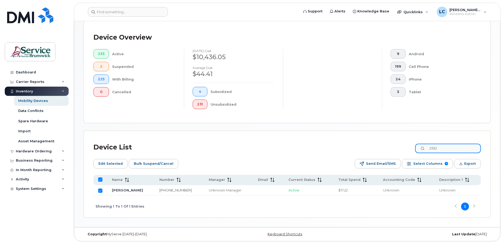
checkbox input "false"
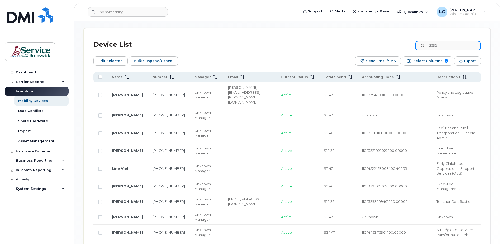
scroll to position [267, 0]
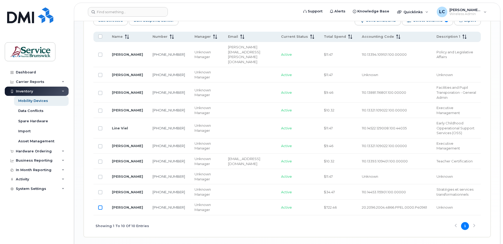
type input "2592"
click at [99, 205] on input "Row Unselected" at bounding box center [100, 207] width 4 height 4
checkbox input "true"
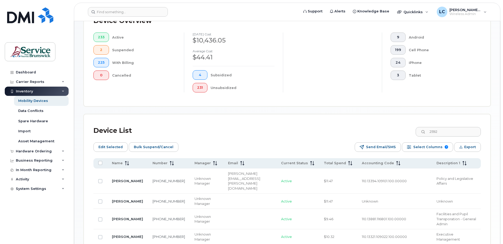
scroll to position [135, 0]
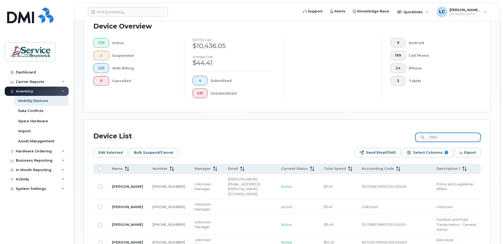
drag, startPoint x: 456, startPoint y: 138, endPoint x: 415, endPoint y: 136, distance: 40.9
click at [415, 136] on div "Device List 2592" at bounding box center [286, 136] width 387 height 14
click at [113, 151] on span "Edit Selected" at bounding box center [110, 152] width 24 height 8
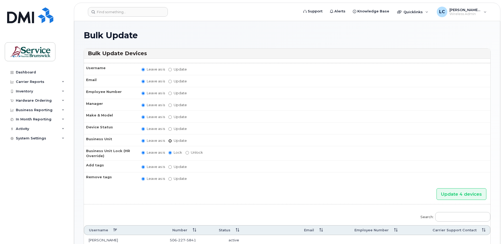
click at [170, 139] on input "Update" at bounding box center [169, 140] width 3 height 3
radio input "true"
radio input "false"
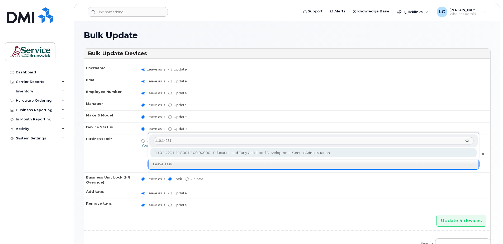
type input "110.14231"
type input "36040239"
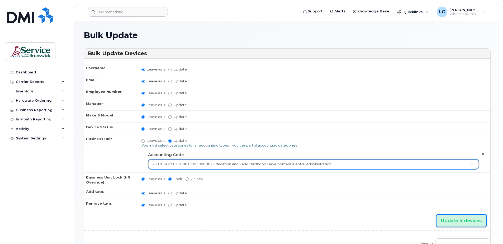
click at [465, 220] on input "Update 4 devices" at bounding box center [461, 220] width 50 height 12
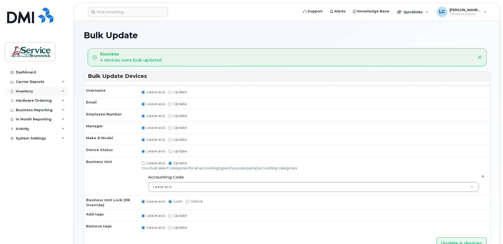
click at [38, 90] on div "Inventory" at bounding box center [37, 91] width 64 height 9
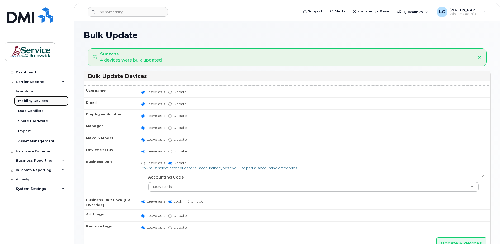
click at [50, 100] on link "Mobility Devices" at bounding box center [41, 101] width 55 height 10
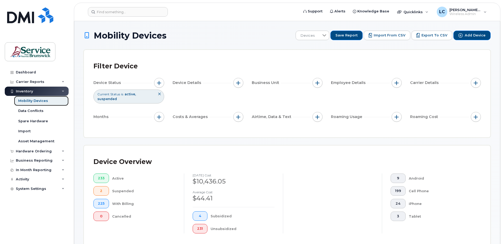
click at [36, 102] on div "Mobility Devices" at bounding box center [33, 100] width 30 height 5
click at [52, 101] on link "Mobility Devices" at bounding box center [41, 101] width 55 height 10
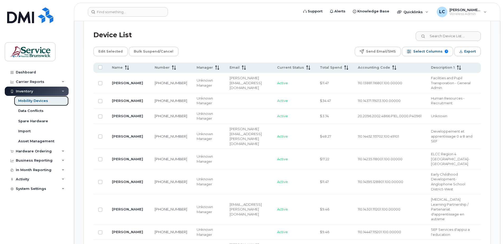
scroll to position [237, 0]
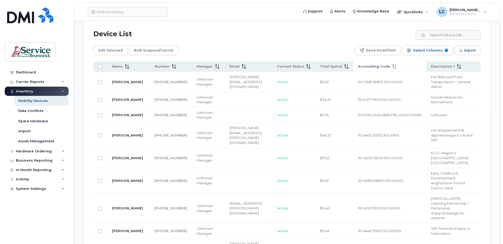
click at [365, 66] on span "Accounting Code" at bounding box center [374, 66] width 32 height 5
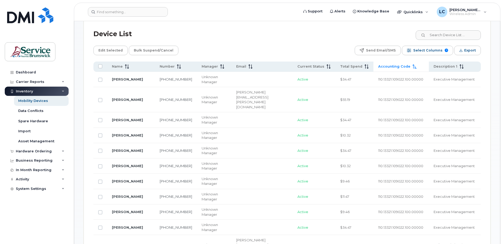
click at [378, 66] on span "Accounting Code" at bounding box center [394, 66] width 32 height 5
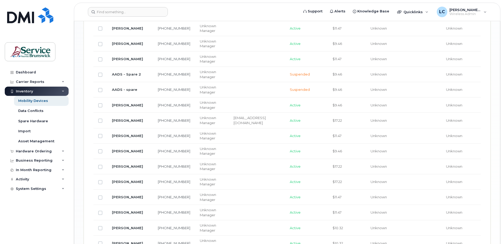
scroll to position [696, 0]
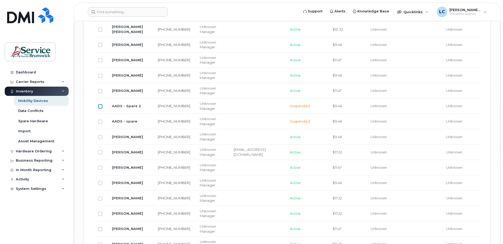
click at [101, 104] on input "Row Unselected" at bounding box center [100, 106] width 4 height 4
checkbox input "true"
click at [101, 119] on input "Row Unselected" at bounding box center [100, 121] width 4 height 4
checkbox input "true"
click at [100, 135] on input "Row Unselected" at bounding box center [100, 137] width 4 height 4
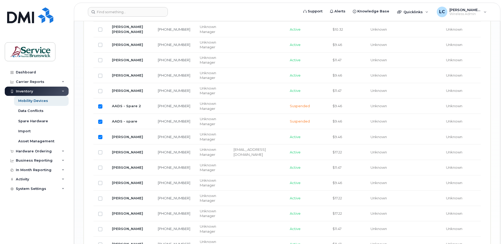
click at [100, 135] on input "Row Selected" at bounding box center [100, 137] width 4 height 4
checkbox input "false"
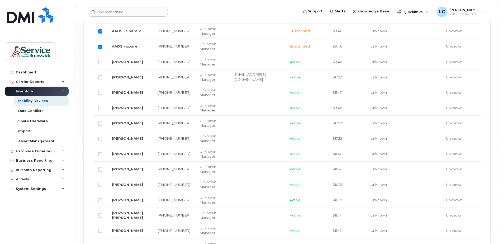
scroll to position [775, 0]
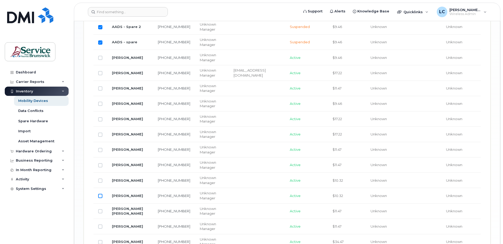
click at [99, 194] on input "Row Unselected" at bounding box center [100, 196] width 4 height 4
checkbox input "true"
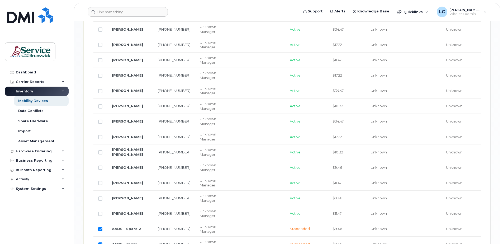
scroll to position [564, 0]
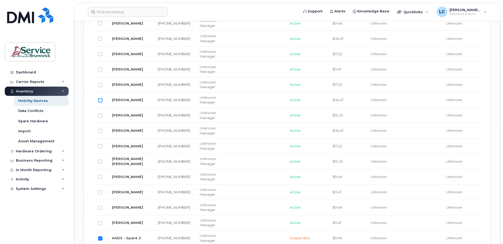
click at [99, 98] on input "Row Unselected" at bounding box center [100, 100] width 4 height 4
checkbox input "true"
click at [101, 175] on input "Row Unselected" at bounding box center [100, 177] width 4 height 4
checkbox input "true"
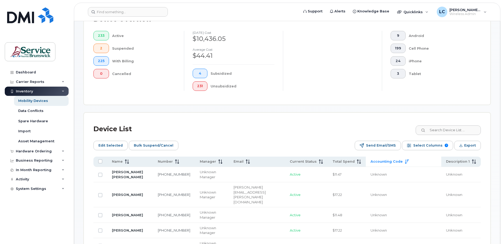
scroll to position [142, 0]
click at [116, 146] on span "Edit Selected" at bounding box center [110, 146] width 24 height 8
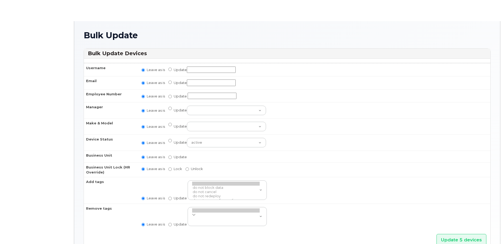
radio input "true"
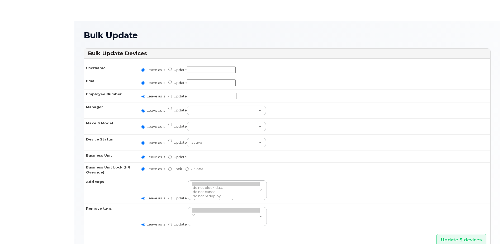
radio input "true"
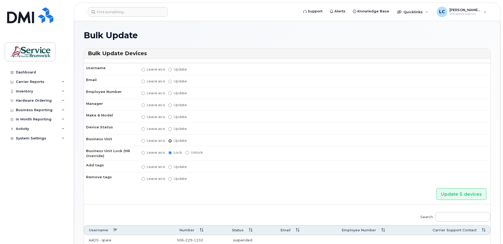
click at [169, 141] on input "Update" at bounding box center [169, 140] width 3 height 3
radio input "true"
radio input "false"
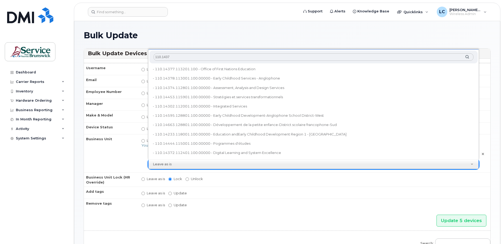
type input "110.14374"
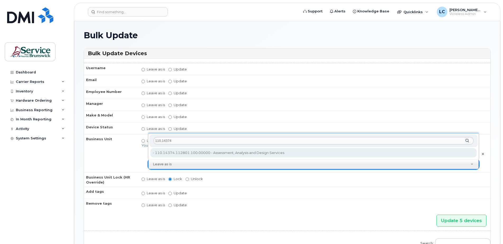
type input "36039696"
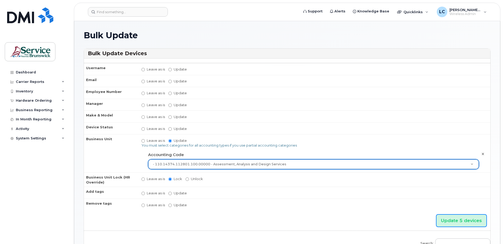
drag, startPoint x: 451, startPoint y: 219, endPoint x: 387, endPoint y: 207, distance: 64.9
click at [451, 219] on input "Update 5 devices" at bounding box center [461, 220] width 50 height 12
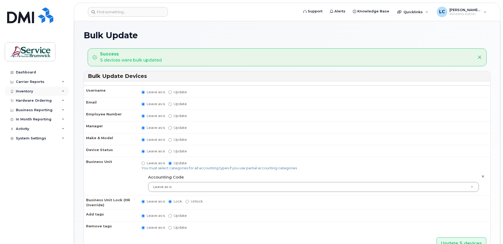
click at [41, 90] on div "Inventory" at bounding box center [37, 91] width 64 height 9
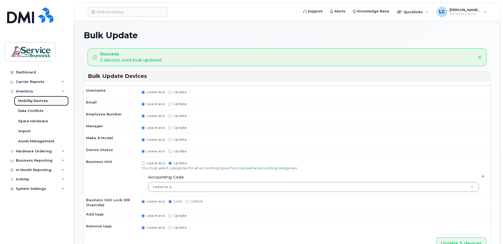
click at [43, 99] on div "Mobility Devices" at bounding box center [33, 100] width 30 height 5
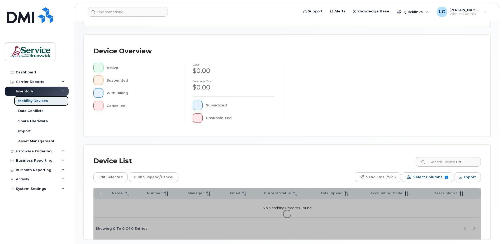
scroll to position [119, 0]
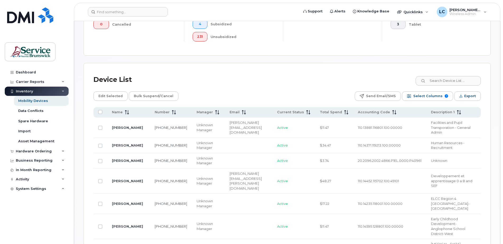
scroll to position [198, 0]
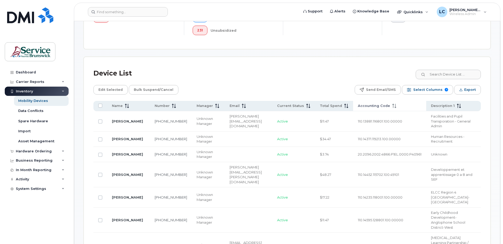
drag, startPoint x: 349, startPoint y: 106, endPoint x: 355, endPoint y: 105, distance: 5.8
click at [353, 106] on th "Accounting Code" at bounding box center [389, 106] width 73 height 10
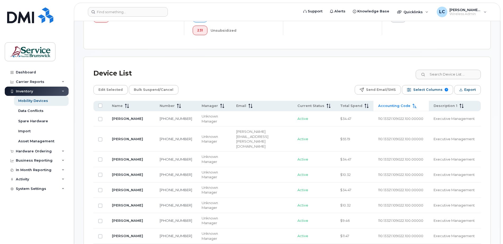
click at [378, 105] on span "Accounting Code" at bounding box center [394, 105] width 32 height 5
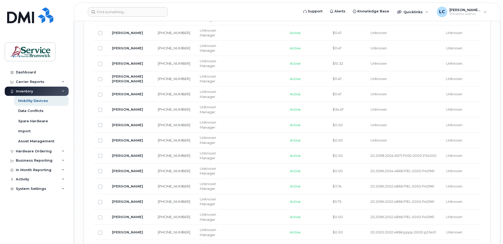
scroll to position [880, 0]
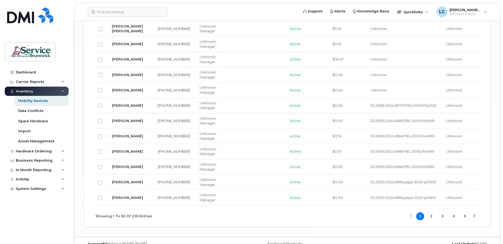
click at [432, 212] on button "2" at bounding box center [431, 216] width 8 height 8
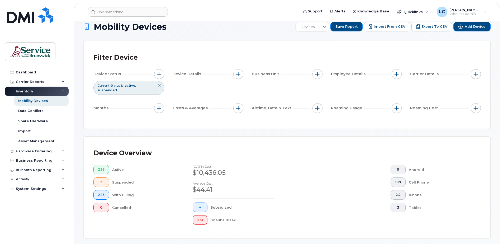
scroll to position [0, 0]
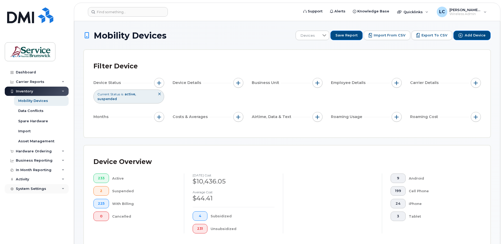
click at [38, 187] on div "System Settings" at bounding box center [31, 188] width 30 height 4
drag, startPoint x: 36, startPoint y: 196, endPoint x: 40, endPoint y: 194, distance: 3.8
click at [36, 196] on div "Accounting Codes" at bounding box center [35, 198] width 34 height 5
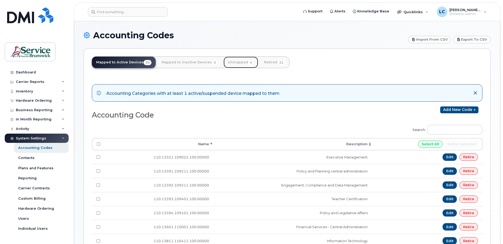
click at [236, 61] on link "Unmapped 4" at bounding box center [240, 62] width 35 height 12
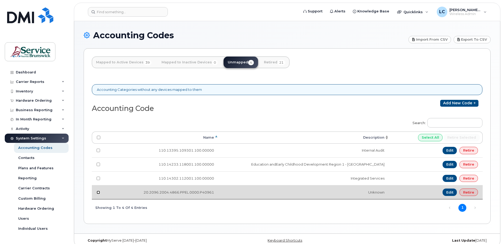
click at [98, 192] on input "checkbox" at bounding box center [98, 191] width 3 height 3
checkbox input "true"
click at [469, 193] on link "Retire" at bounding box center [468, 191] width 18 height 7
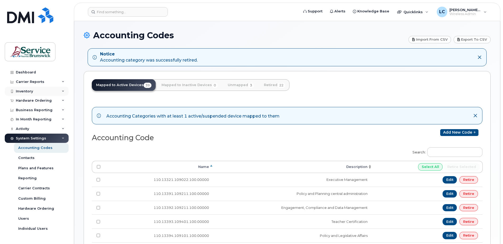
click at [31, 93] on div "Inventory" at bounding box center [24, 91] width 17 height 4
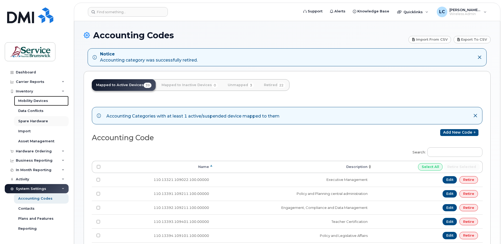
drag, startPoint x: 32, startPoint y: 101, endPoint x: 61, endPoint y: 116, distance: 32.7
click at [32, 101] on div "Mobility Devices" at bounding box center [33, 100] width 30 height 5
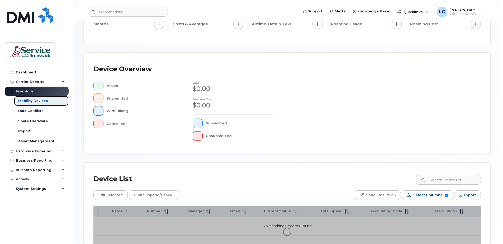
scroll to position [79, 0]
click at [443, 180] on input at bounding box center [448, 179] width 66 height 9
type input "8439"
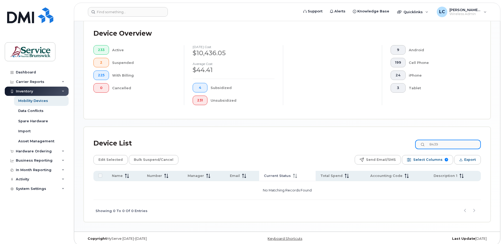
scroll to position [133, 0]
